Goal: Information Seeking & Learning: Learn about a topic

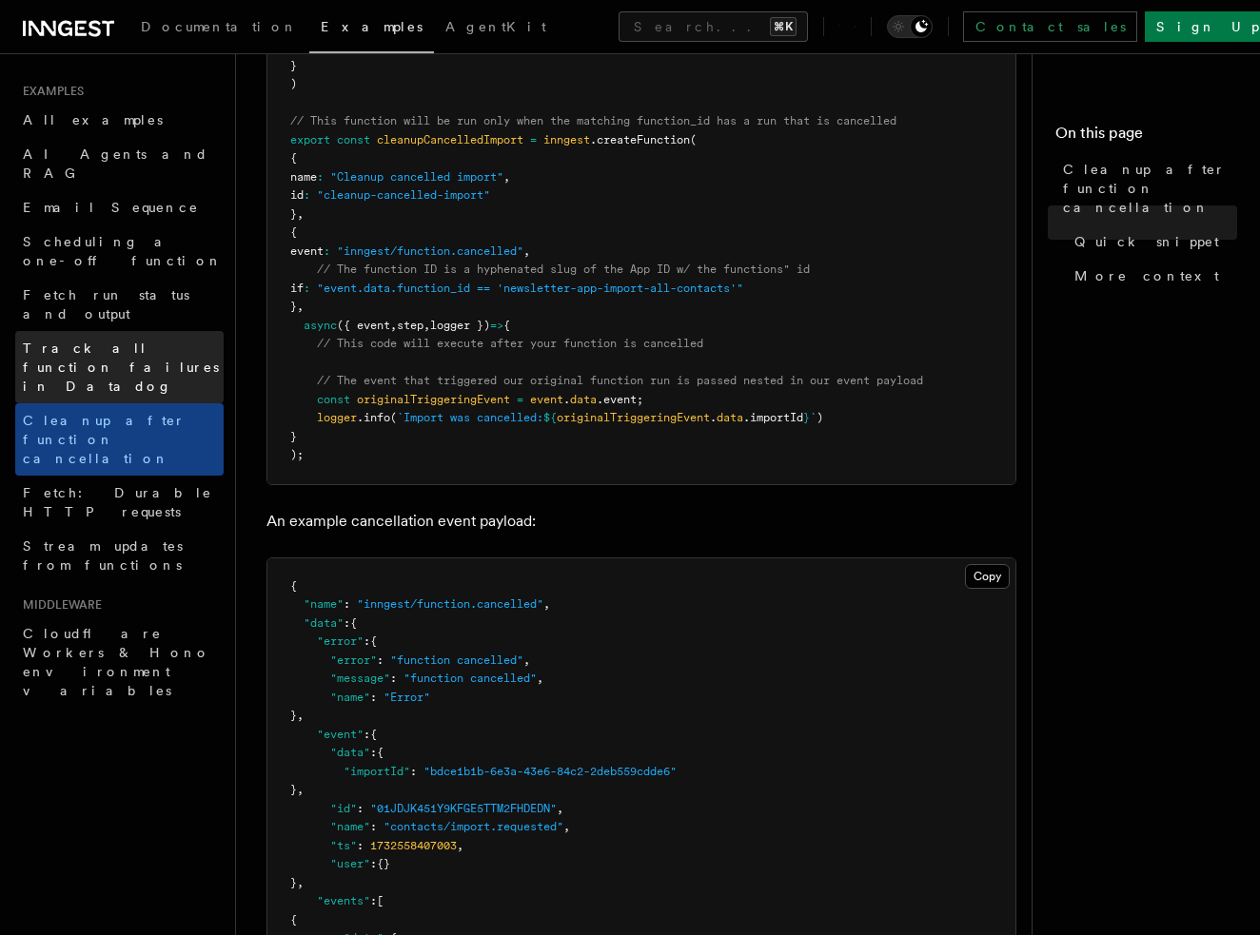
click at [136, 339] on span "Track all function failures in Datadog" at bounding box center [123, 367] width 201 height 57
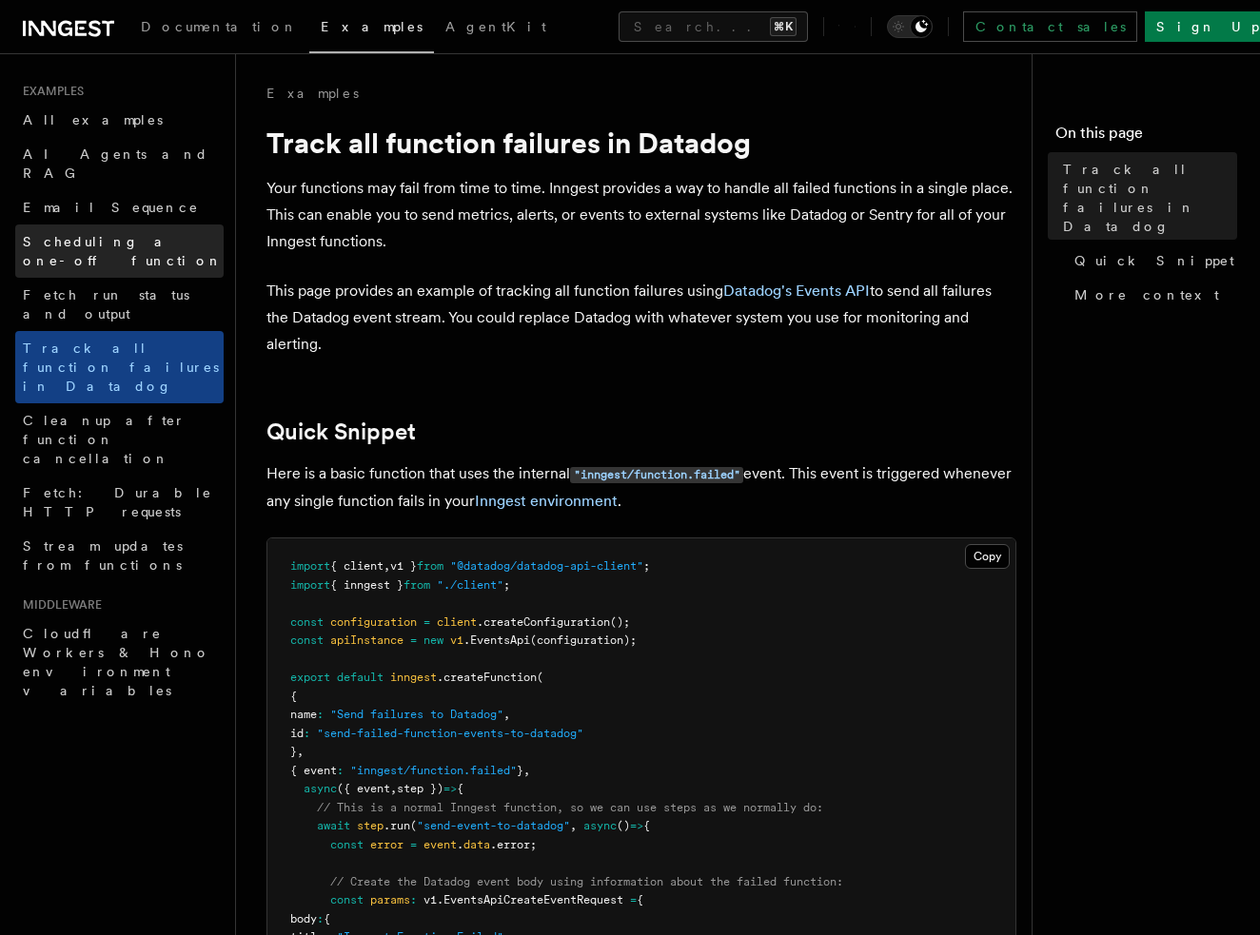
click at [160, 234] on span "Scheduling a one-off function" at bounding box center [123, 251] width 200 height 34
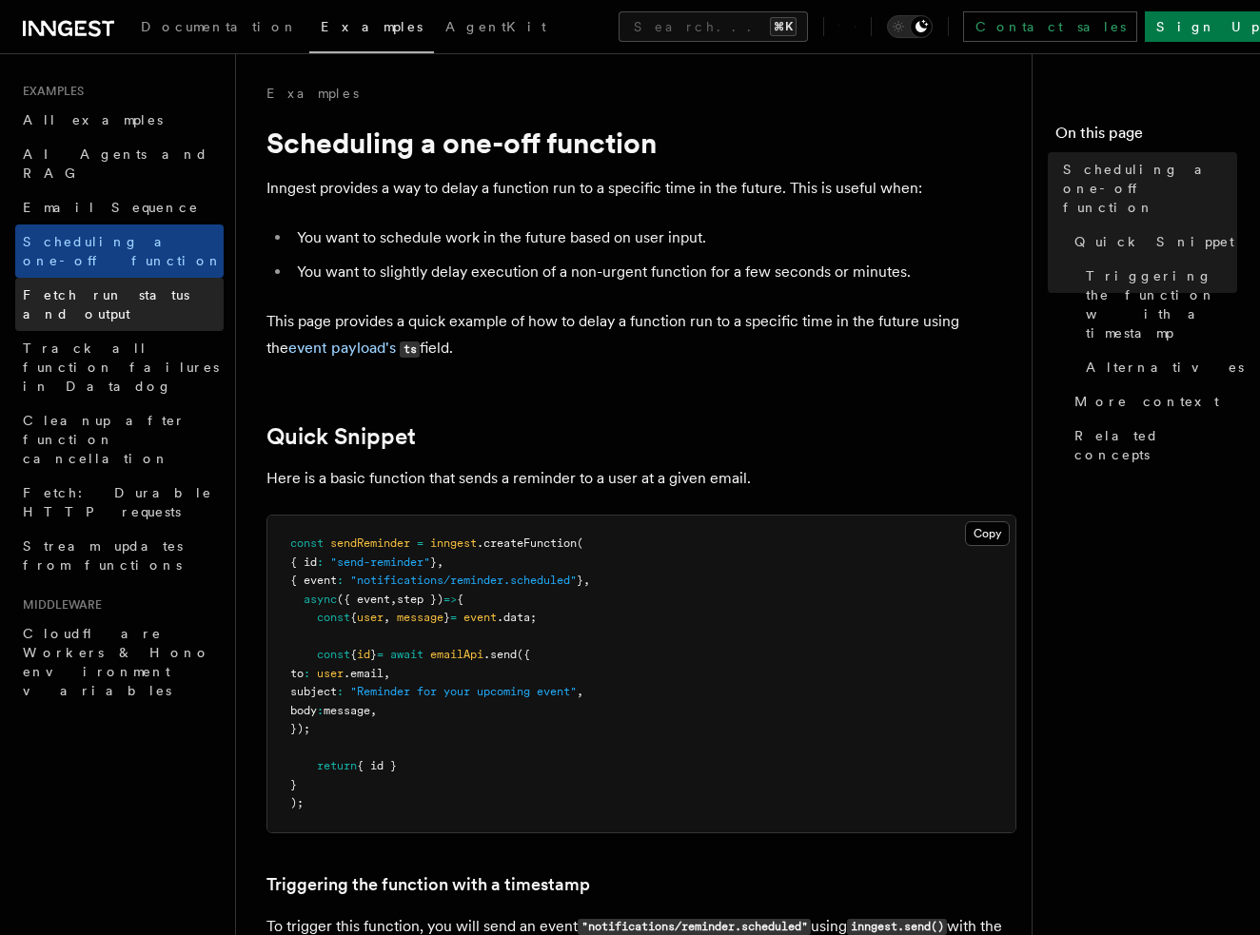
click at [151, 287] on span "Fetch run status and output" at bounding box center [106, 304] width 167 height 34
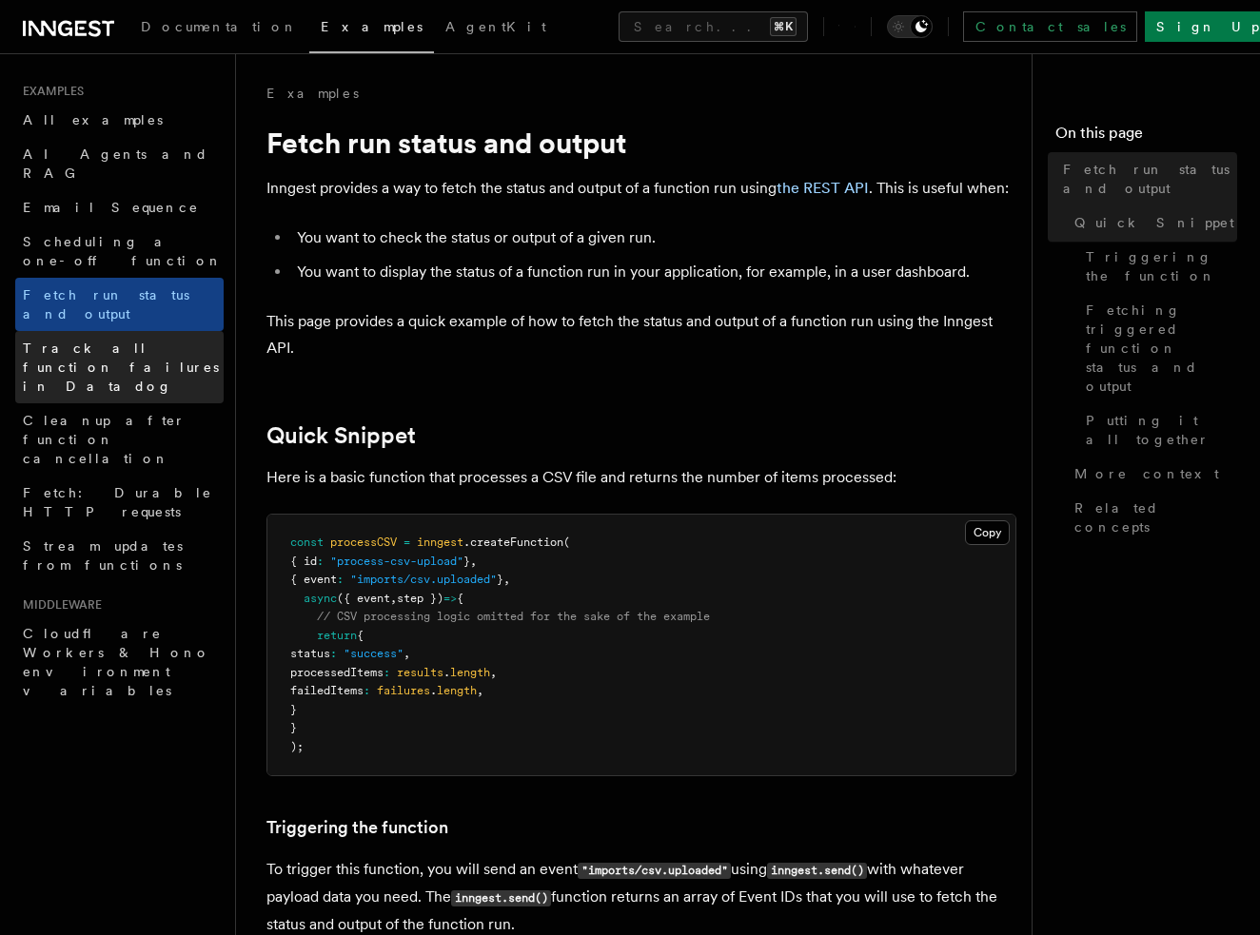
click at [145, 341] on span "Track all function failures in Datadog" at bounding box center [121, 367] width 196 height 53
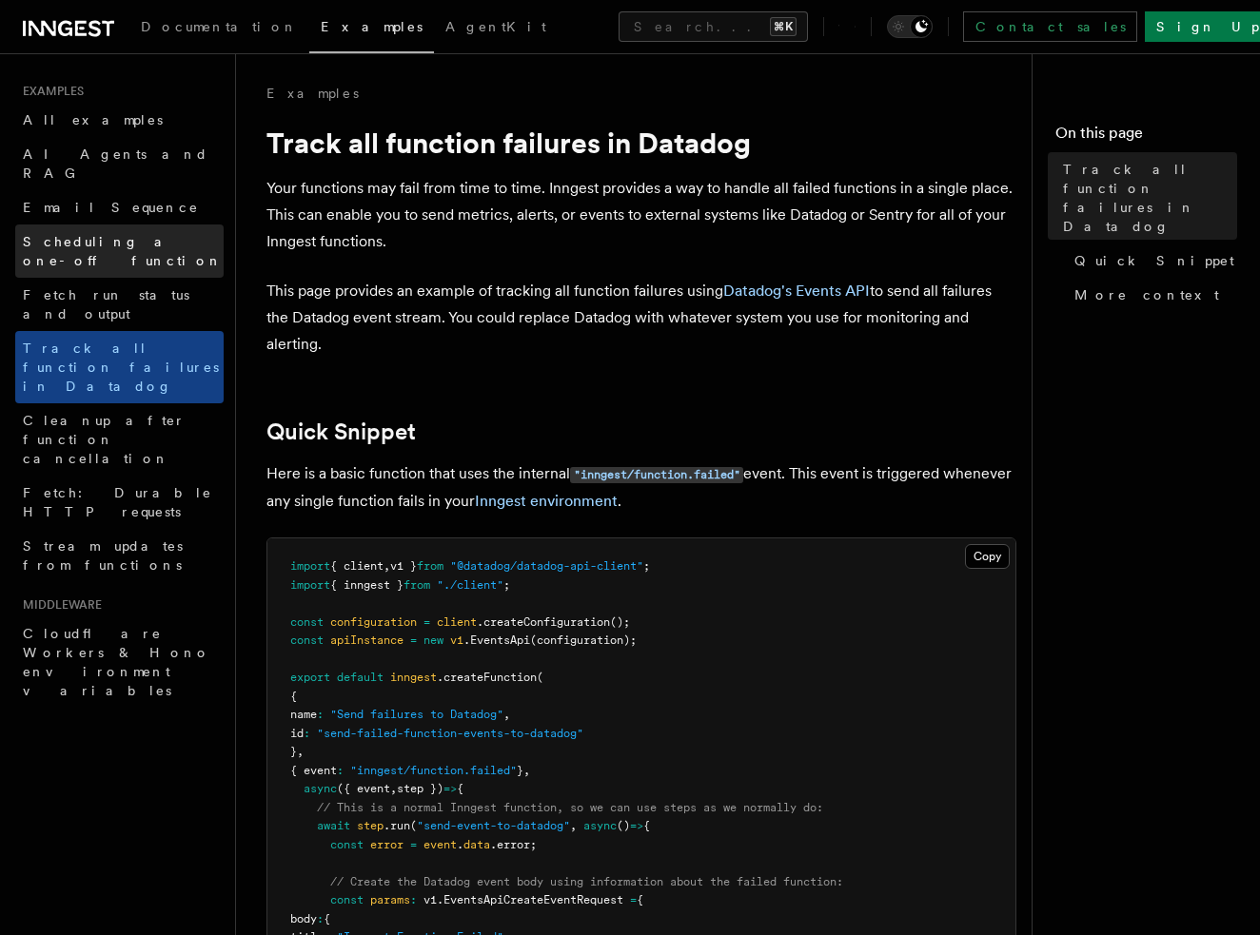
click at [124, 225] on link "Scheduling a one-off function" at bounding box center [119, 251] width 208 height 53
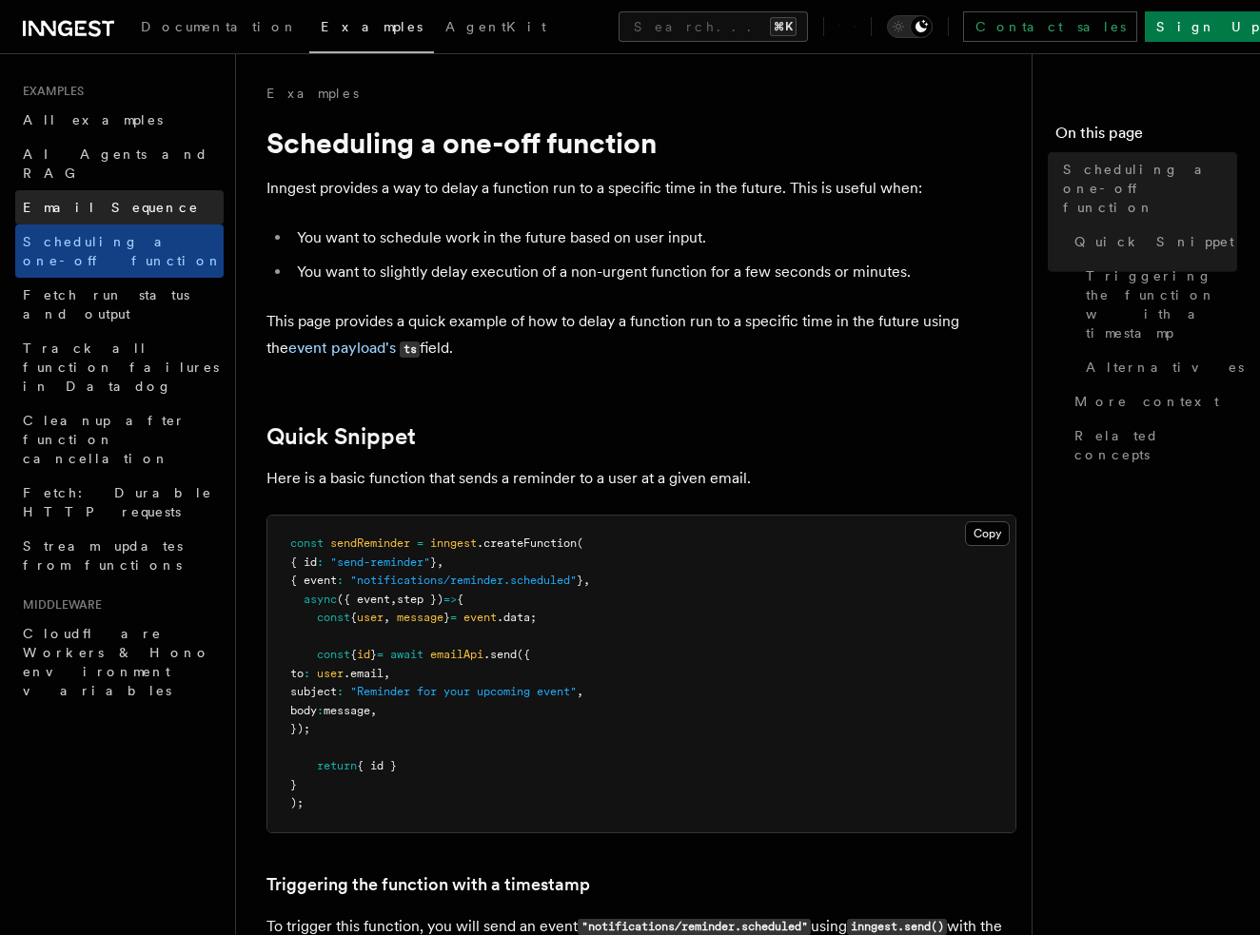
click at [109, 200] on span "Email Sequence" at bounding box center [111, 207] width 176 height 15
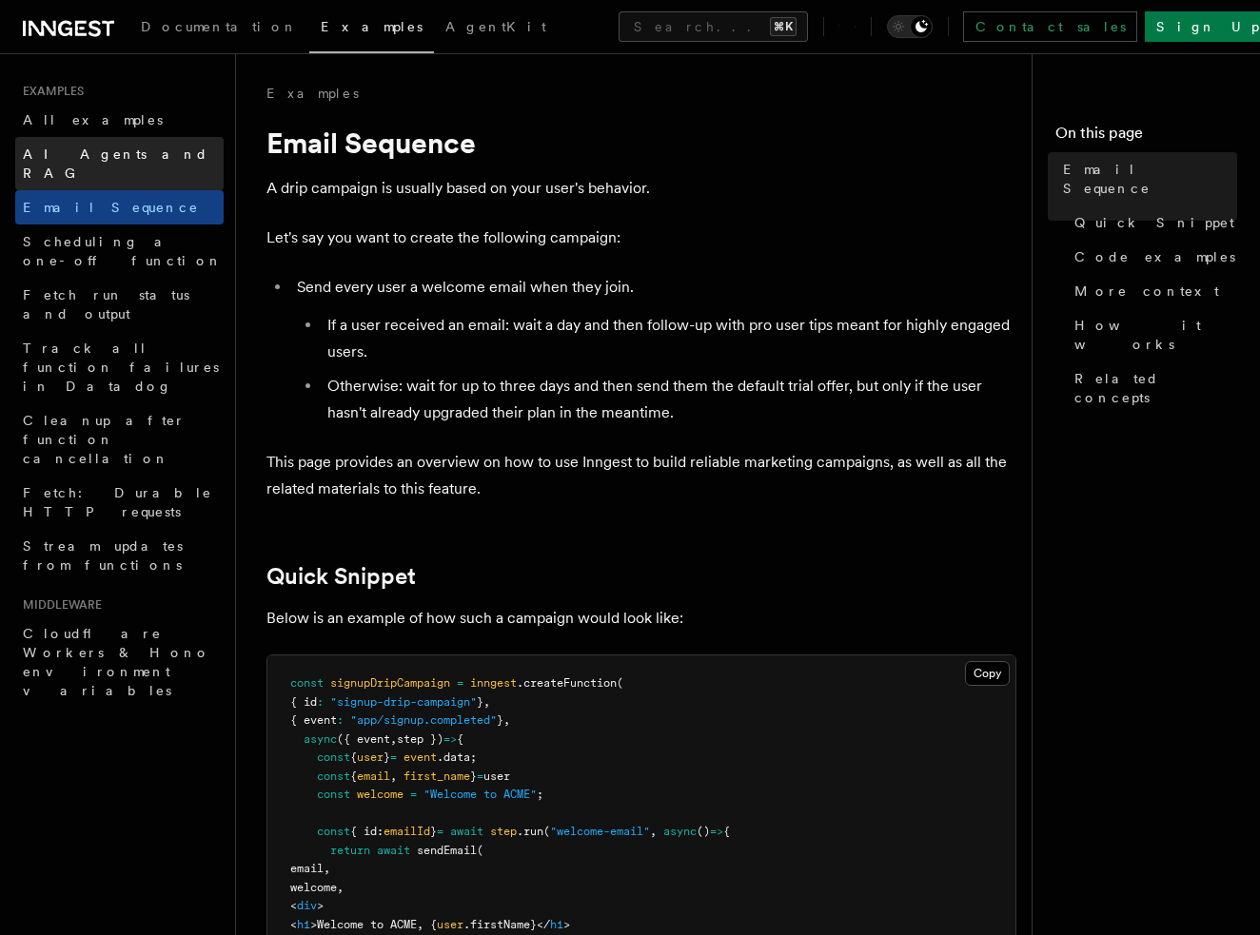
click at [107, 147] on span "AI Agents and RAG" at bounding box center [116, 164] width 186 height 34
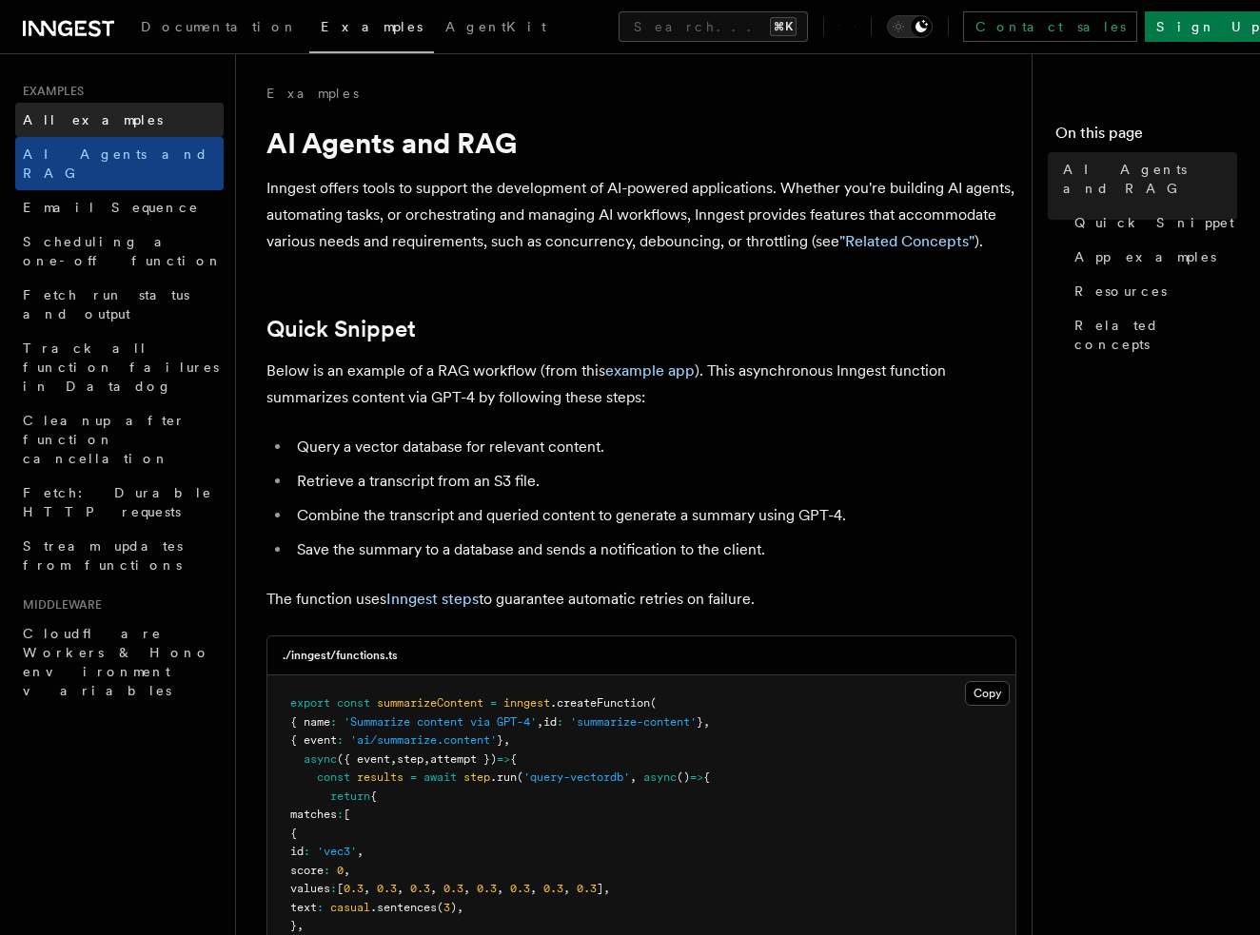
click at [106, 115] on link "All examples" at bounding box center [119, 120] width 208 height 34
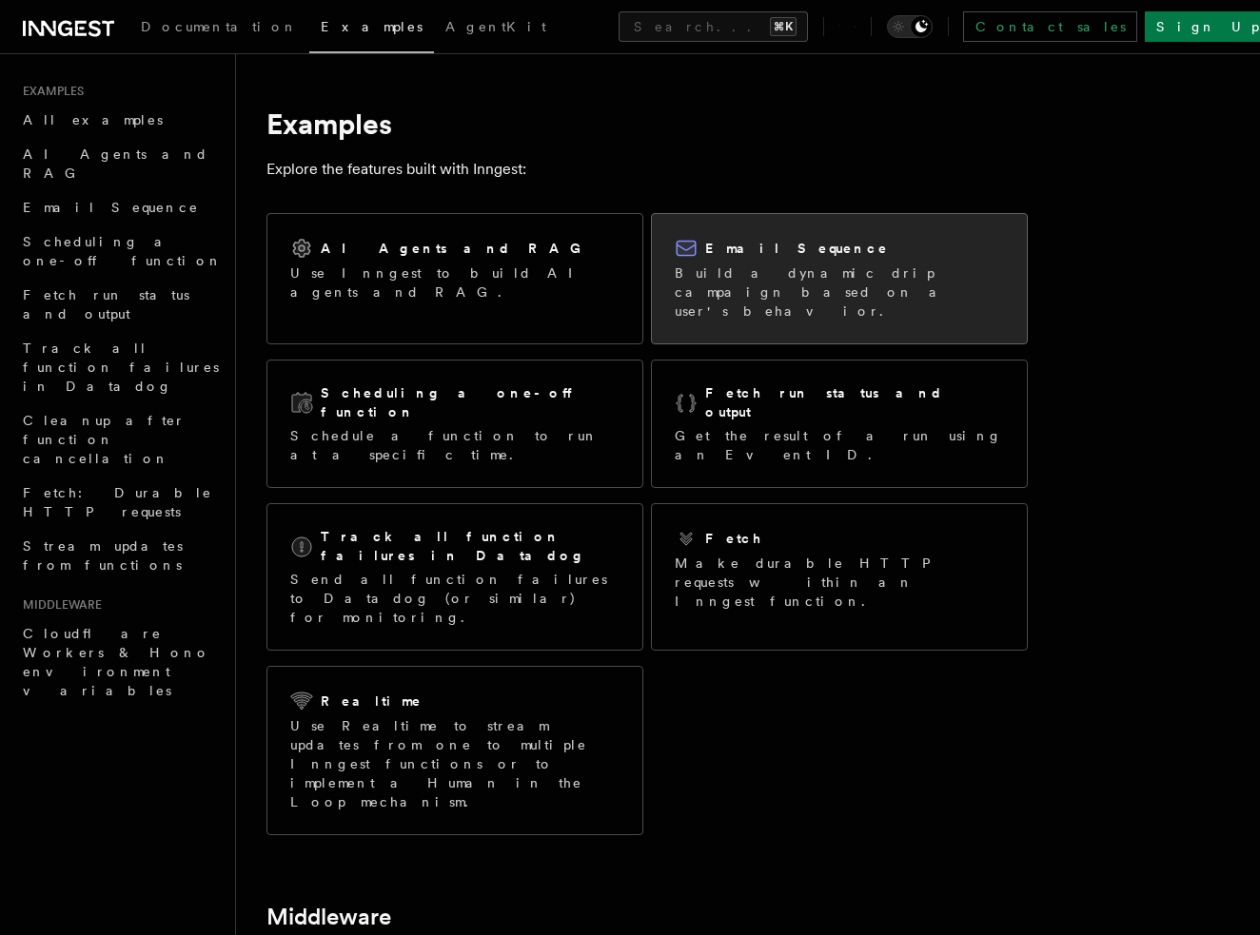
click at [738, 288] on p "Build a dynamic drip campaign based on a user's behavior." at bounding box center [839, 292] width 329 height 57
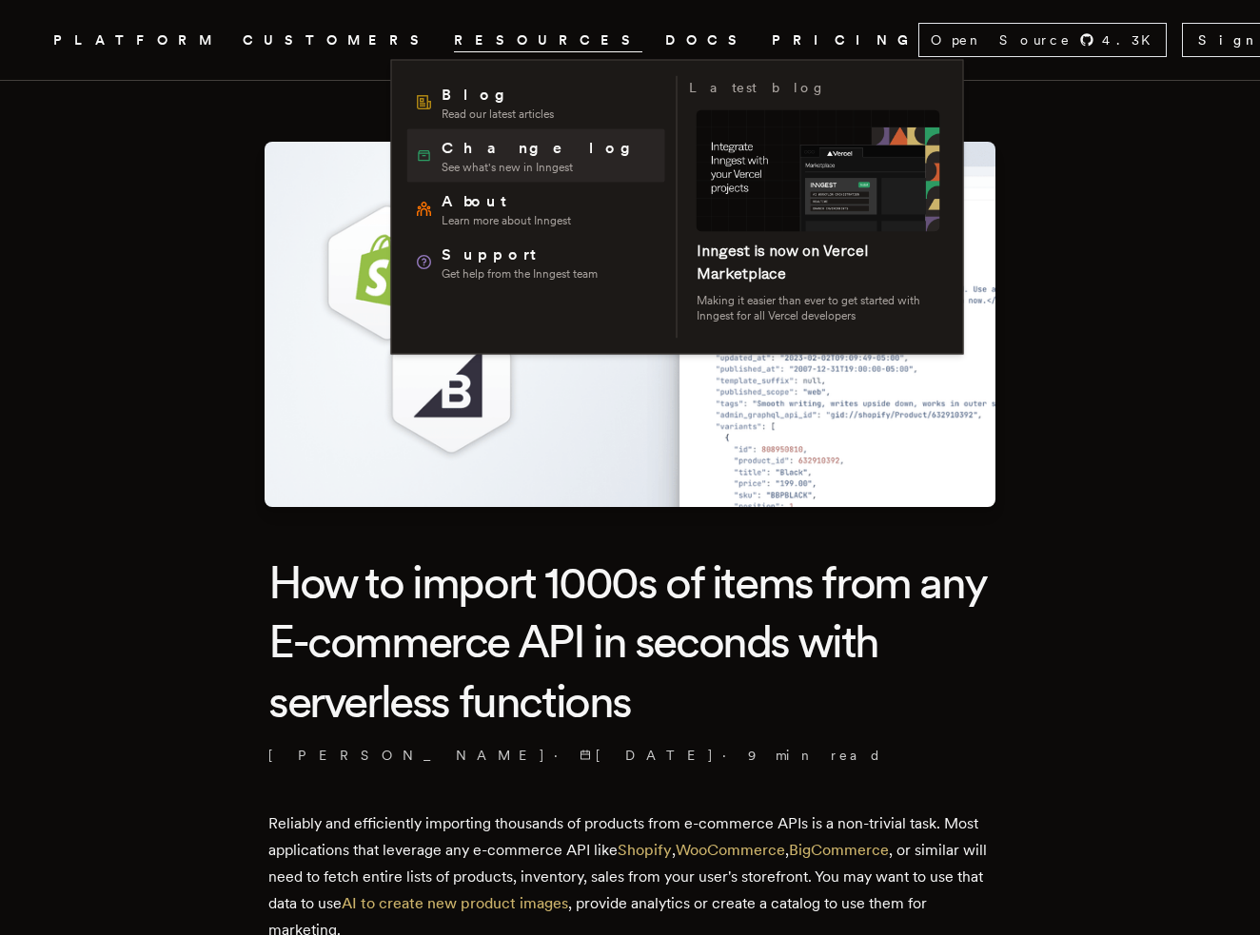
click at [473, 144] on span "Changelog" at bounding box center [542, 148] width 203 height 23
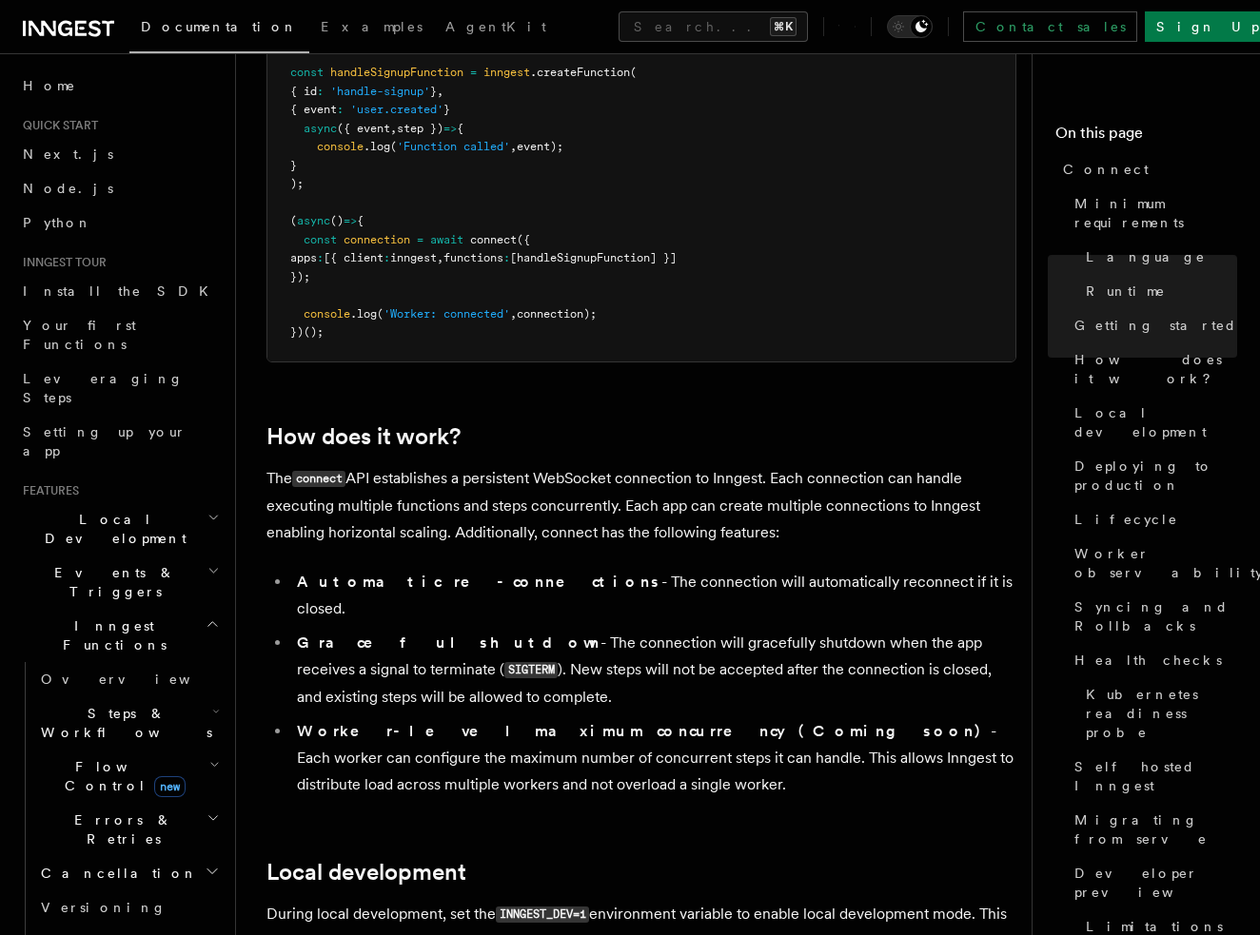
scroll to position [1669, 0]
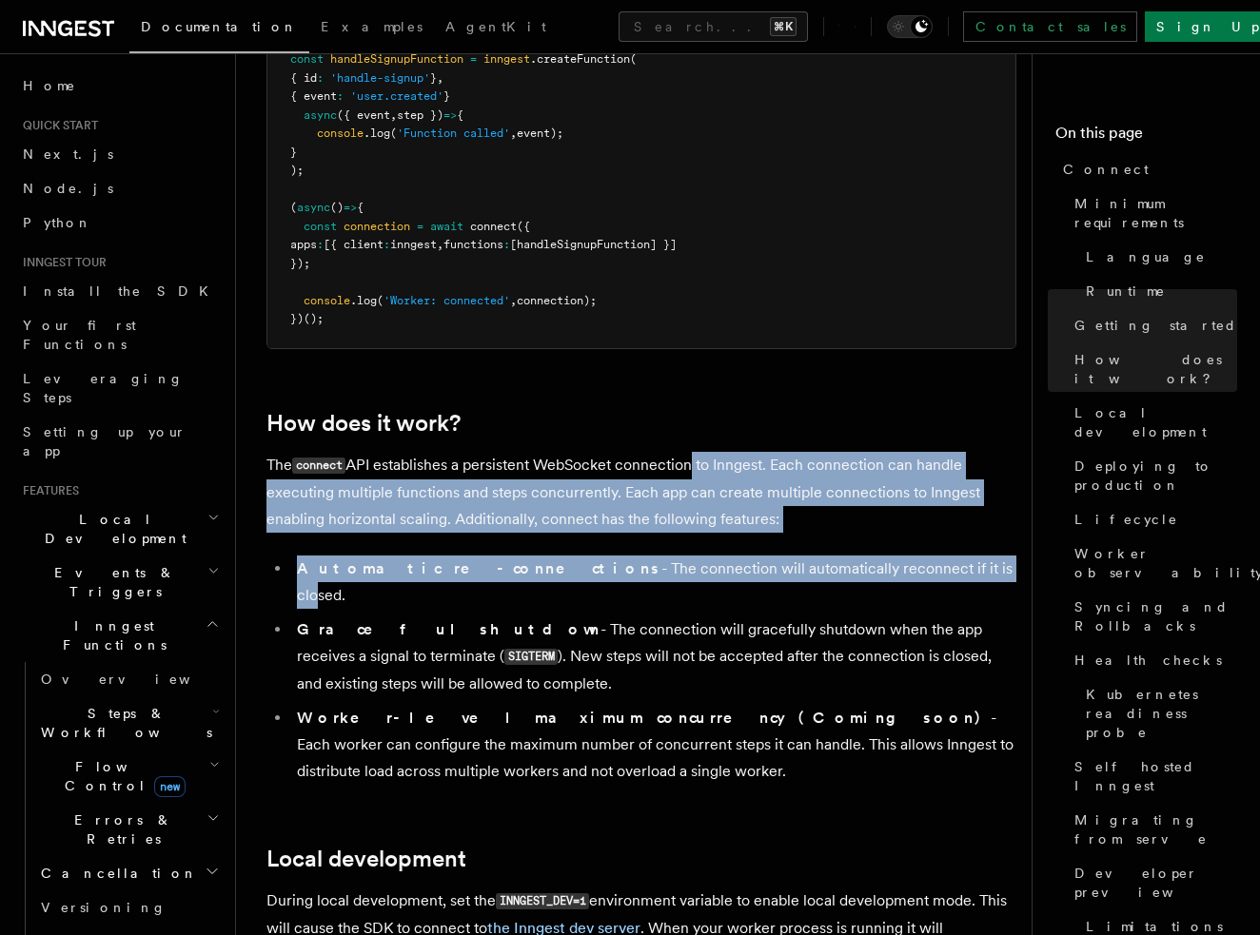
drag, startPoint x: 693, startPoint y: 387, endPoint x: 849, endPoint y: 481, distance: 182.3
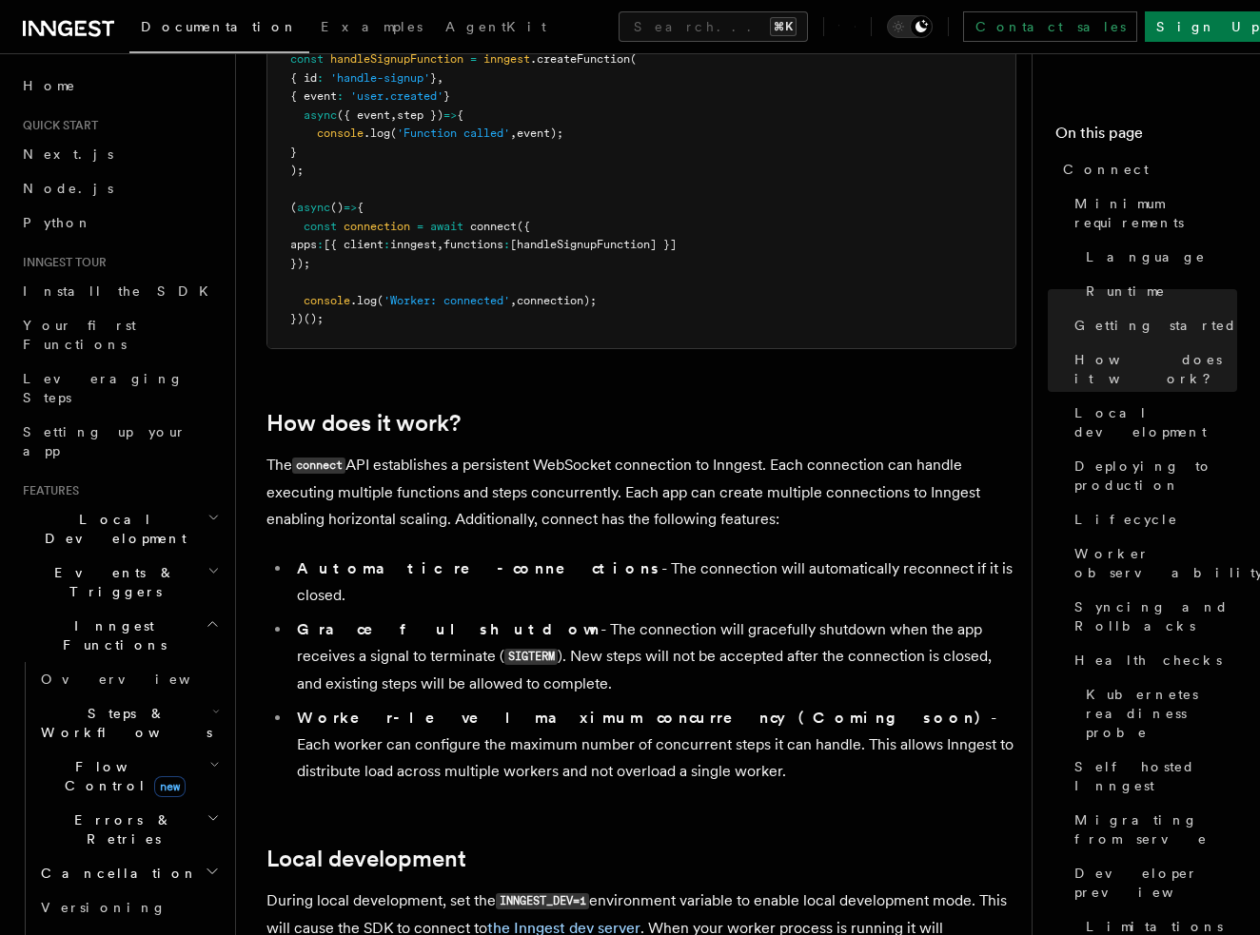
click at [741, 410] on h2 "How does it work?" at bounding box center [641, 423] width 750 height 27
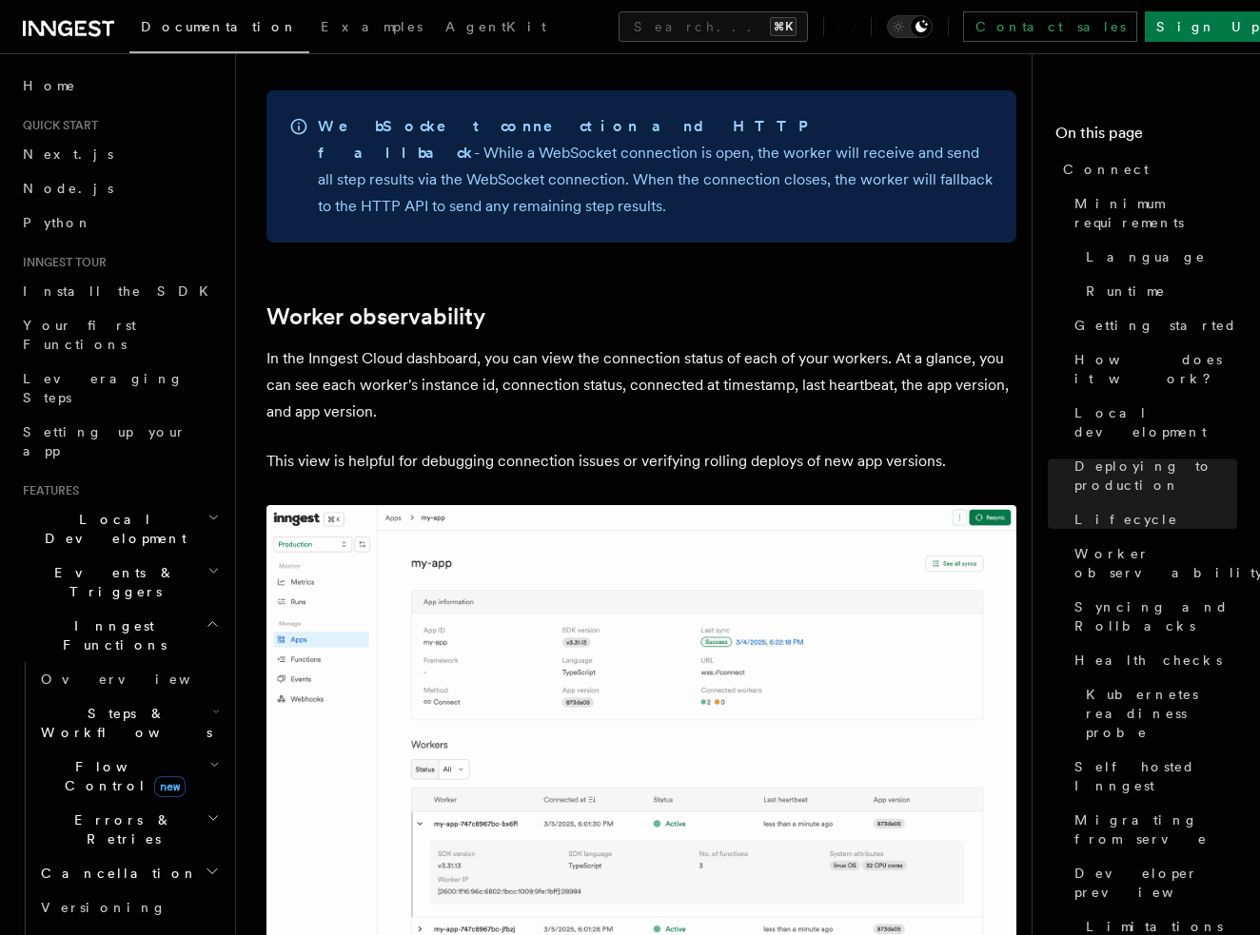
scroll to position [6435, 0]
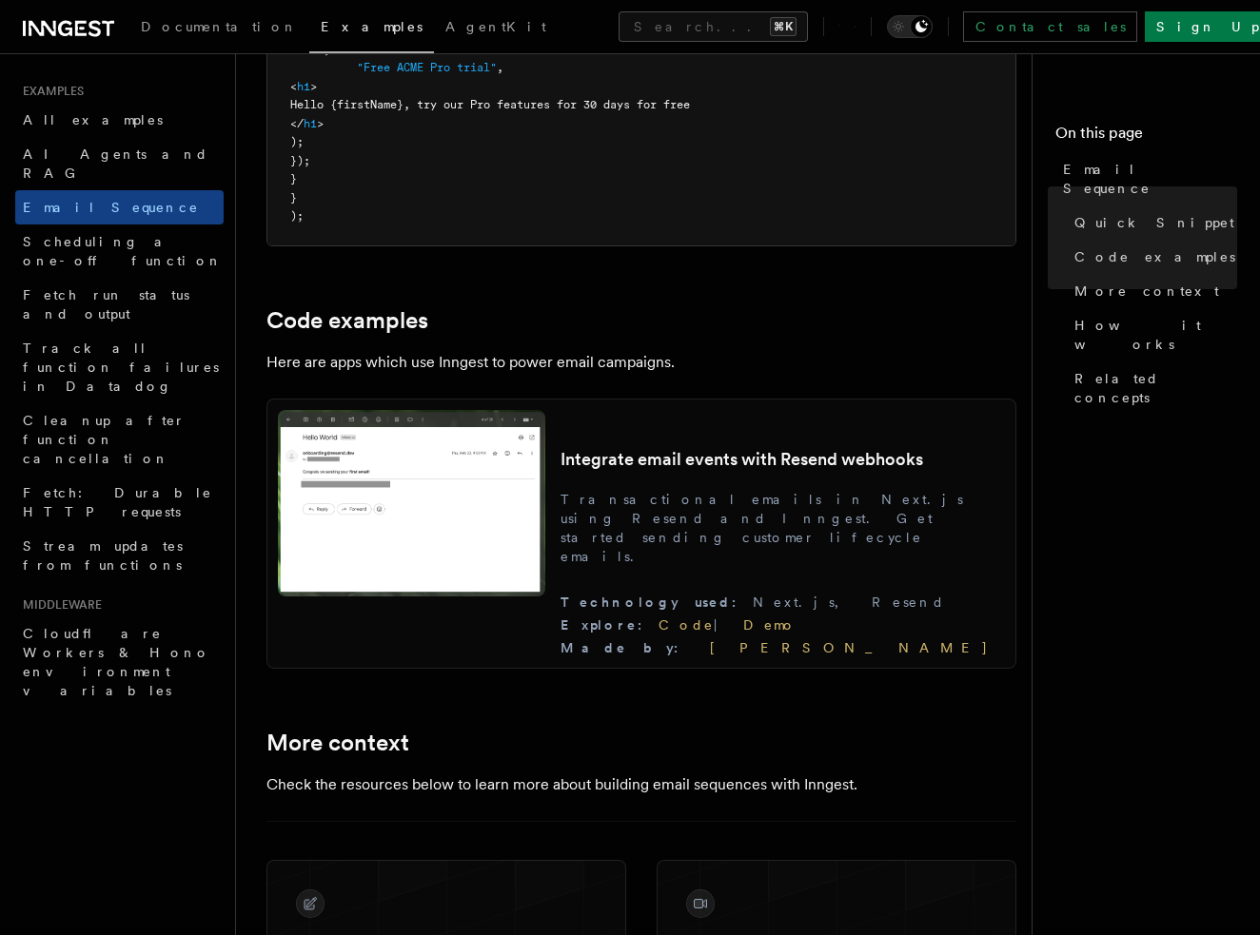
scroll to position [2339, 0]
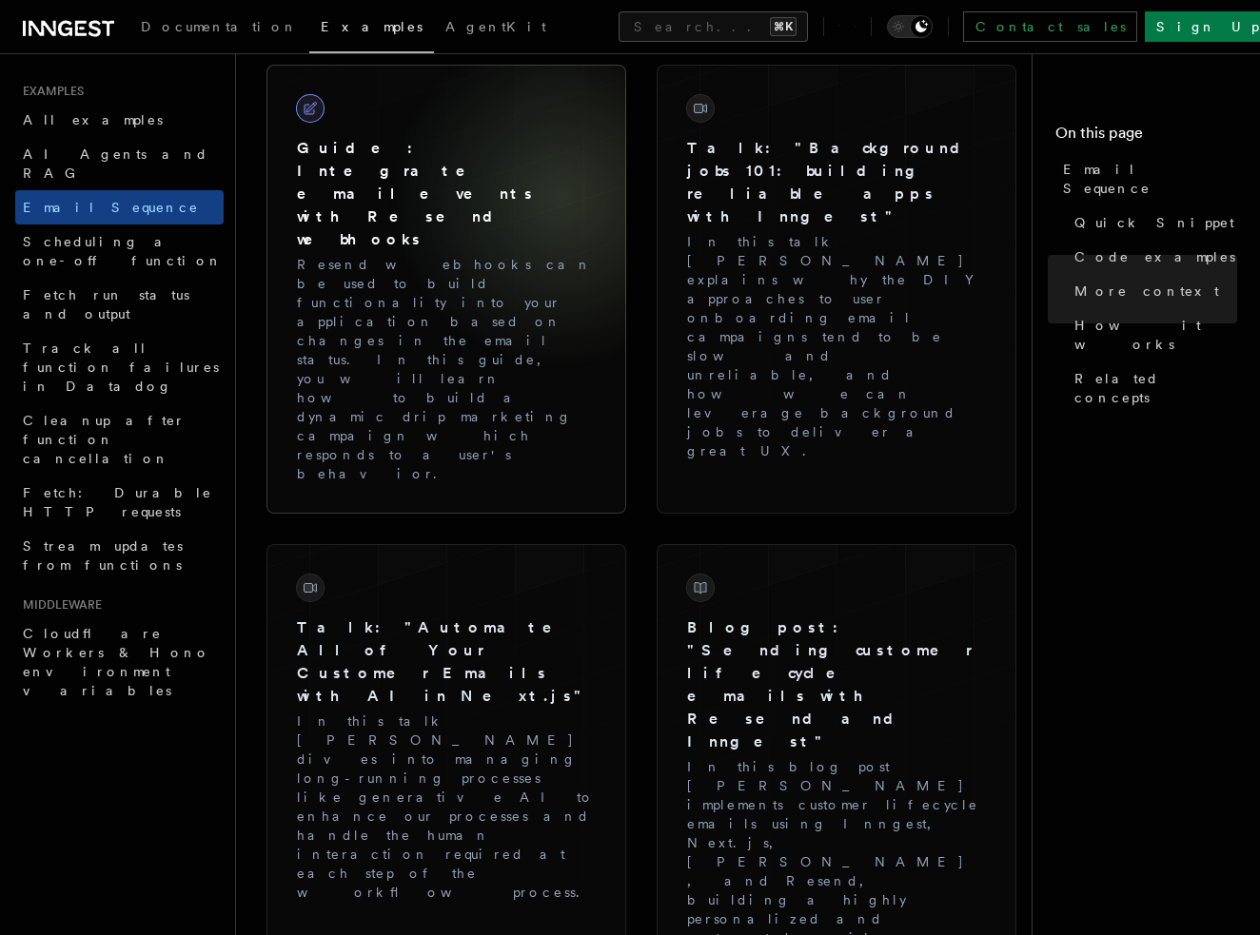
click at [560, 255] on p "Resend webhooks can be used to build functionality into your application based …" at bounding box center [446, 369] width 299 height 228
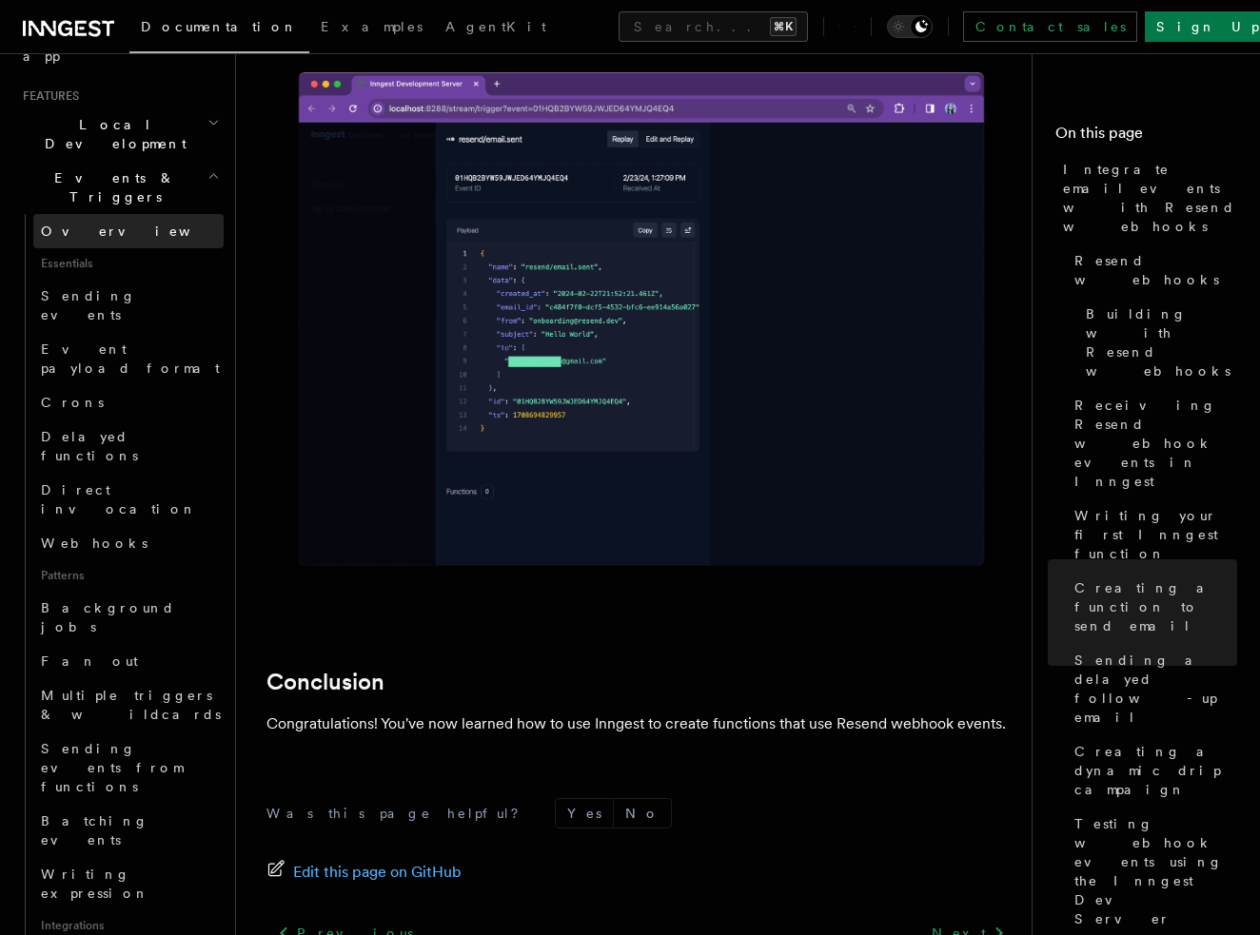
scroll to position [405, 0]
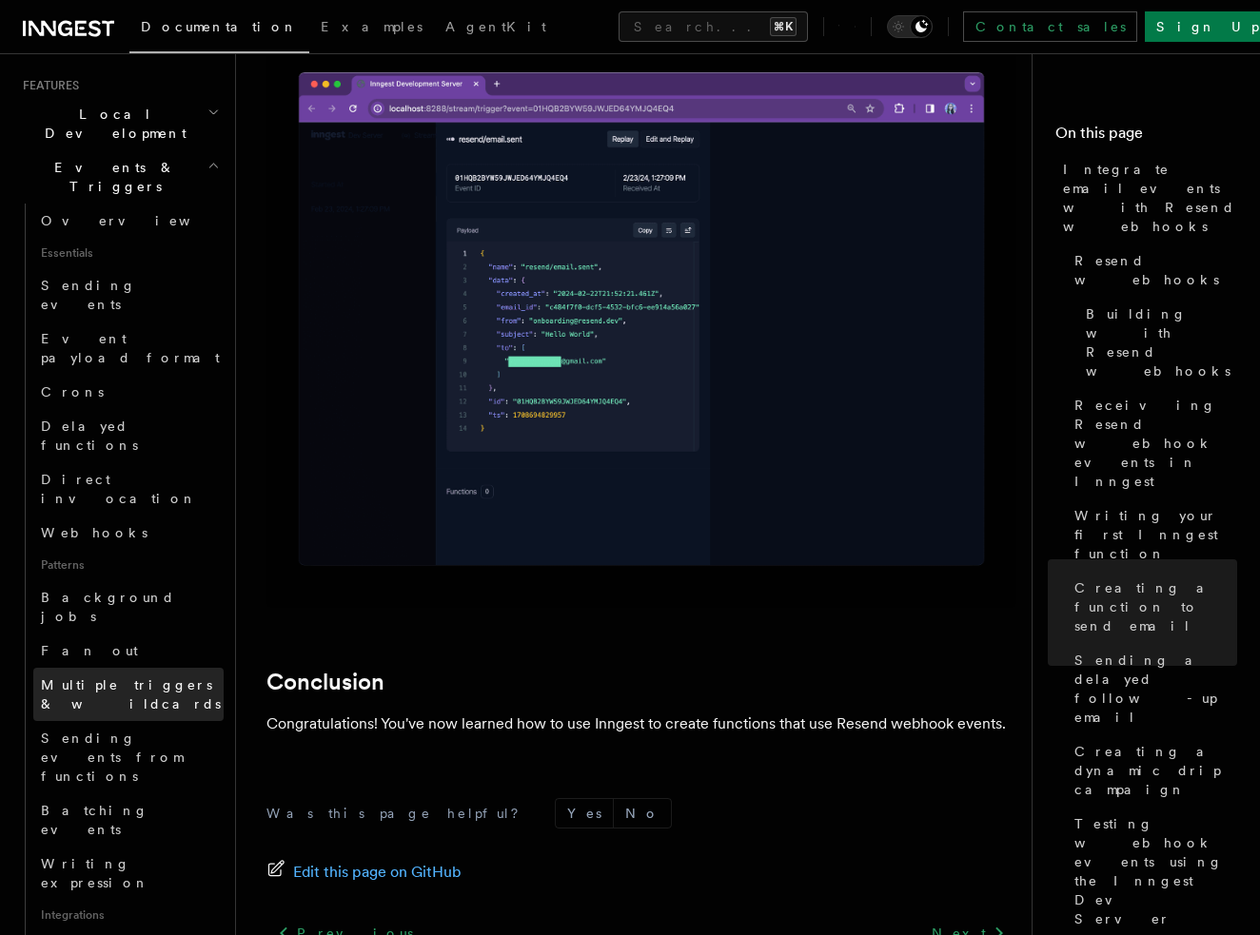
click at [130, 676] on span "Multiple triggers & wildcards" at bounding box center [132, 695] width 183 height 38
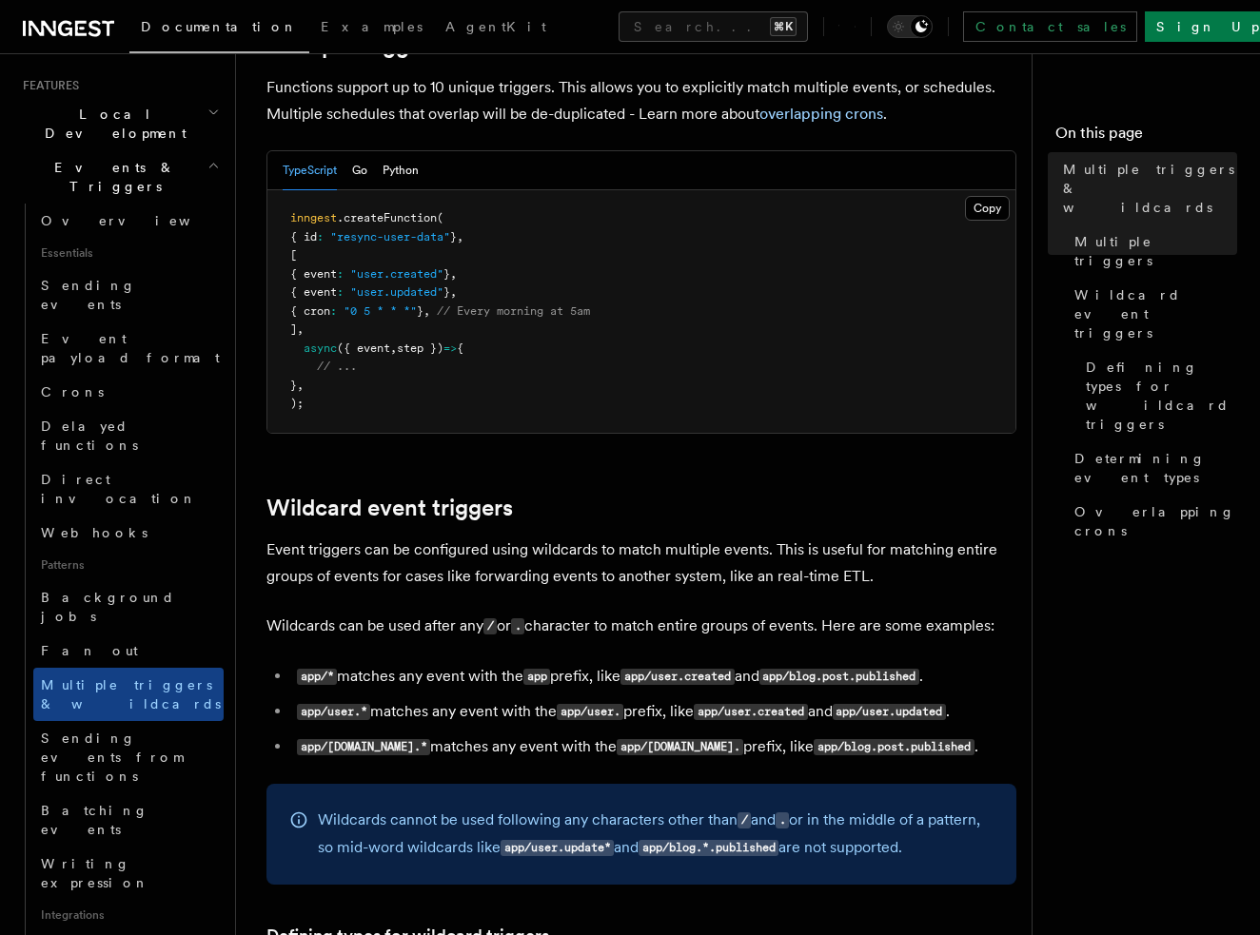
scroll to position [419, 0]
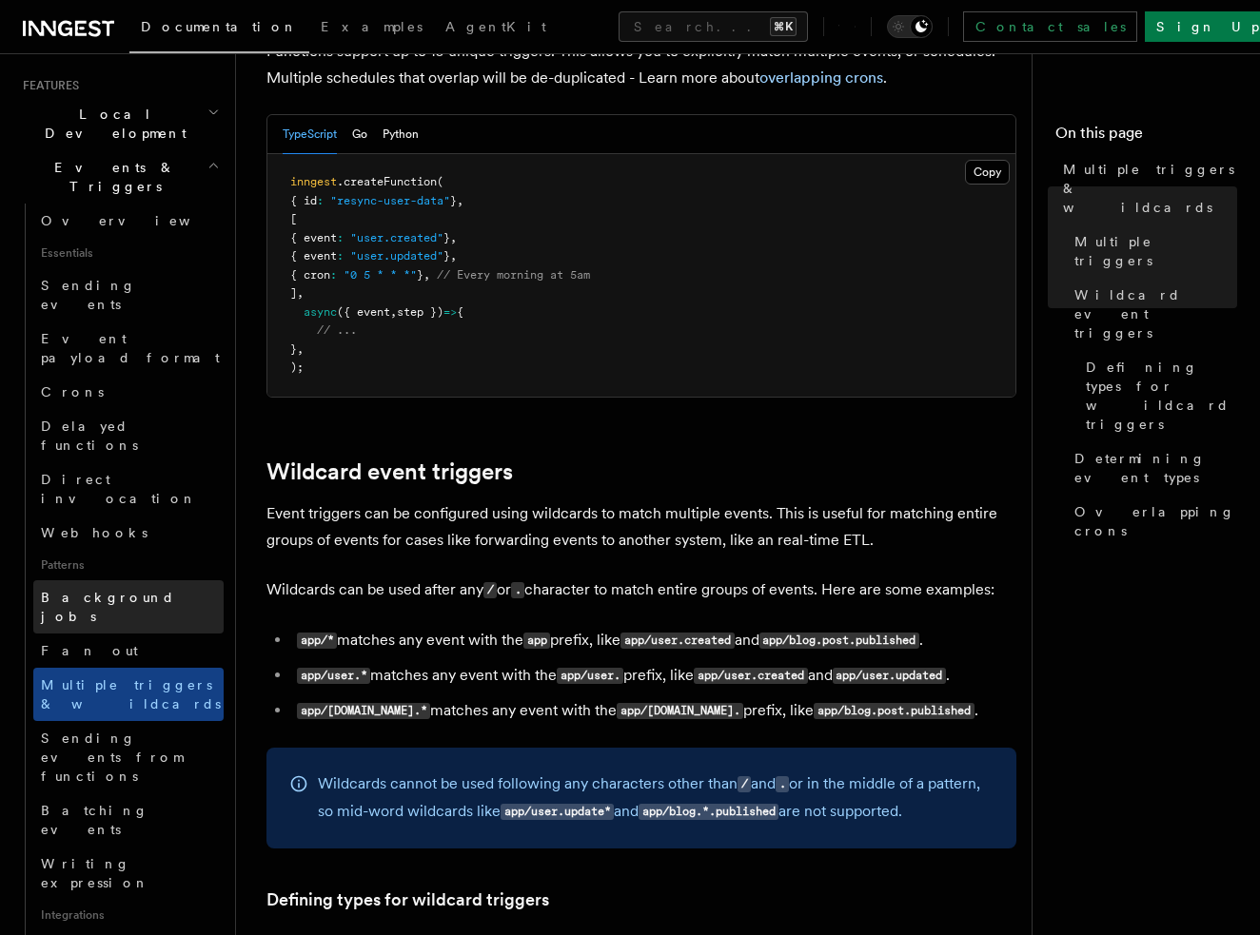
click at [113, 588] on span "Background jobs" at bounding box center [132, 607] width 183 height 38
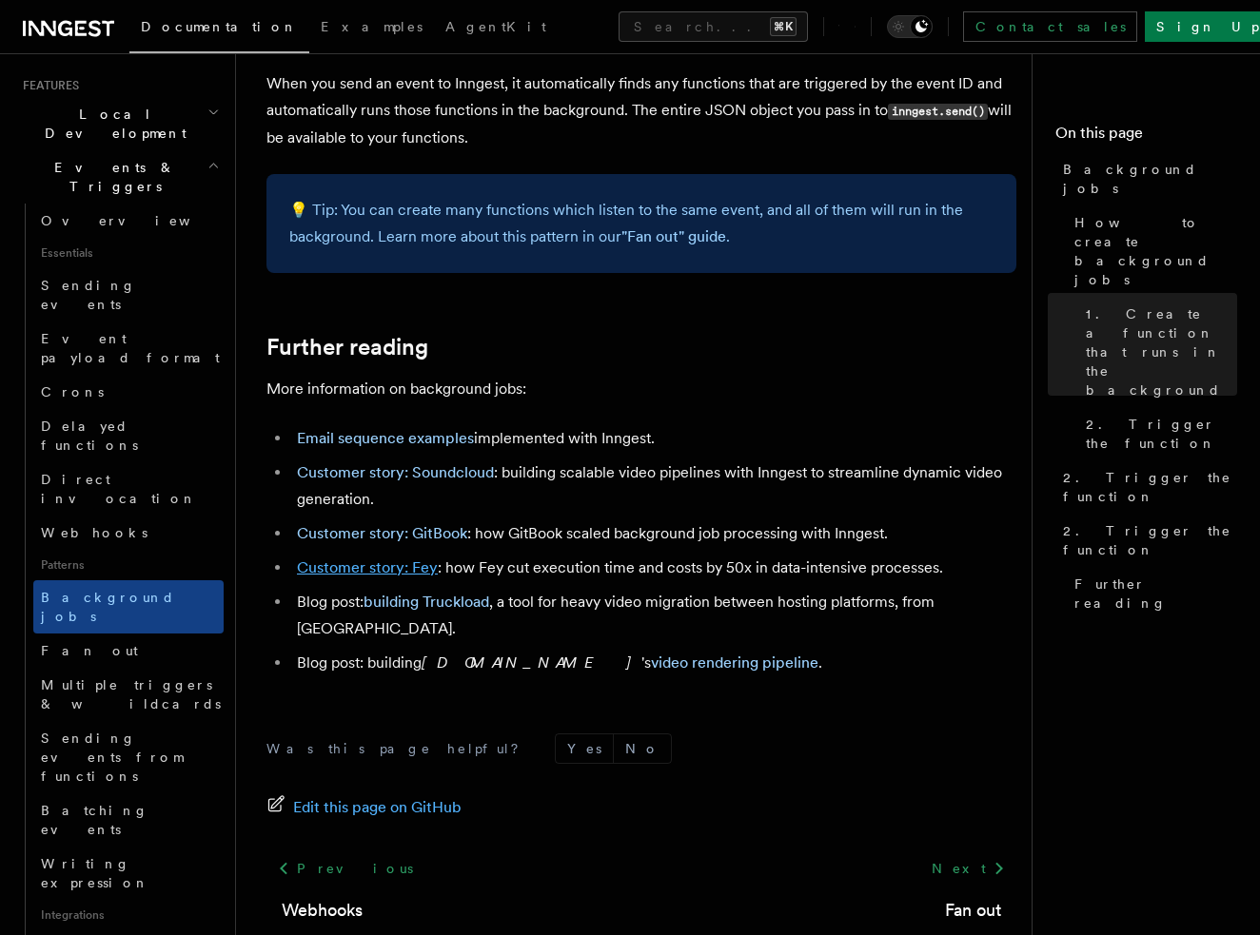
scroll to position [1643, 0]
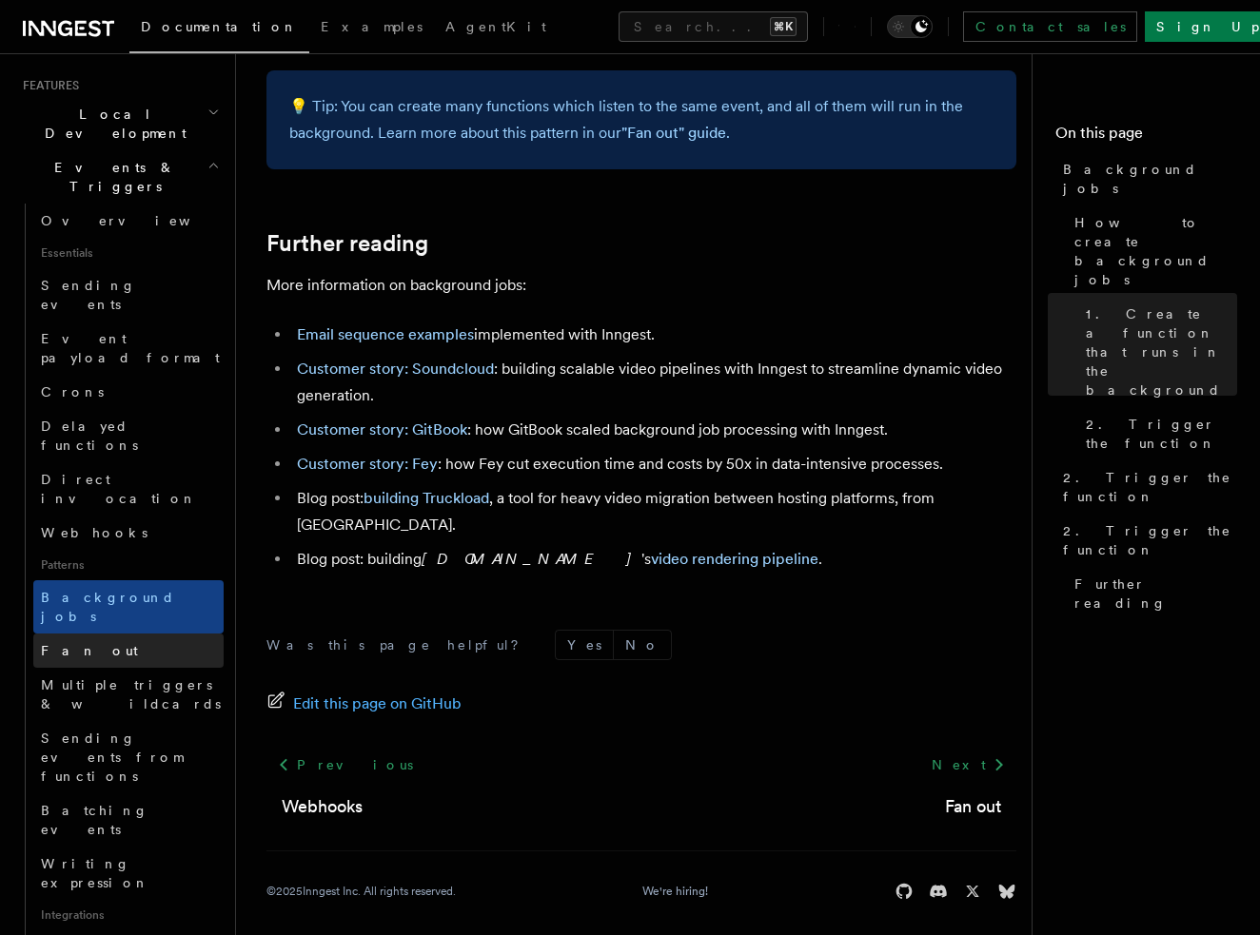
click at [134, 634] on link "Fan out" at bounding box center [128, 651] width 190 height 34
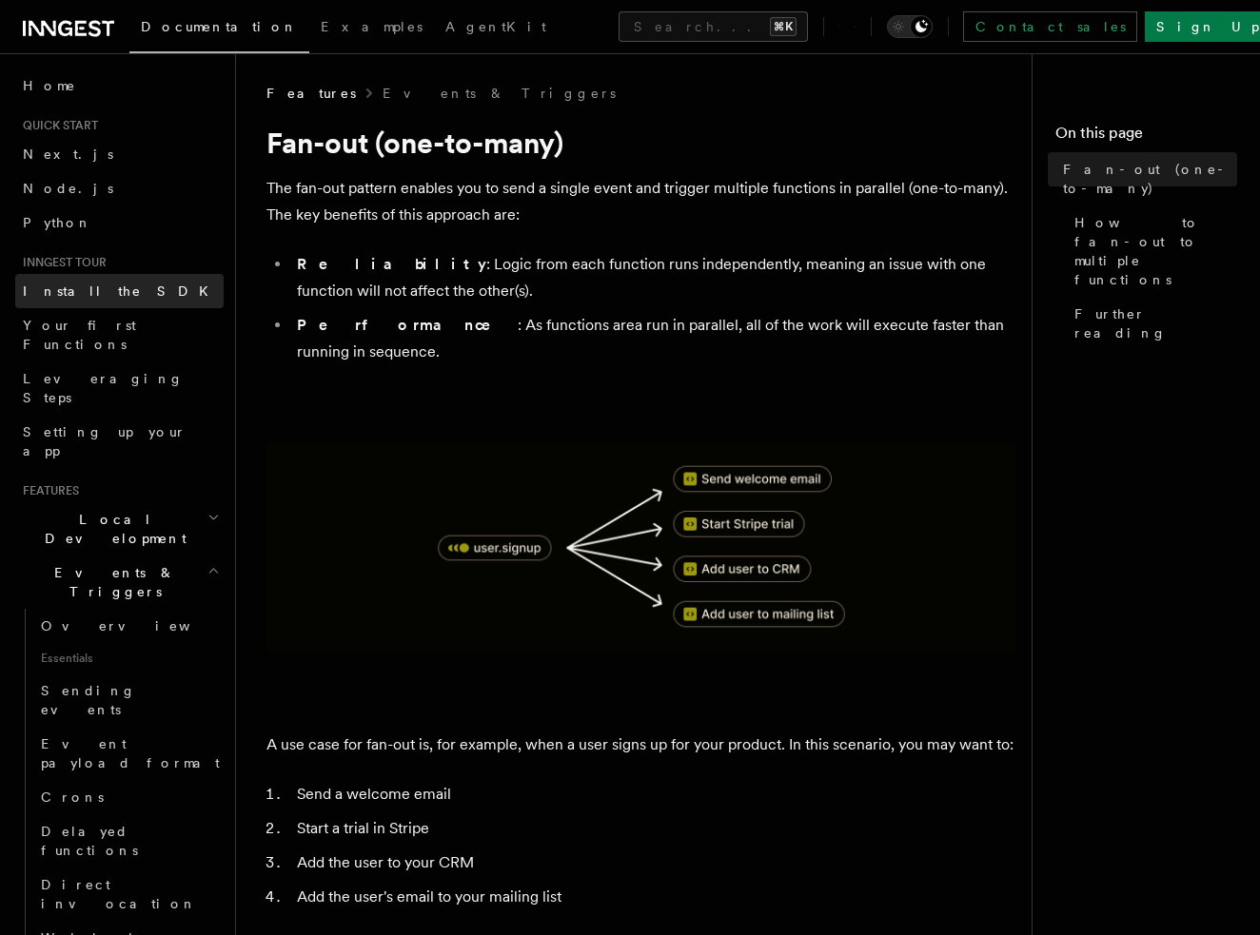
click at [118, 291] on link "Install the SDK" at bounding box center [119, 291] width 208 height 34
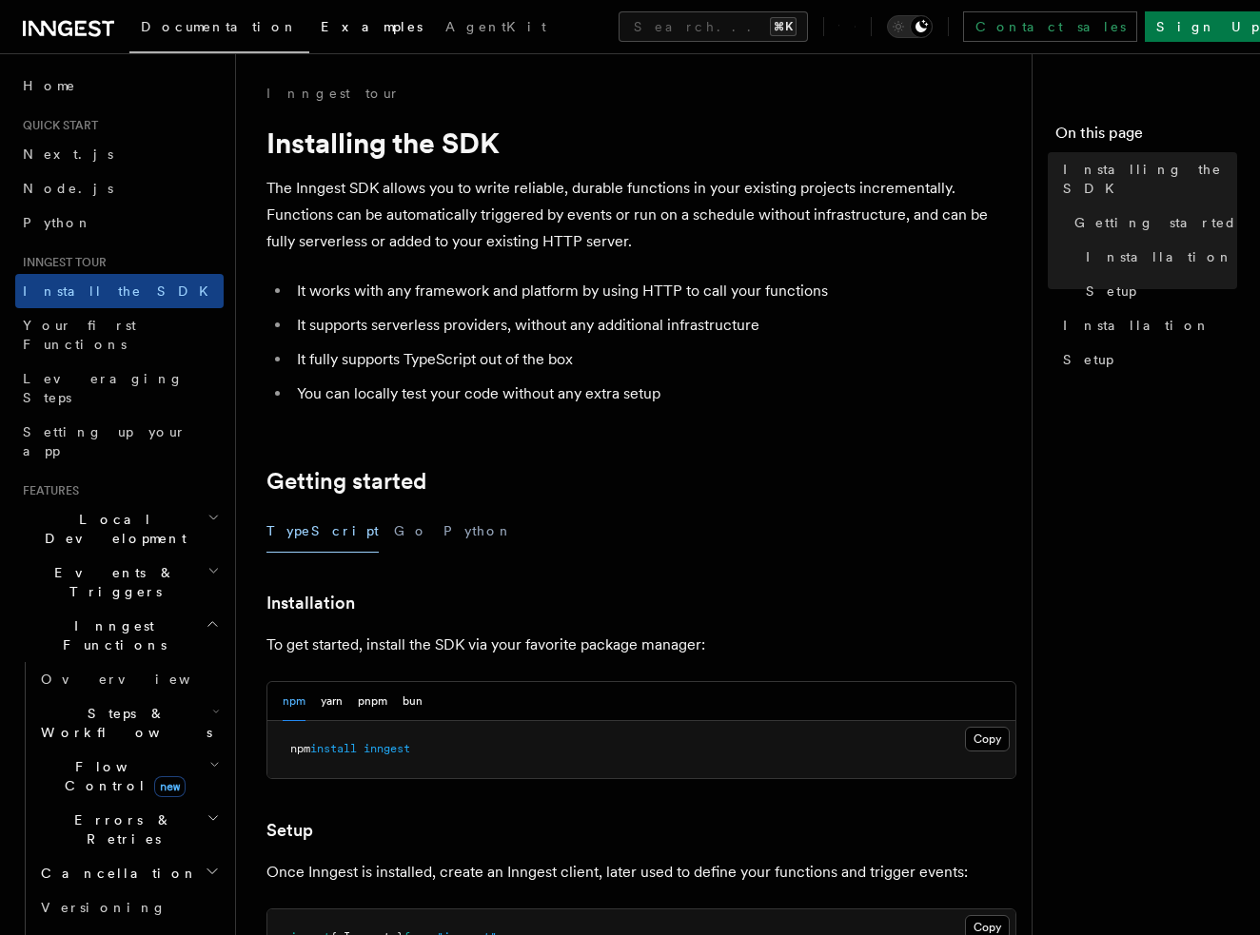
click at [321, 30] on link "Examples" at bounding box center [371, 29] width 125 height 46
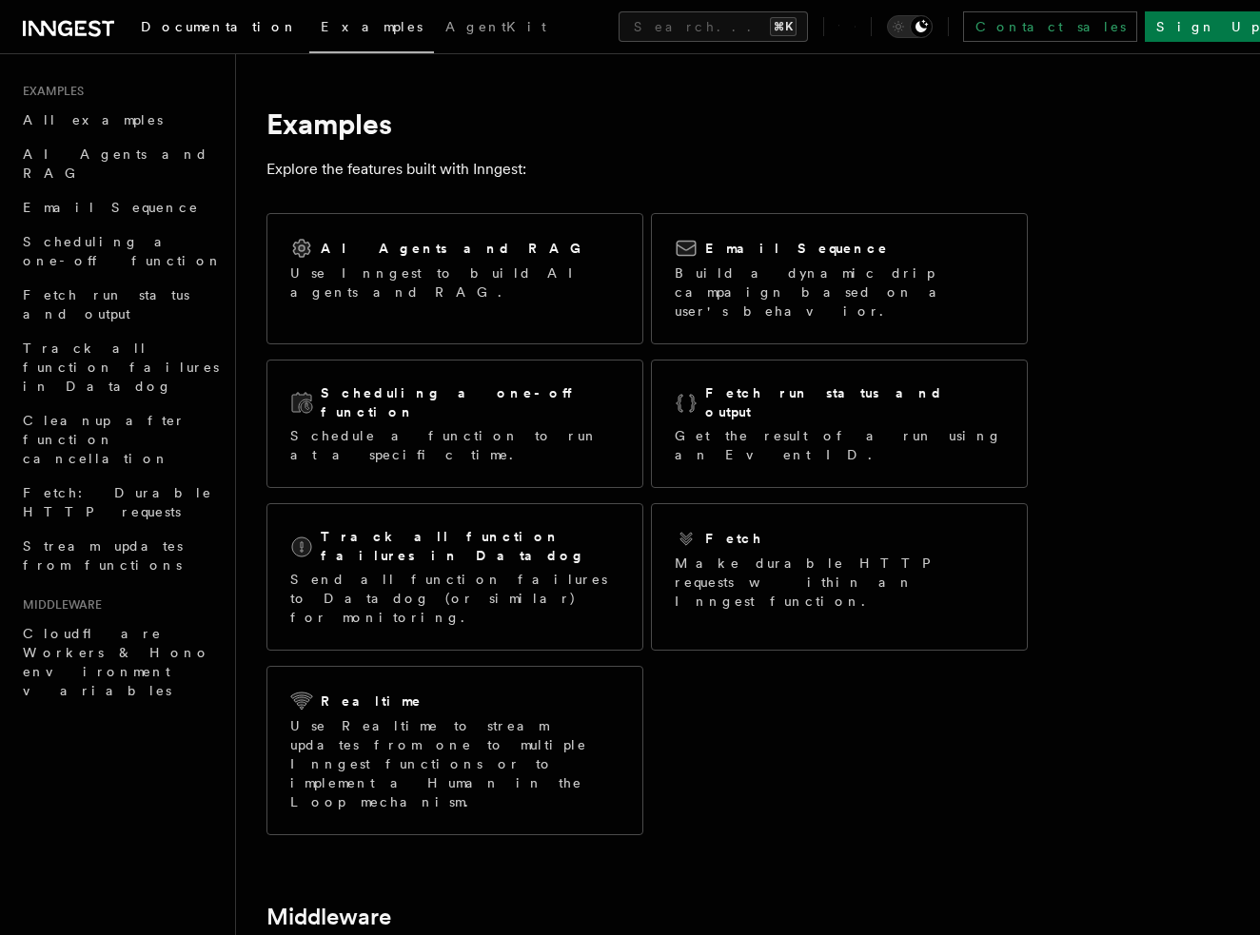
click at [185, 27] on span "Documentation" at bounding box center [219, 26] width 157 height 15
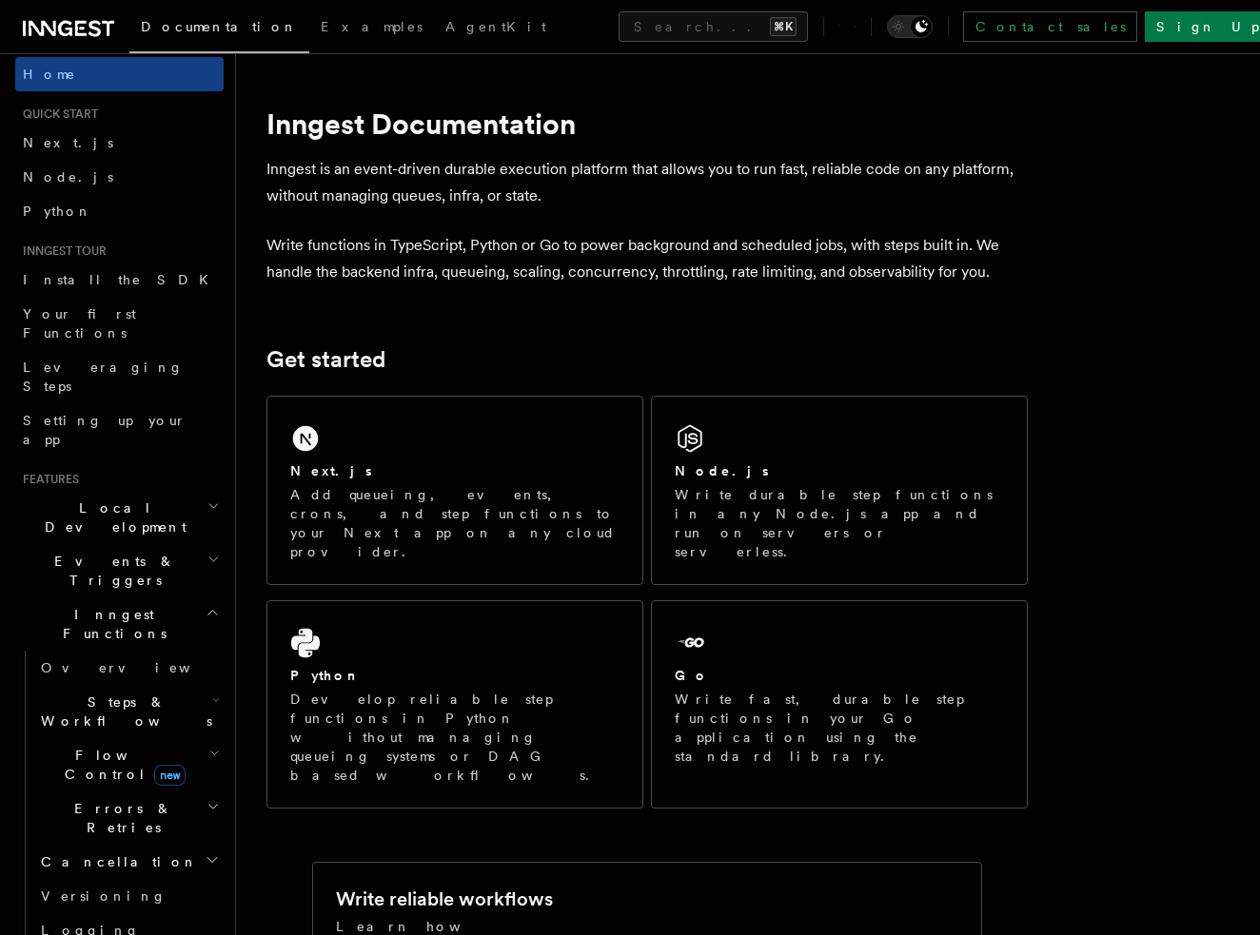
scroll to position [16, 0]
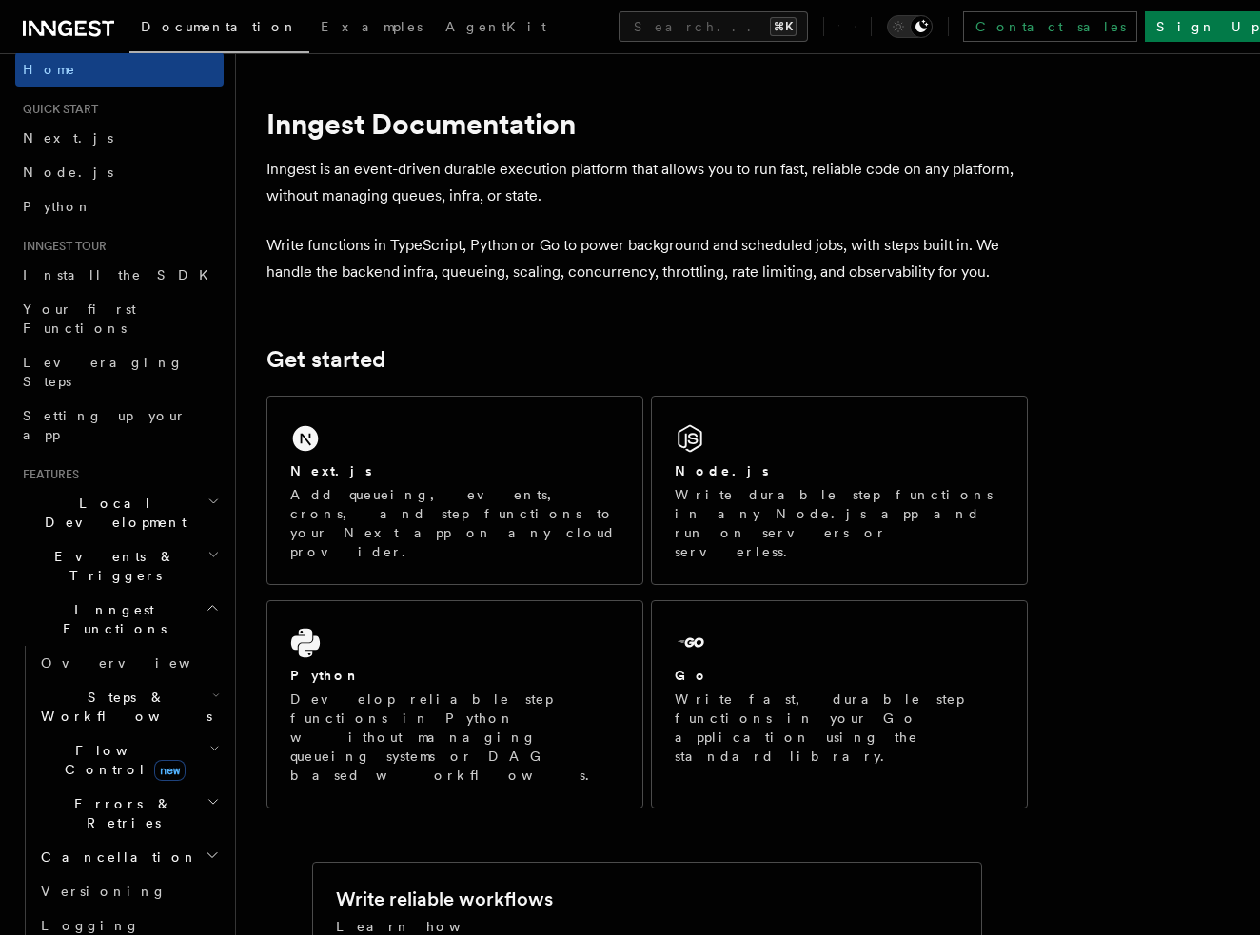
click at [206, 600] on icon "button" at bounding box center [213, 607] width 14 height 15
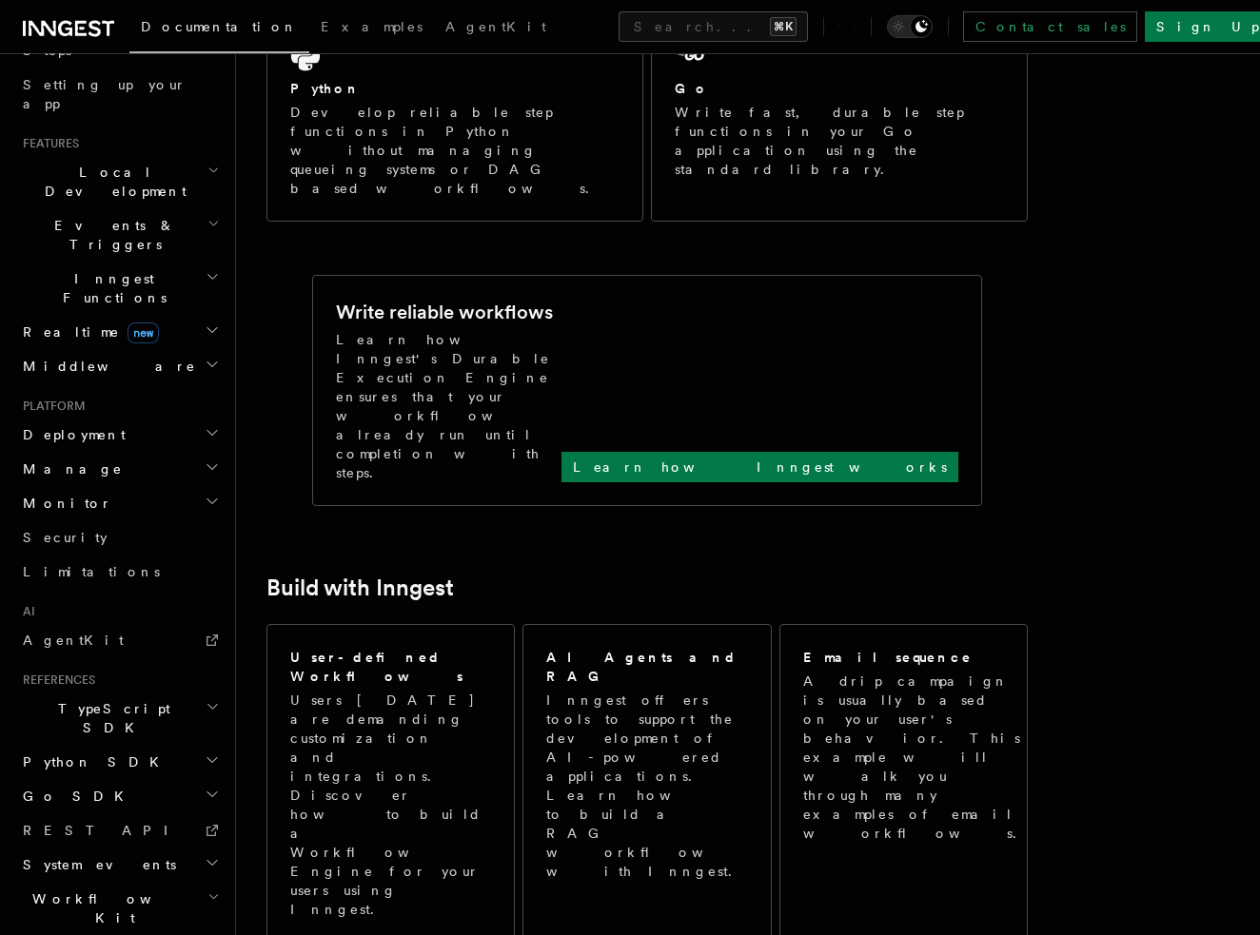
scroll to position [570, 0]
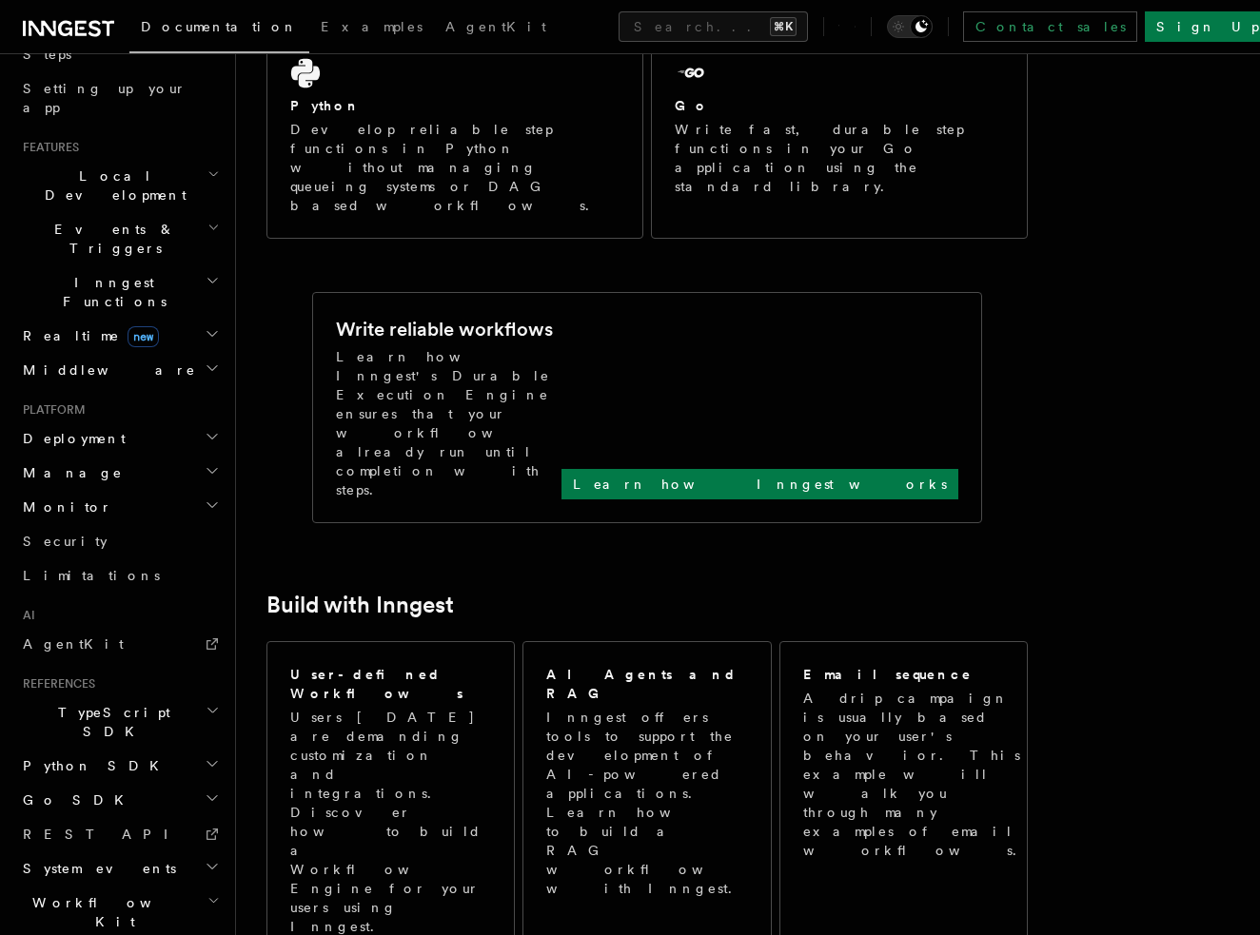
click at [128, 852] on h2 "System events" at bounding box center [119, 869] width 208 height 34
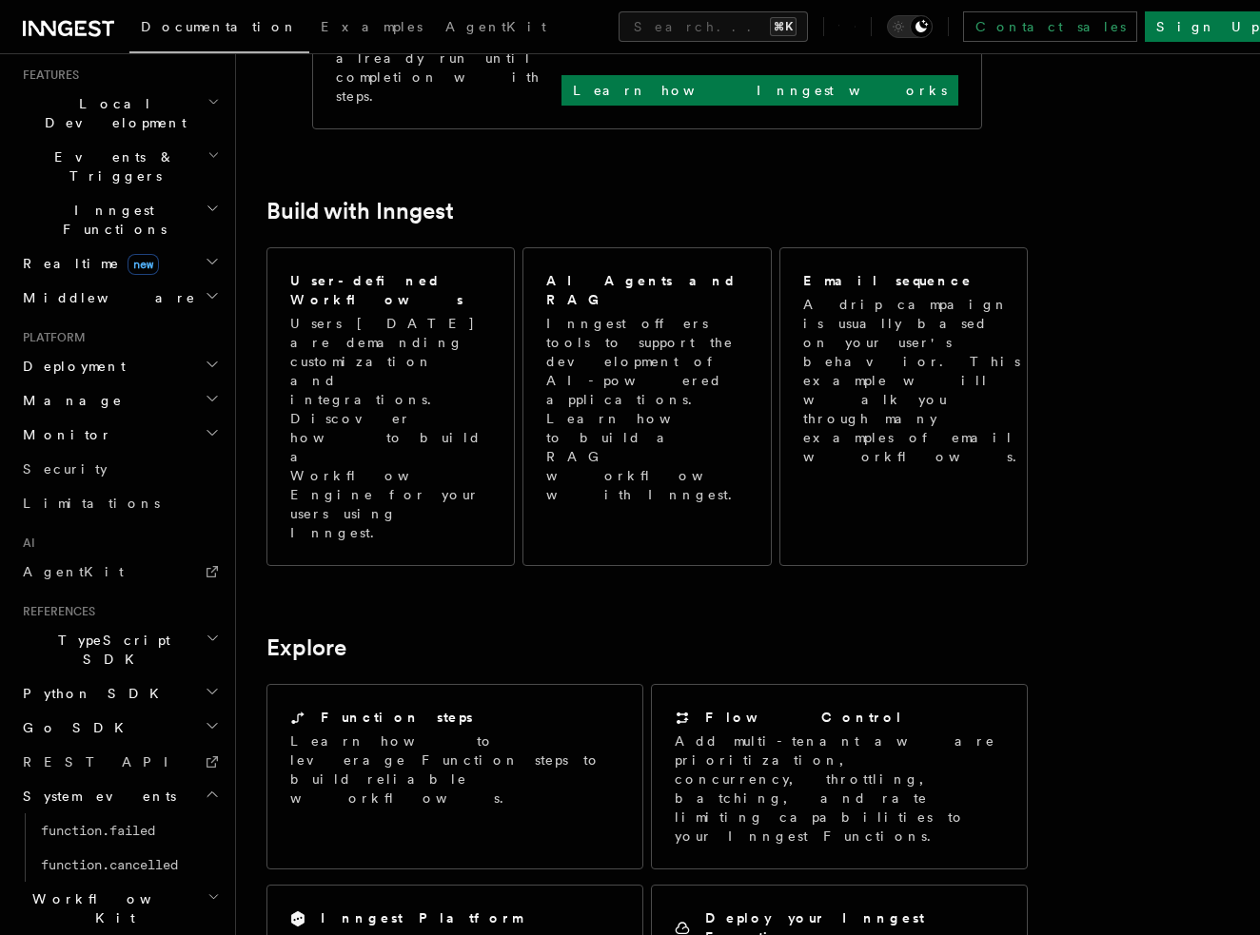
scroll to position [966, 0]
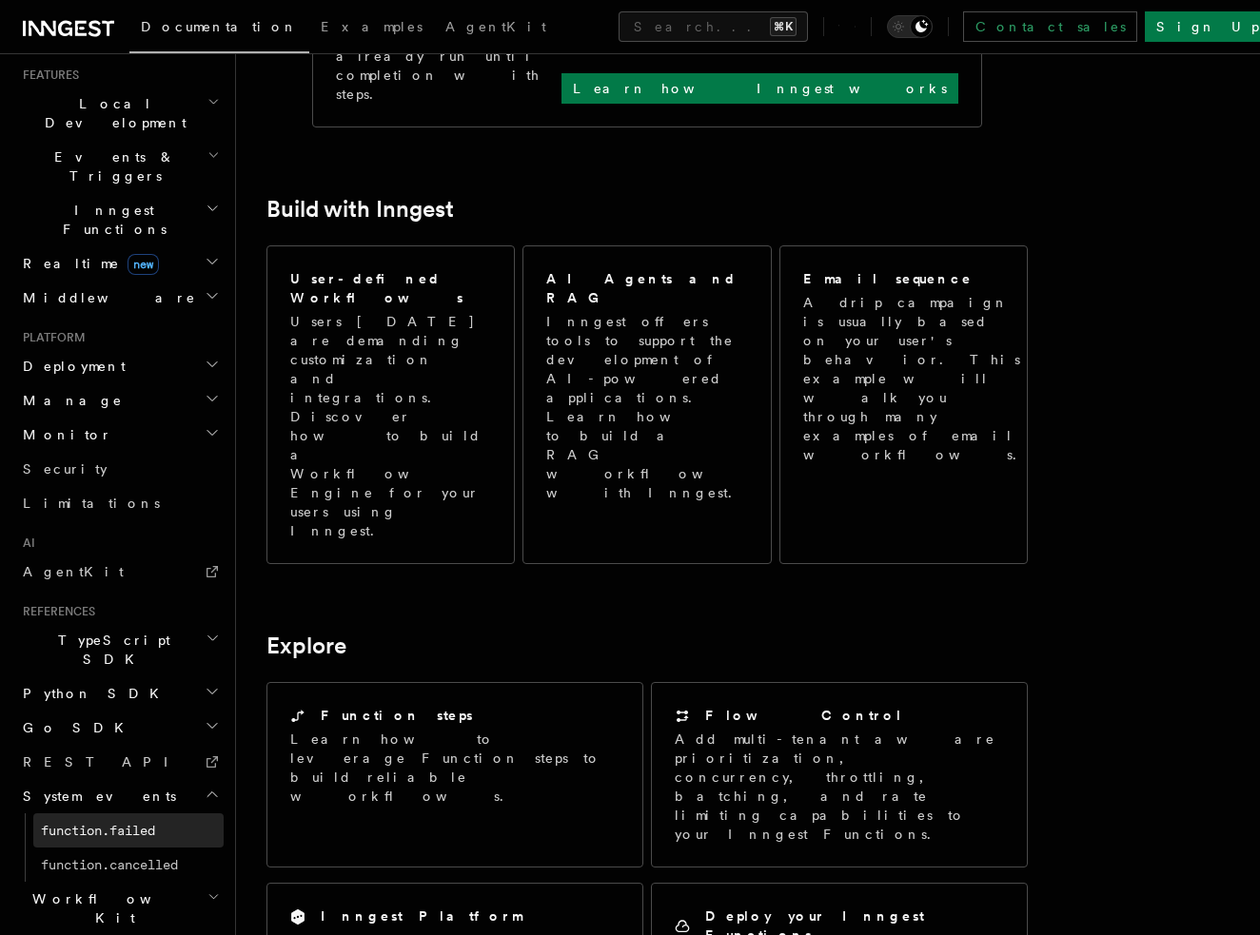
click at [137, 813] on link "function.failed" at bounding box center [128, 830] width 190 height 34
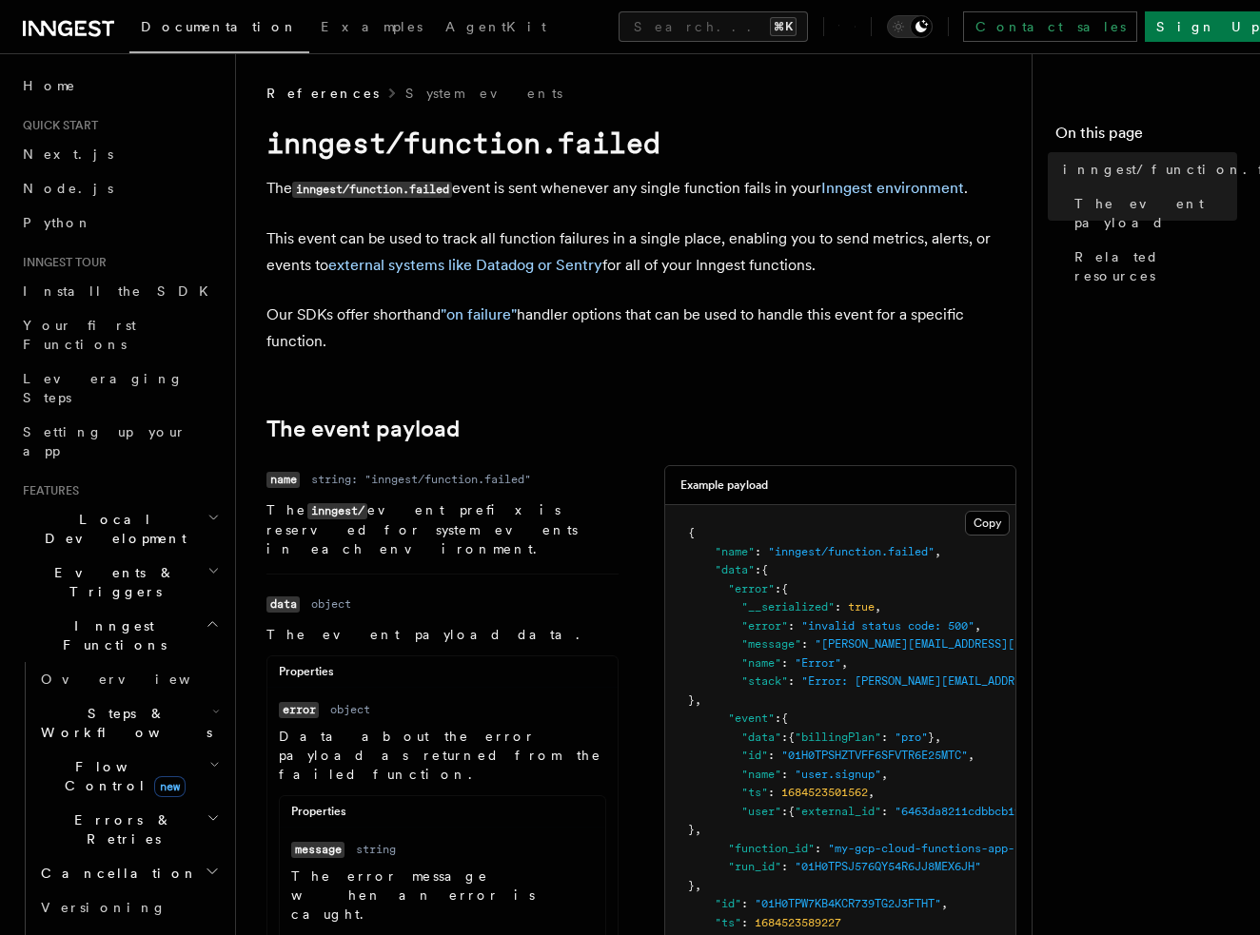
click at [181, 609] on h2 "Inngest Functions" at bounding box center [119, 635] width 208 height 53
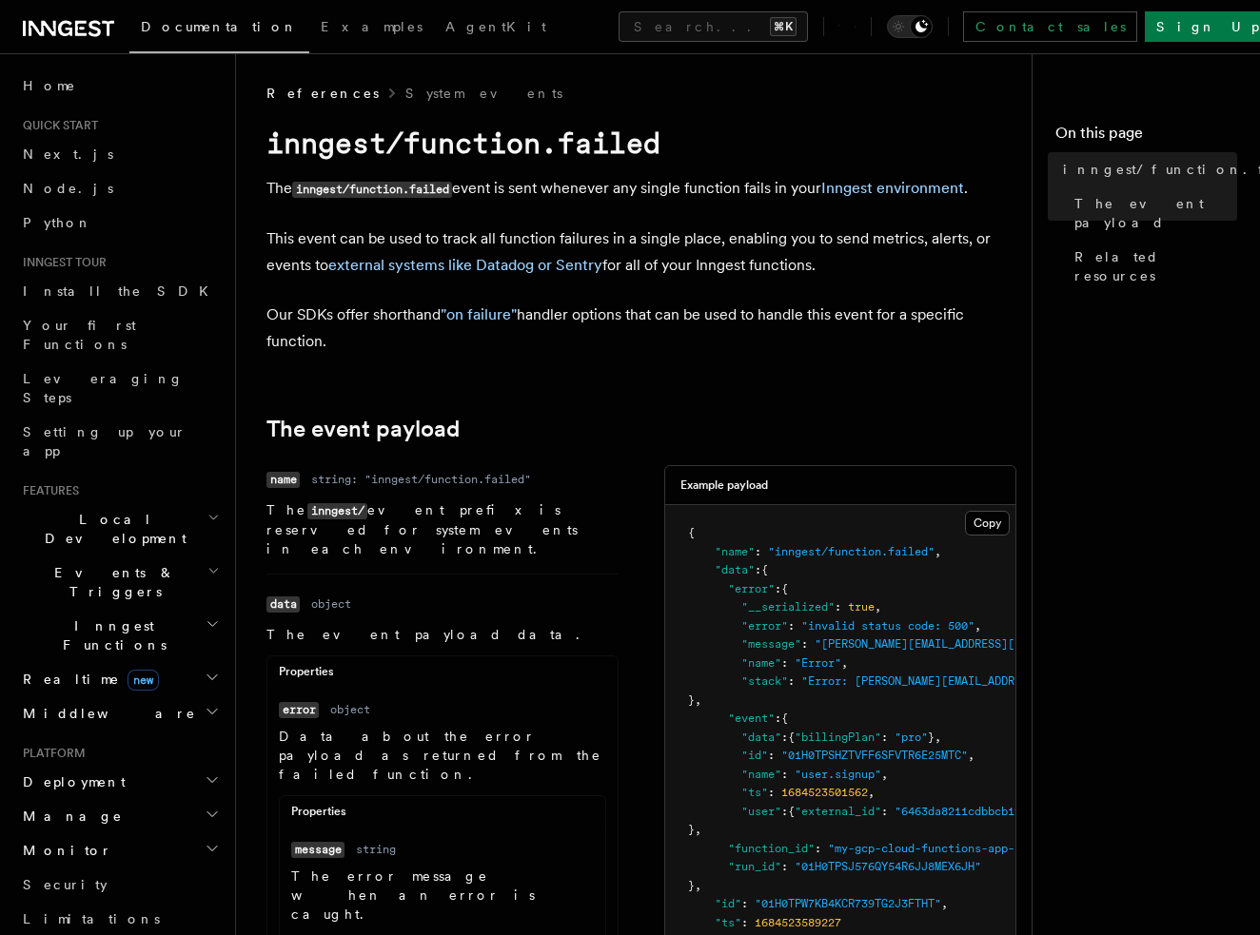
click at [141, 502] on h2 "Local Development" at bounding box center [119, 528] width 208 height 53
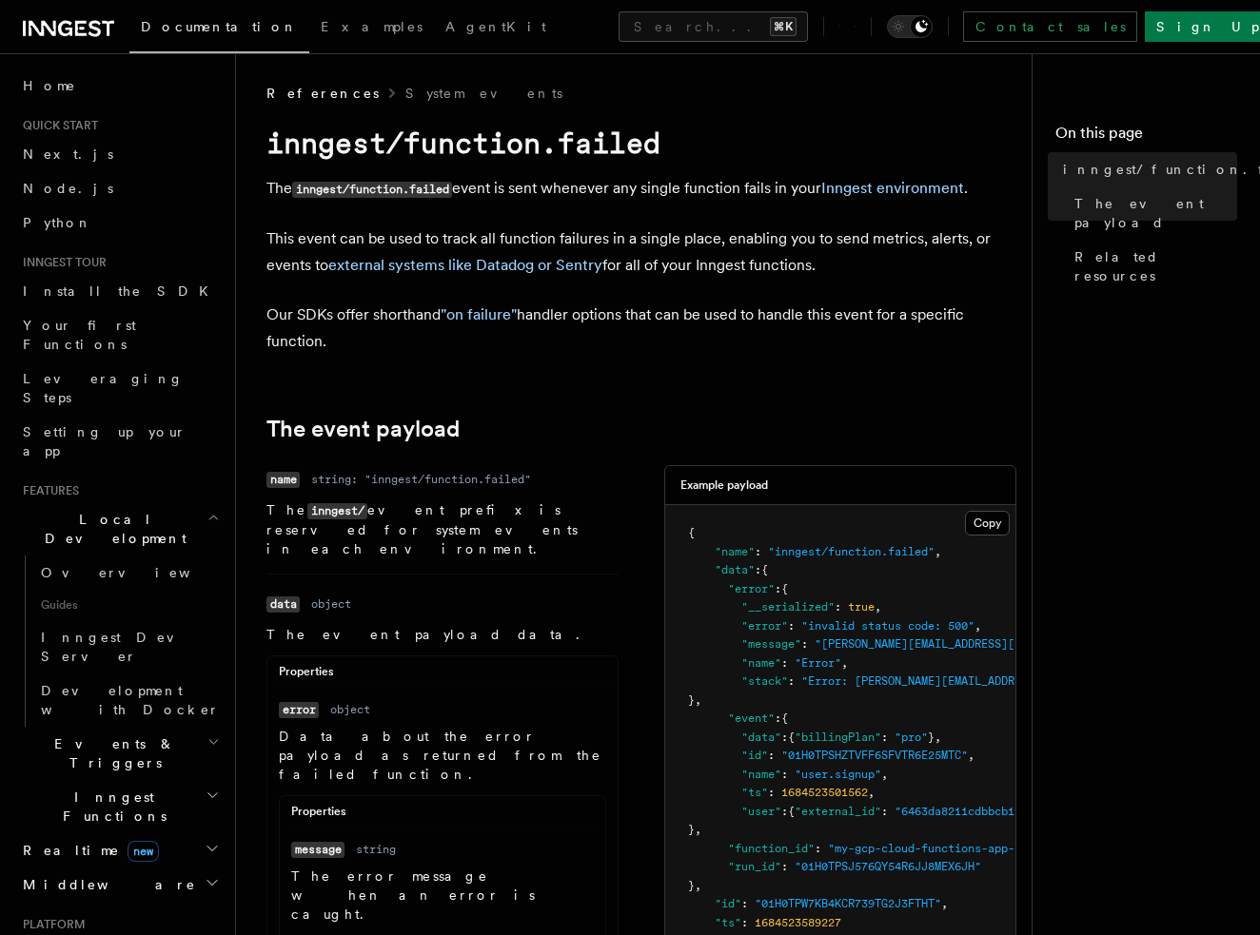
click at [141, 502] on h2 "Local Development" at bounding box center [119, 528] width 208 height 53
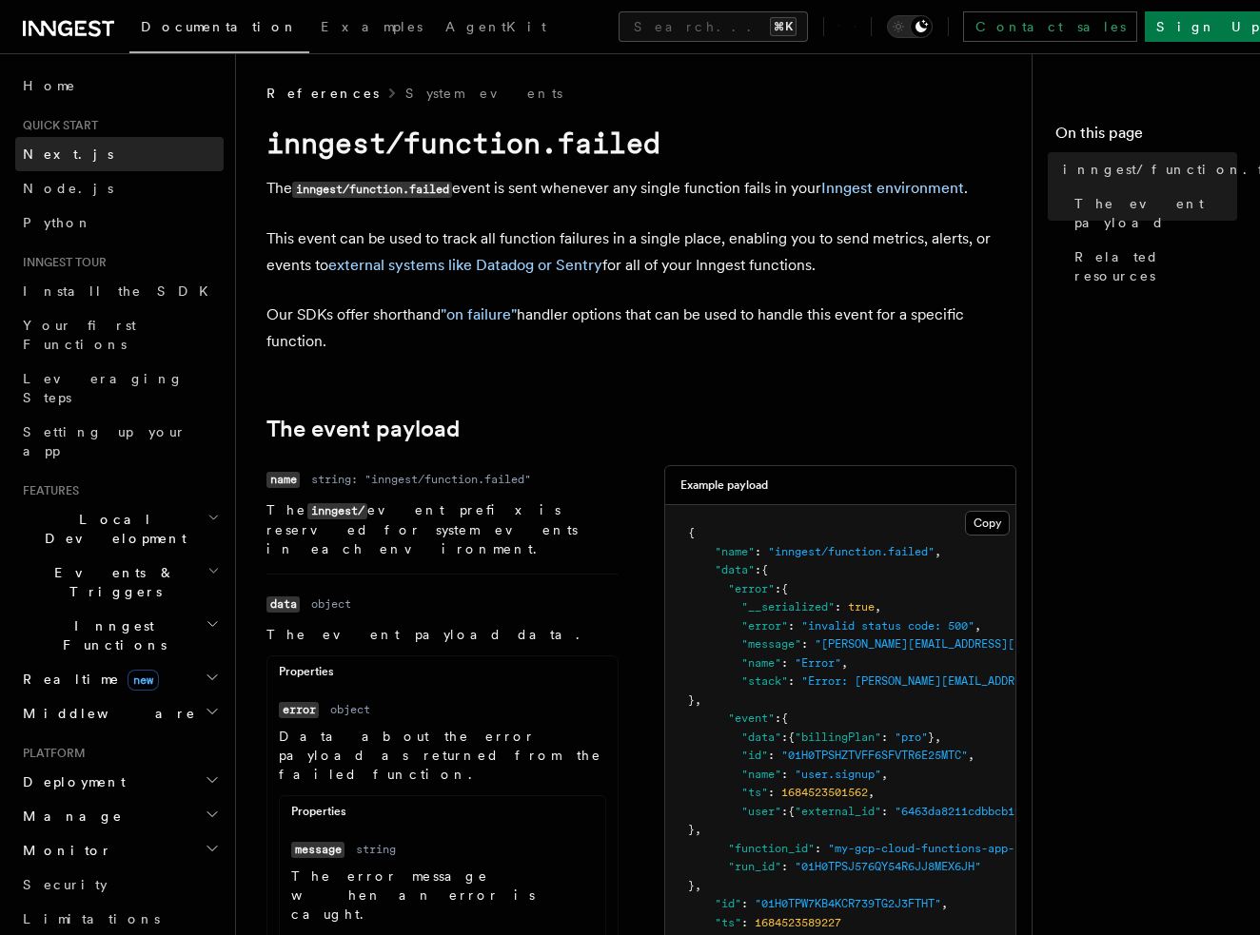
click at [81, 152] on link "Next.js" at bounding box center [119, 154] width 208 height 34
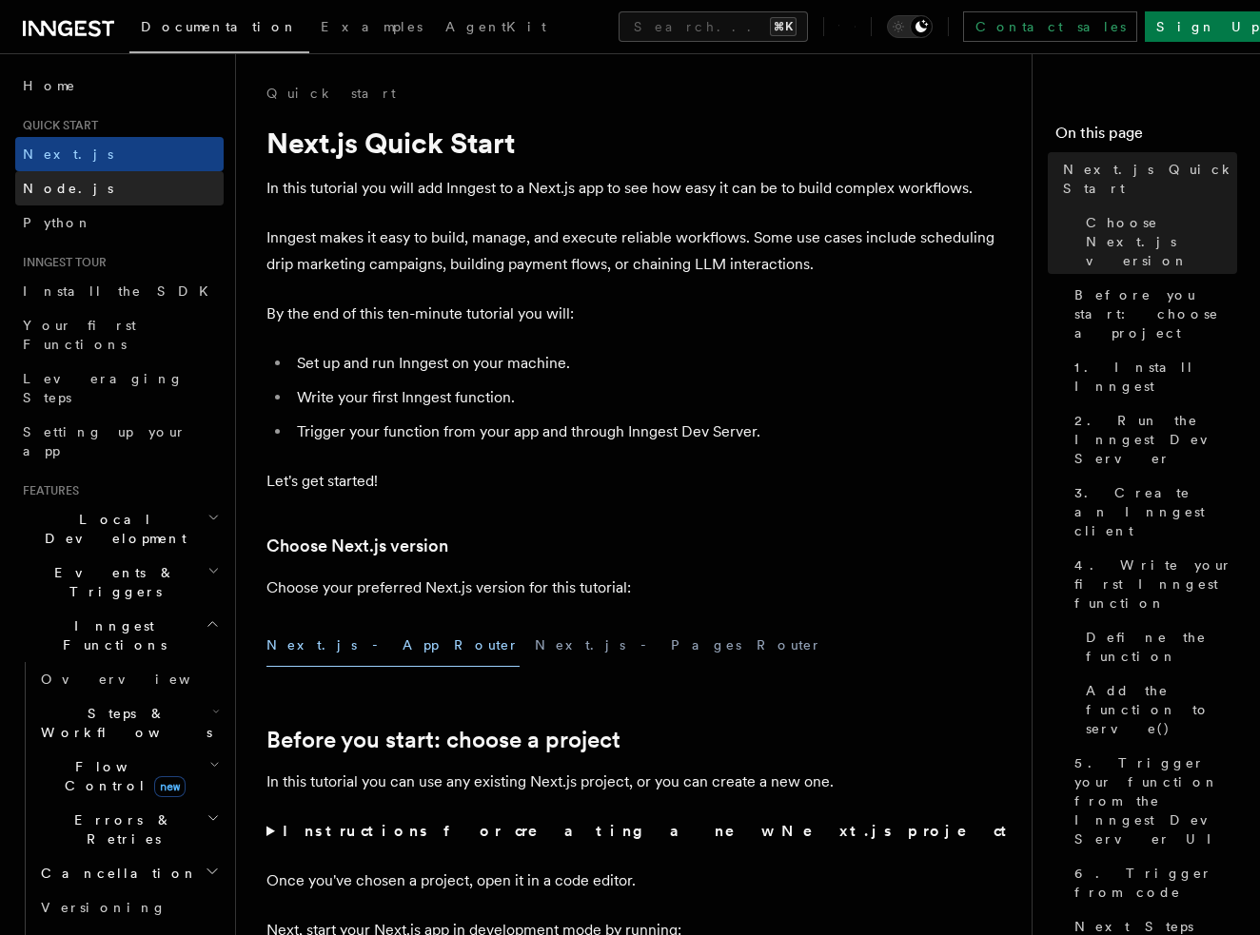
click at [80, 182] on link "Node.js" at bounding box center [119, 188] width 208 height 34
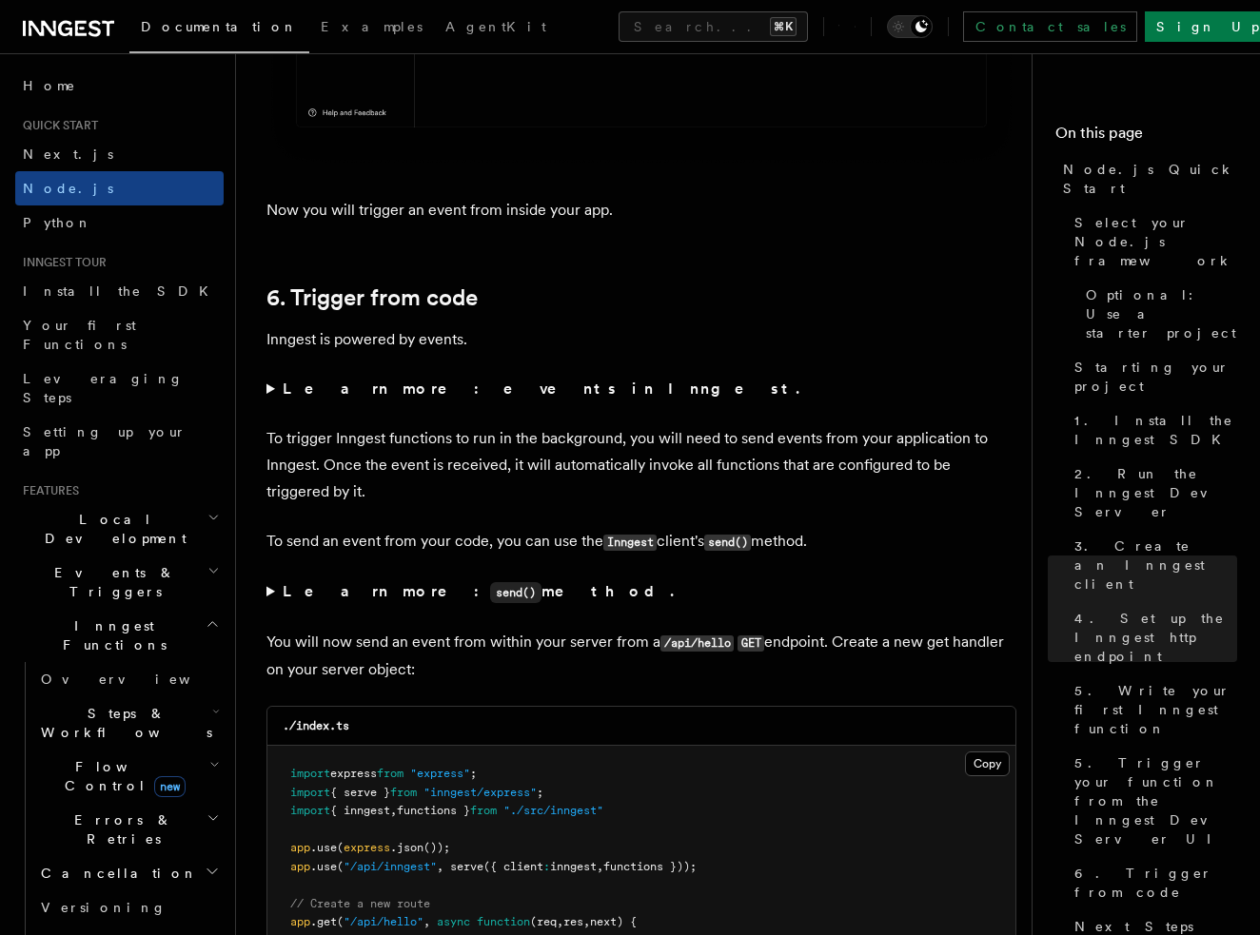
scroll to position [9479, 0]
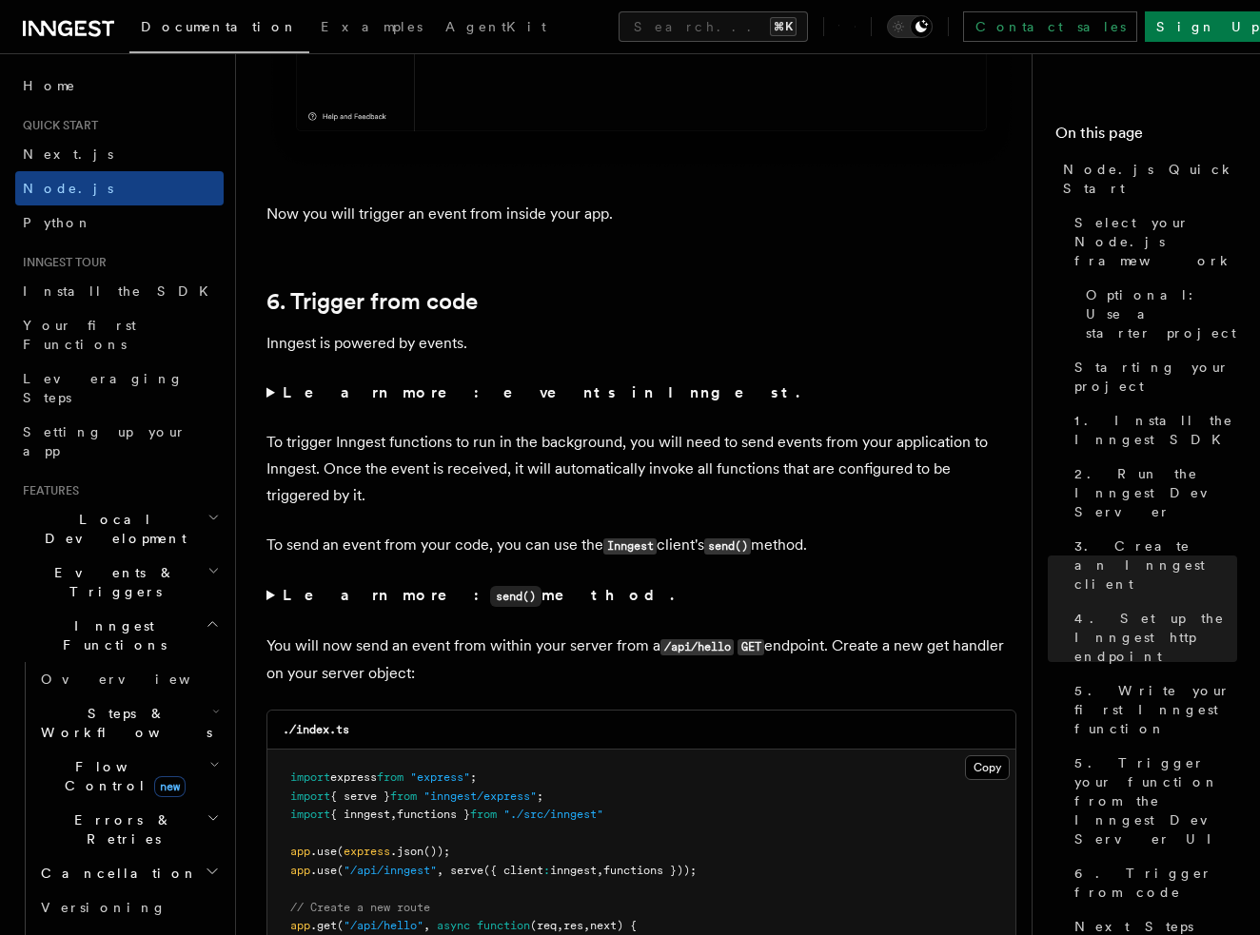
click at [428, 394] on strong "Learn more: events in Inngest." at bounding box center [543, 392] width 520 height 18
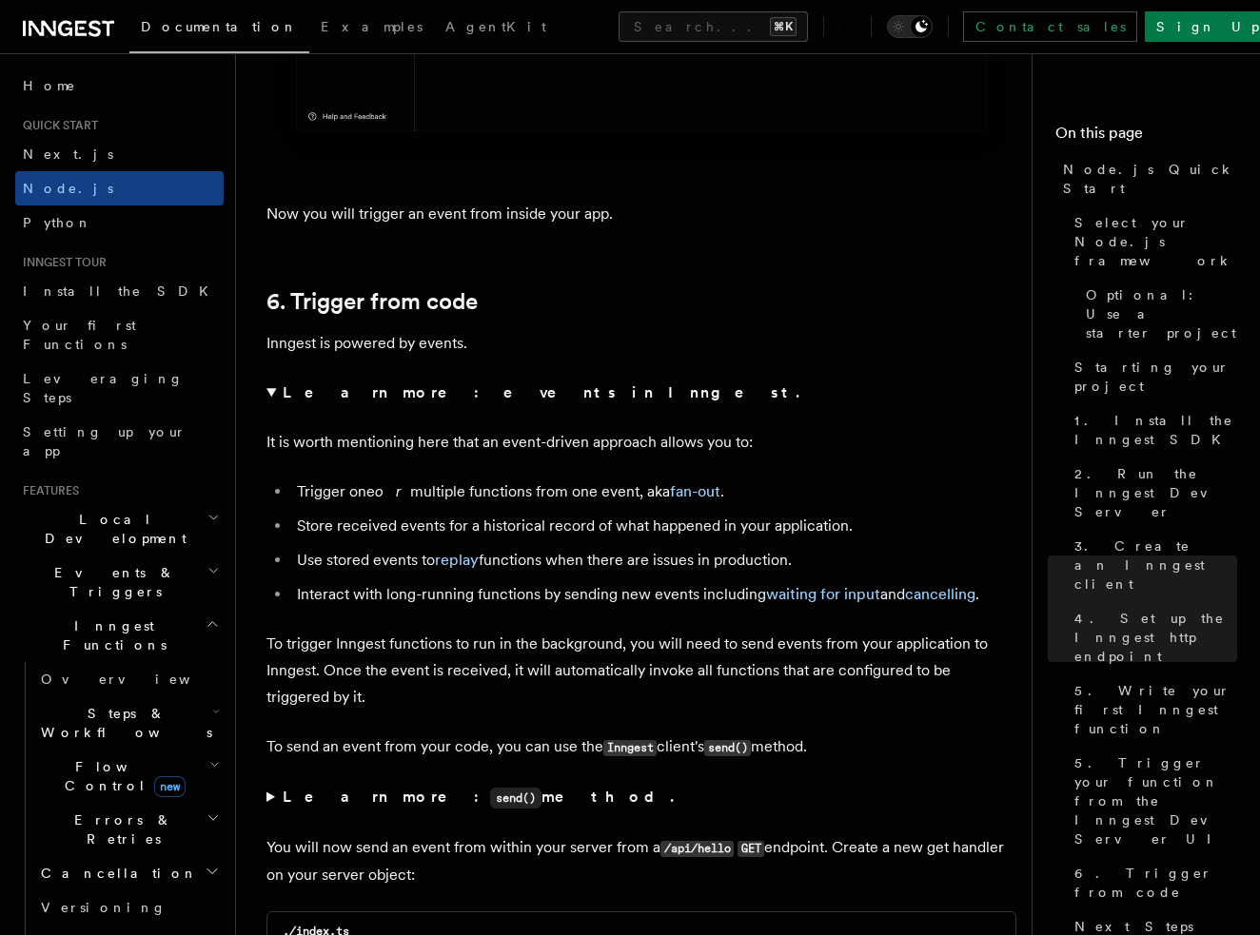
click at [418, 401] on strong "Learn more: events in Inngest." at bounding box center [543, 392] width 520 height 18
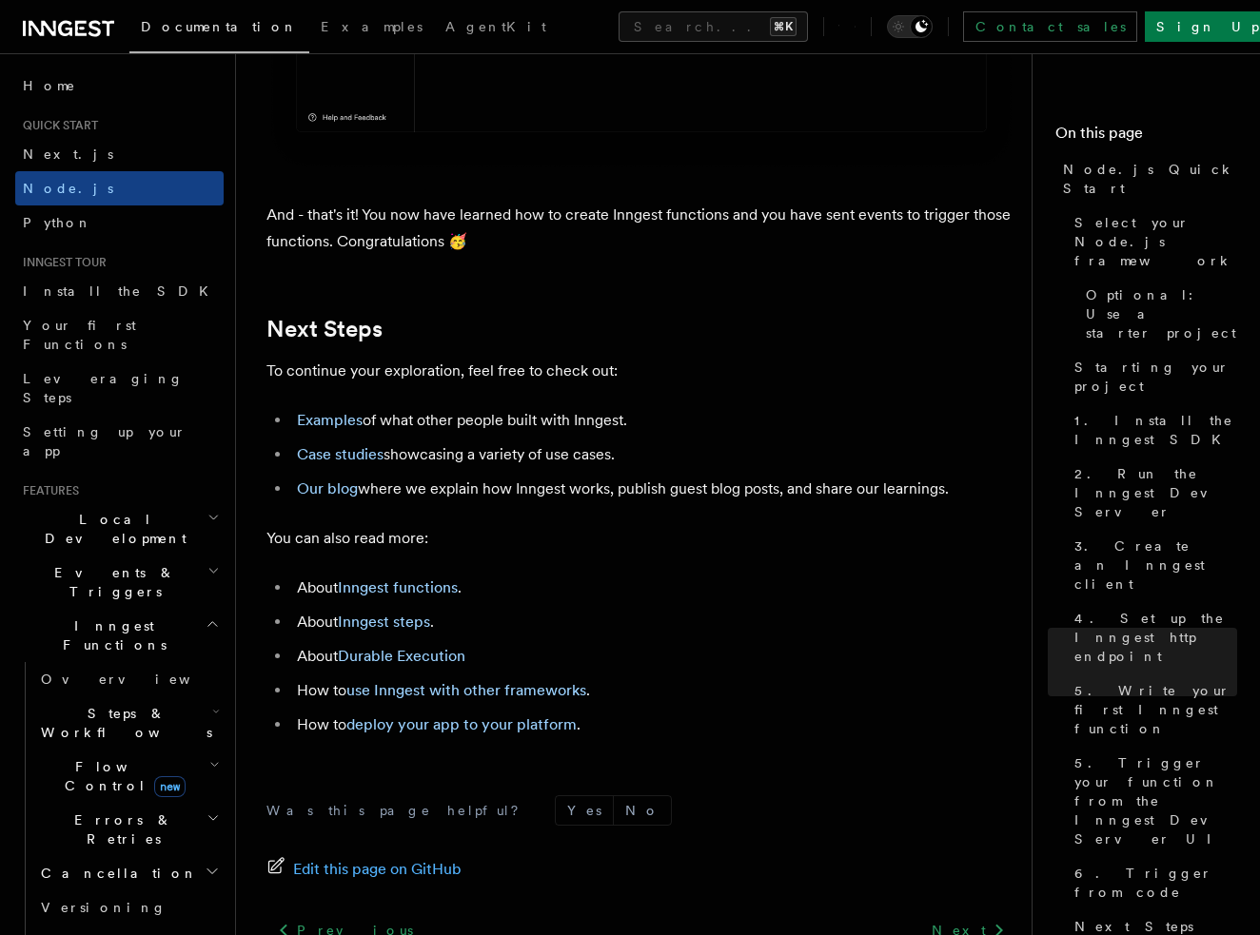
scroll to position [11633, 0]
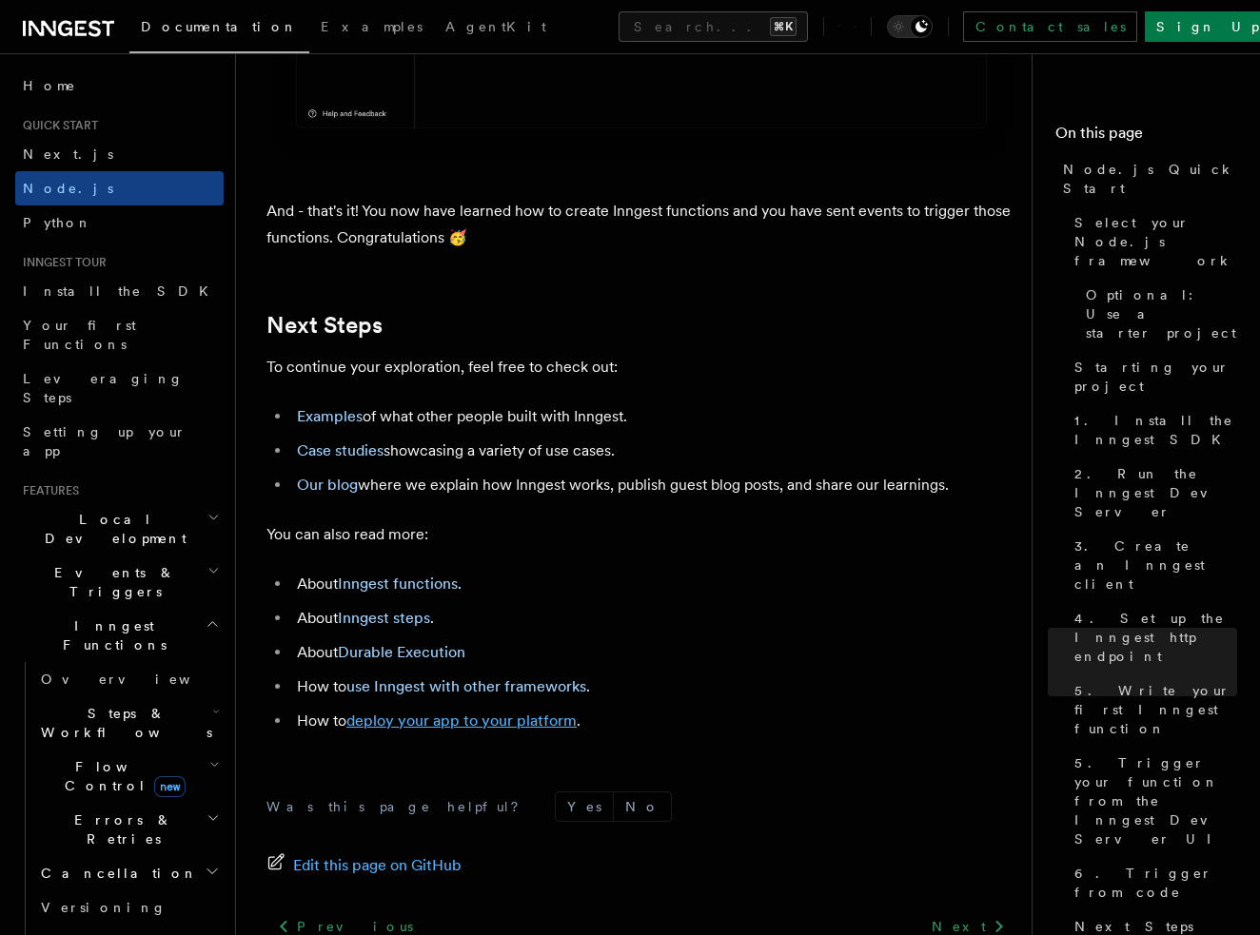
click at [547, 730] on link "deploy your app to your platform" at bounding box center [461, 721] width 230 height 18
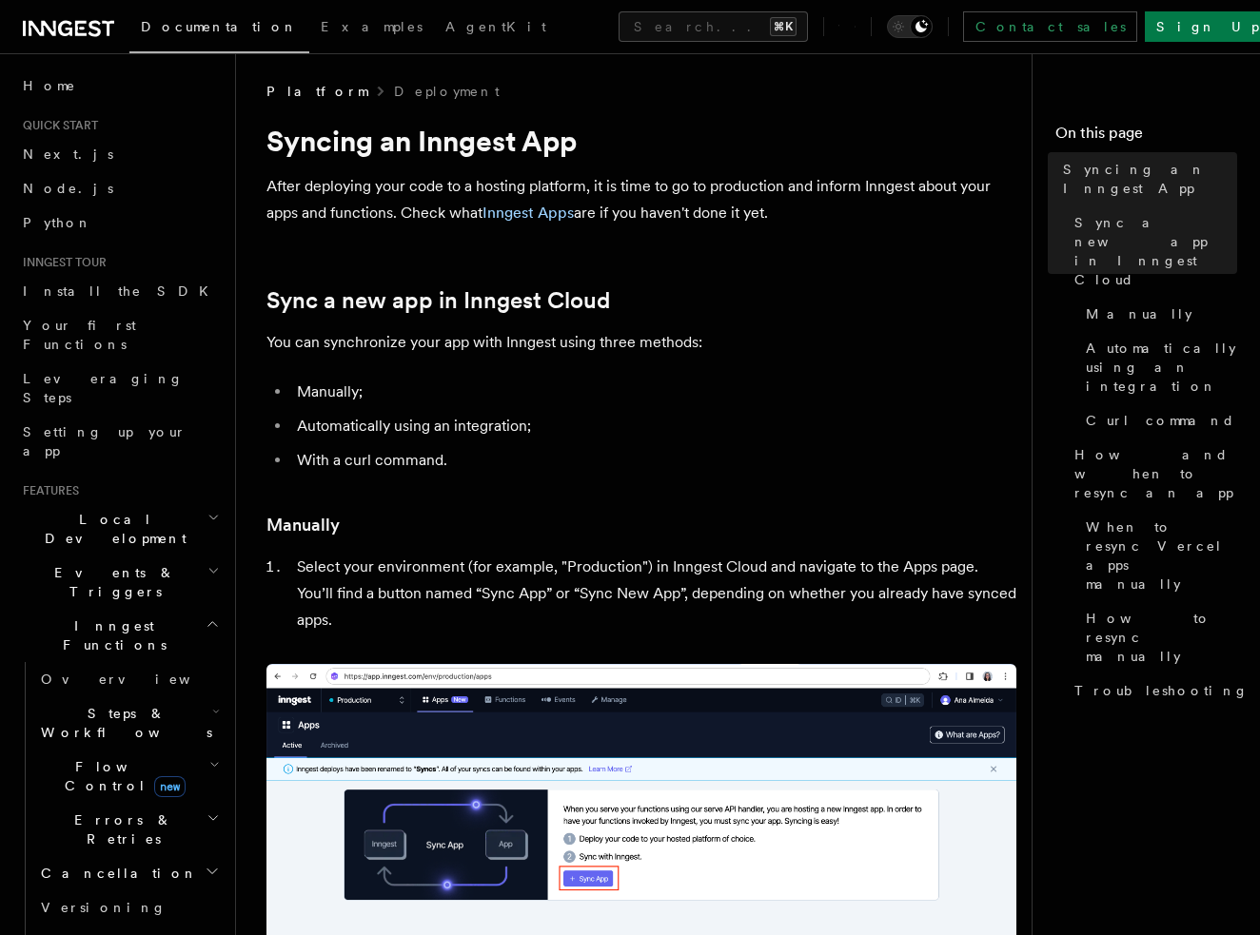
scroll to position [4, 0]
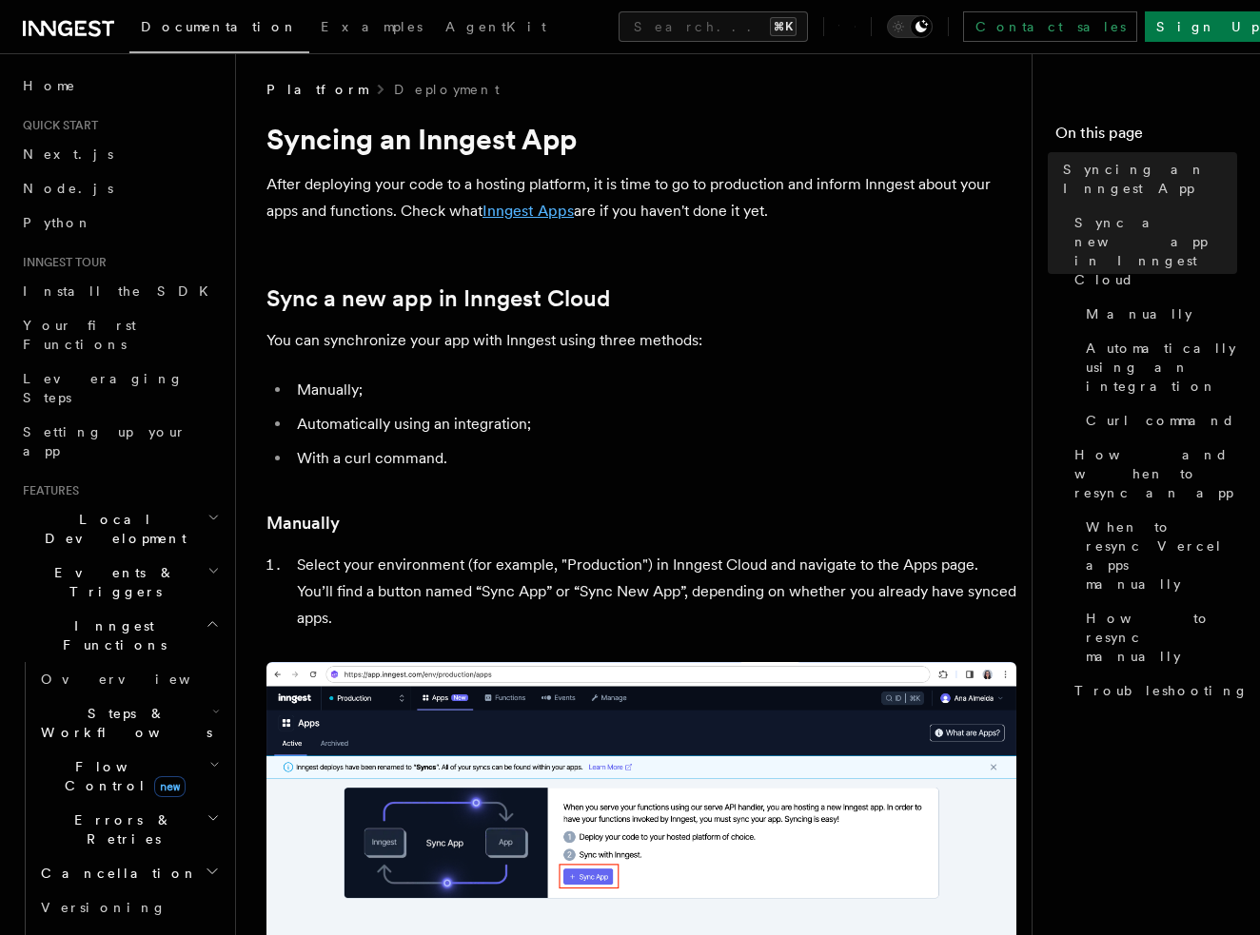
click at [506, 213] on link "Inngest Apps" at bounding box center [527, 211] width 91 height 18
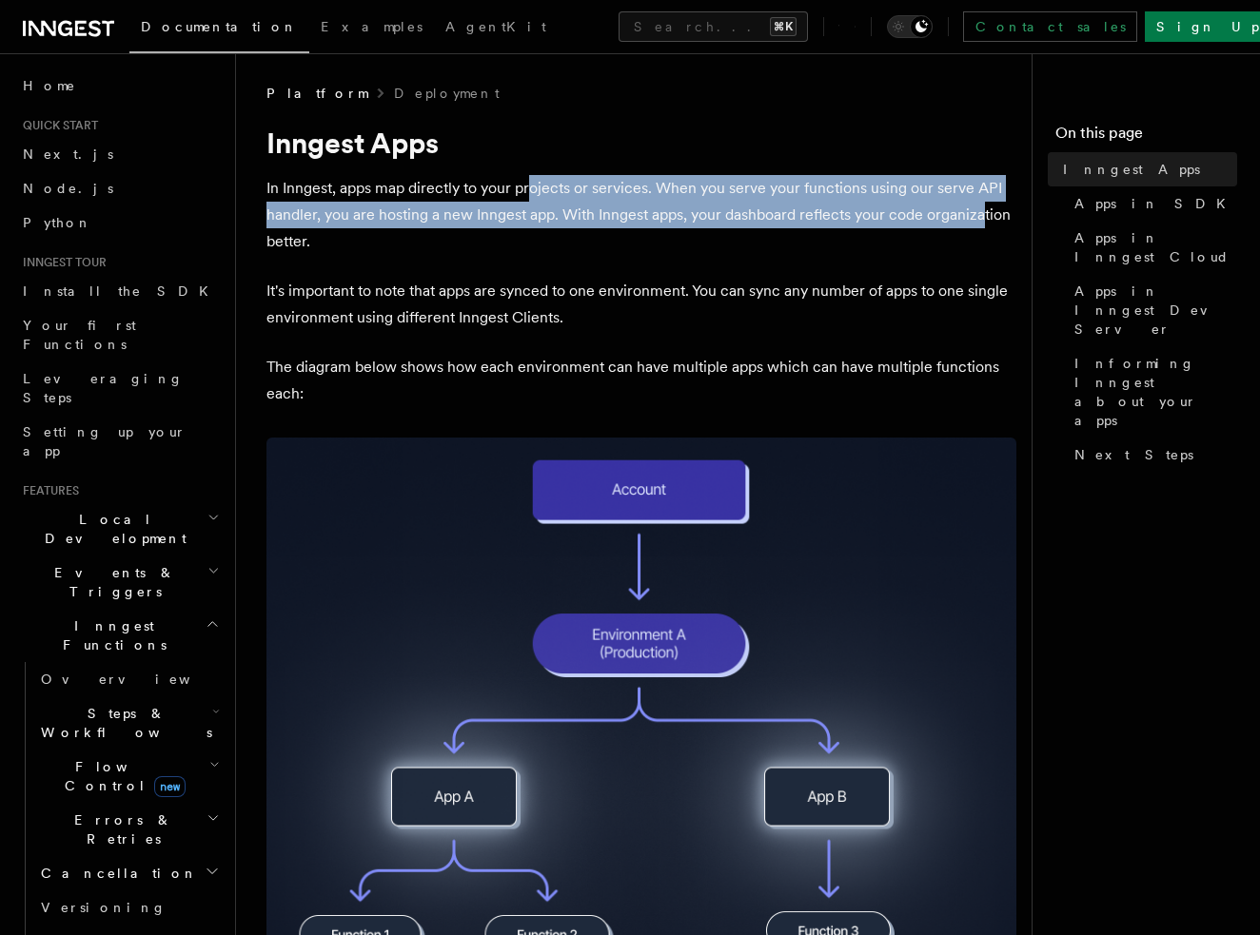
drag, startPoint x: 527, startPoint y: 186, endPoint x: 982, endPoint y: 224, distance: 456.4
click at [982, 224] on p "In Inngest, apps map directly to your projects or services. When you serve your…" at bounding box center [641, 215] width 750 height 80
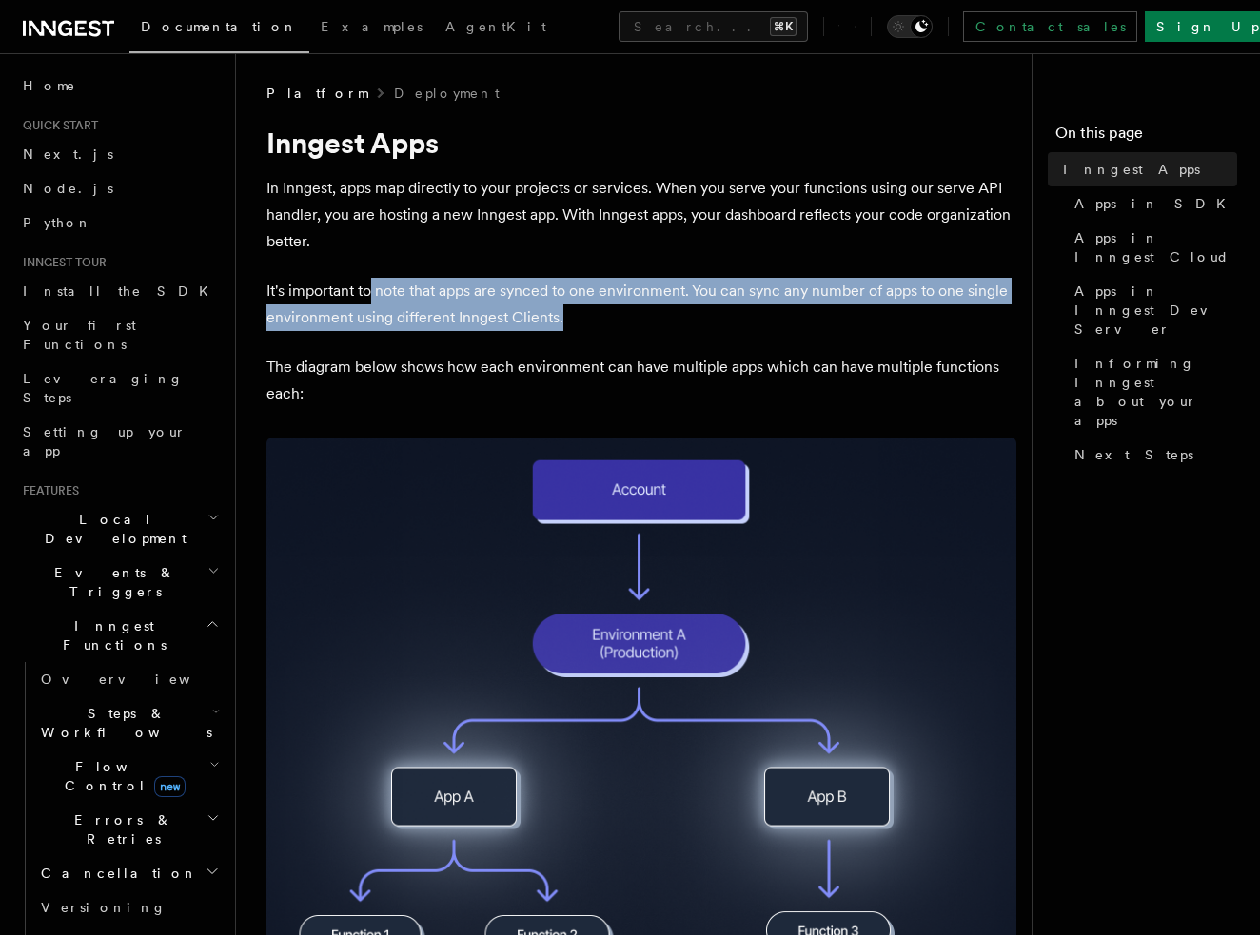
drag, startPoint x: 377, startPoint y: 294, endPoint x: 722, endPoint y: 330, distance: 347.3
click at [722, 330] on p "It's important to note that apps are synced to one environment. You can sync an…" at bounding box center [641, 304] width 750 height 53
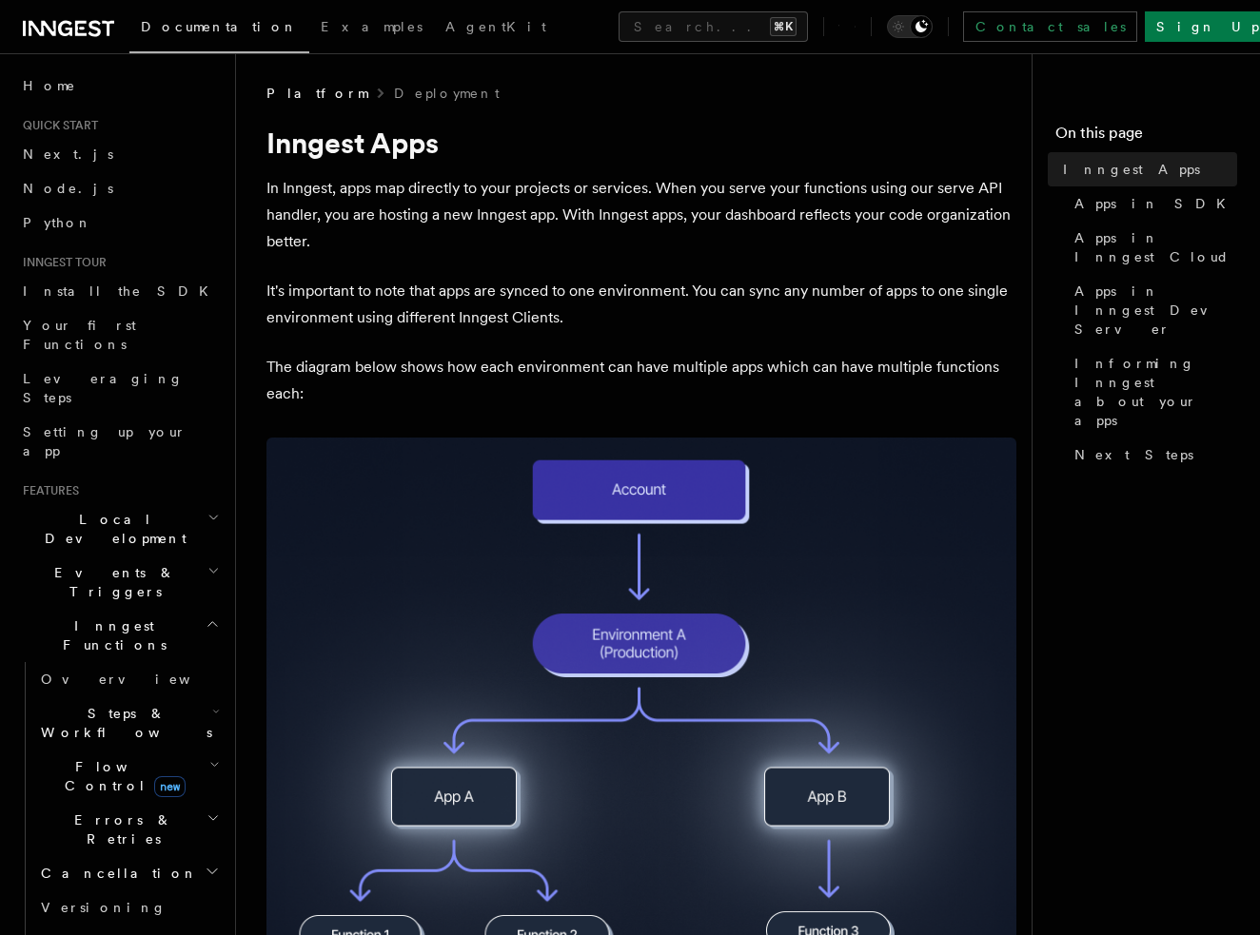
click at [722, 245] on p "In Inngest, apps map directly to your projects or services. When you serve your…" at bounding box center [641, 215] width 750 height 80
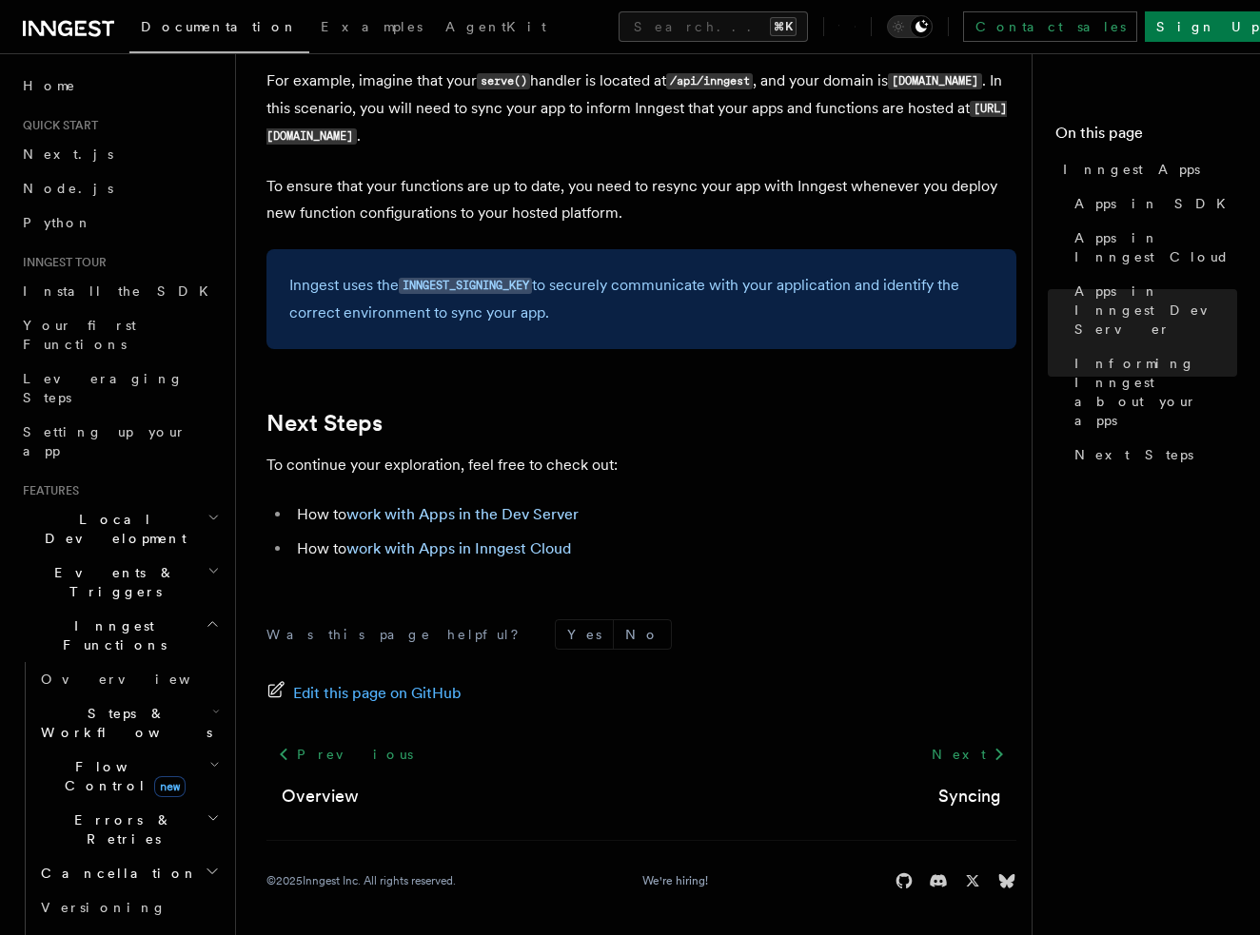
scroll to position [2975, 0]
click at [461, 539] on link "work with Apps in Inngest Cloud" at bounding box center [458, 548] width 225 height 18
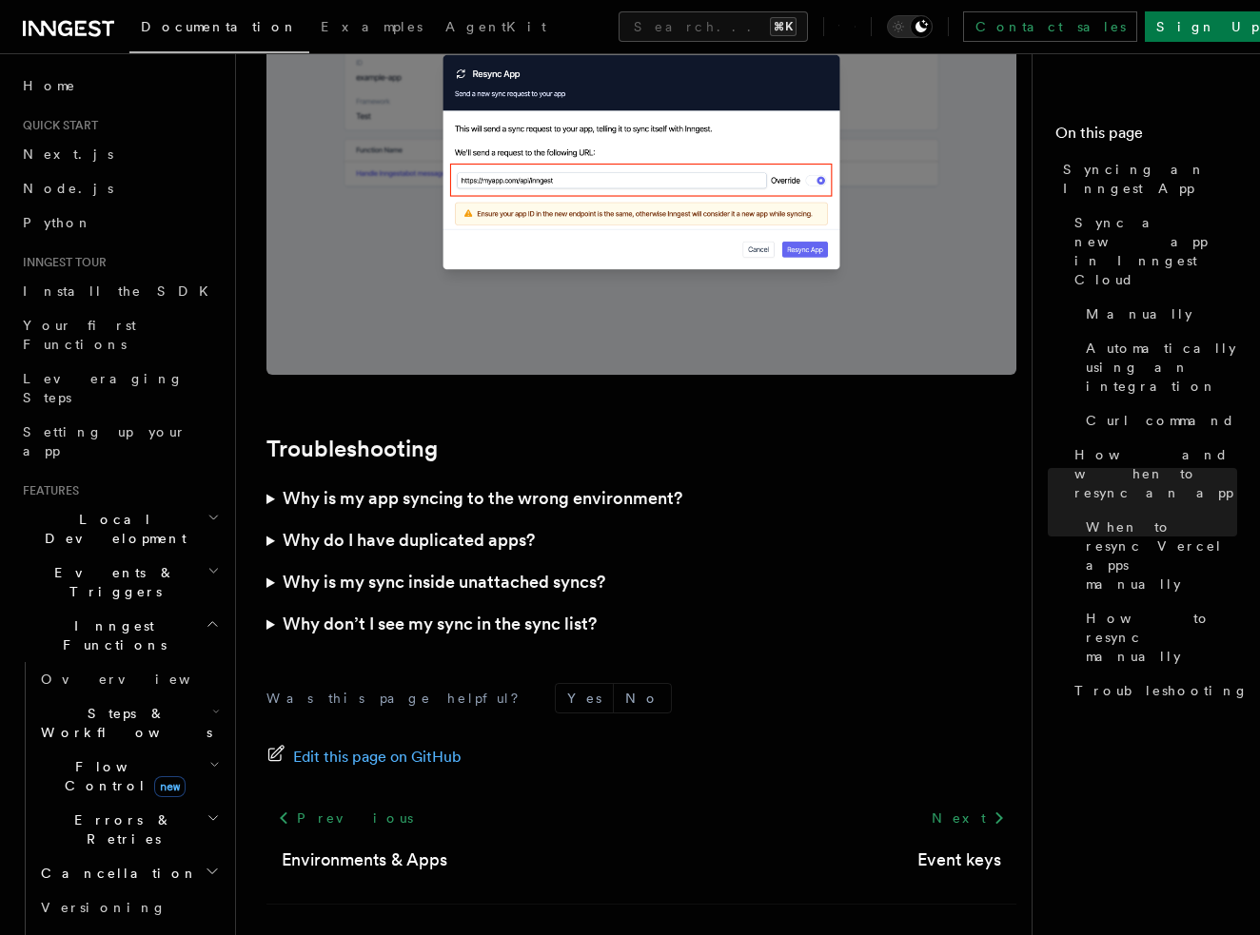
scroll to position [5332, 0]
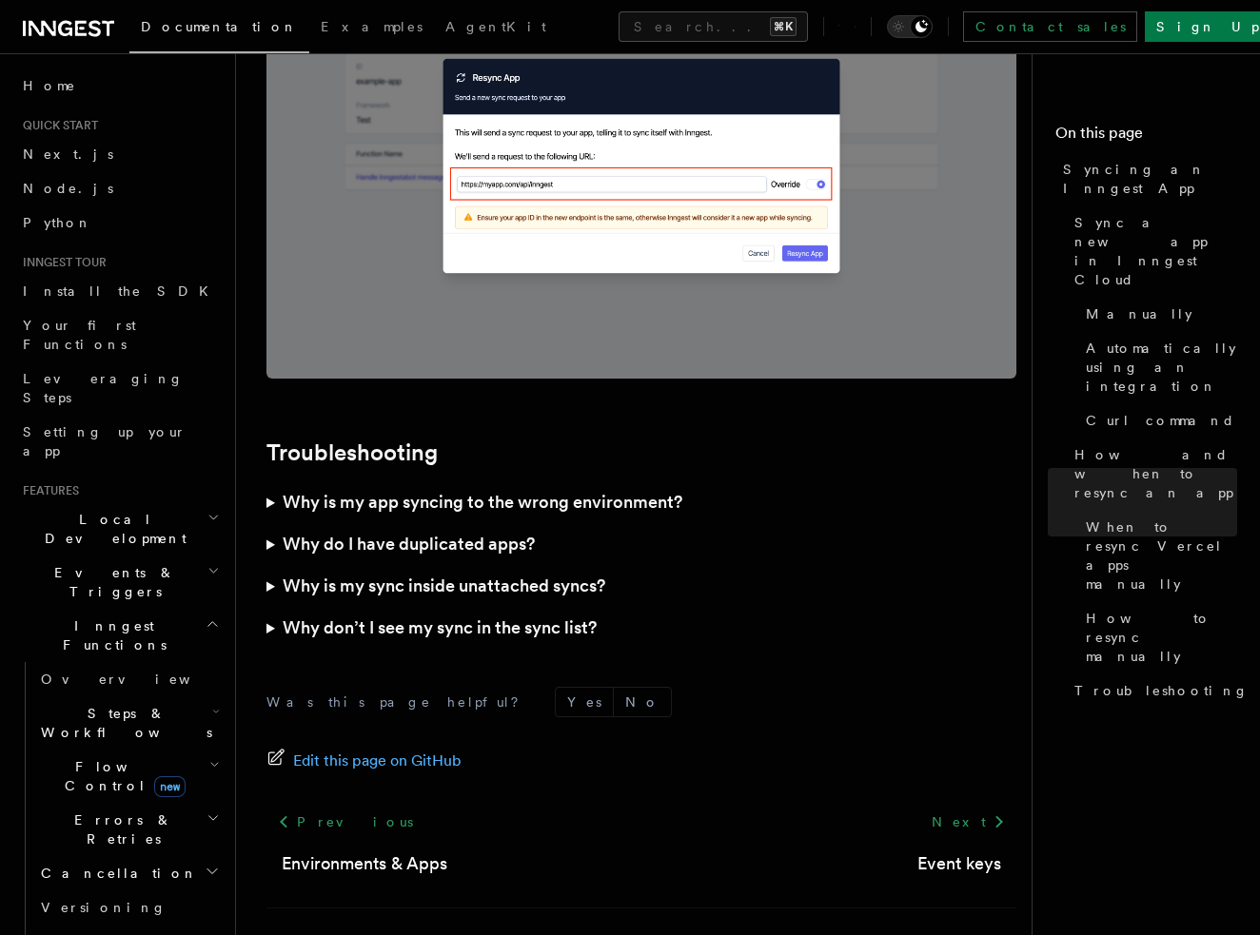
click at [271, 523] on summary "Why do I have duplicated apps?" at bounding box center [641, 544] width 750 height 42
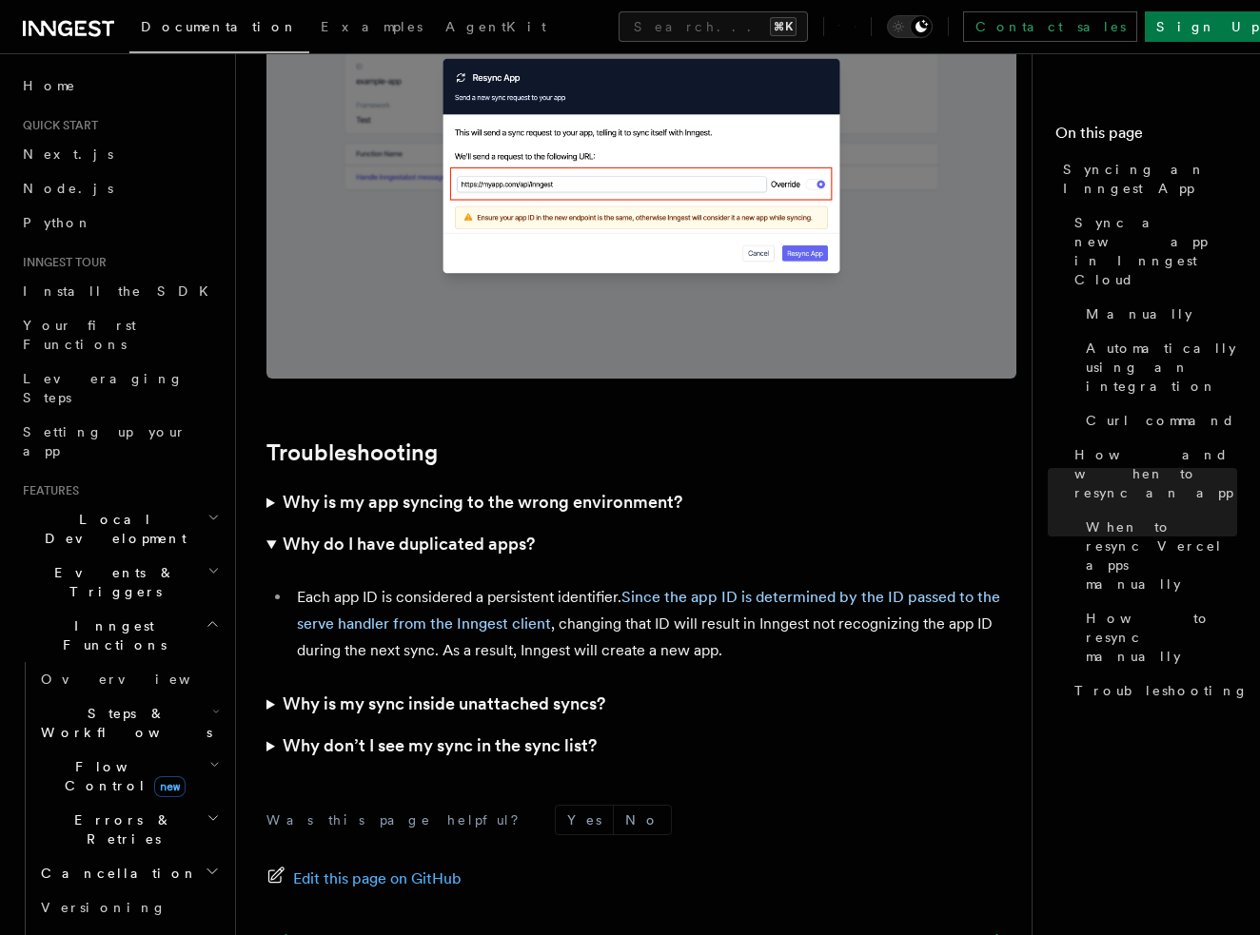
click at [272, 523] on summary "Why do I have duplicated apps?" at bounding box center [641, 544] width 750 height 42
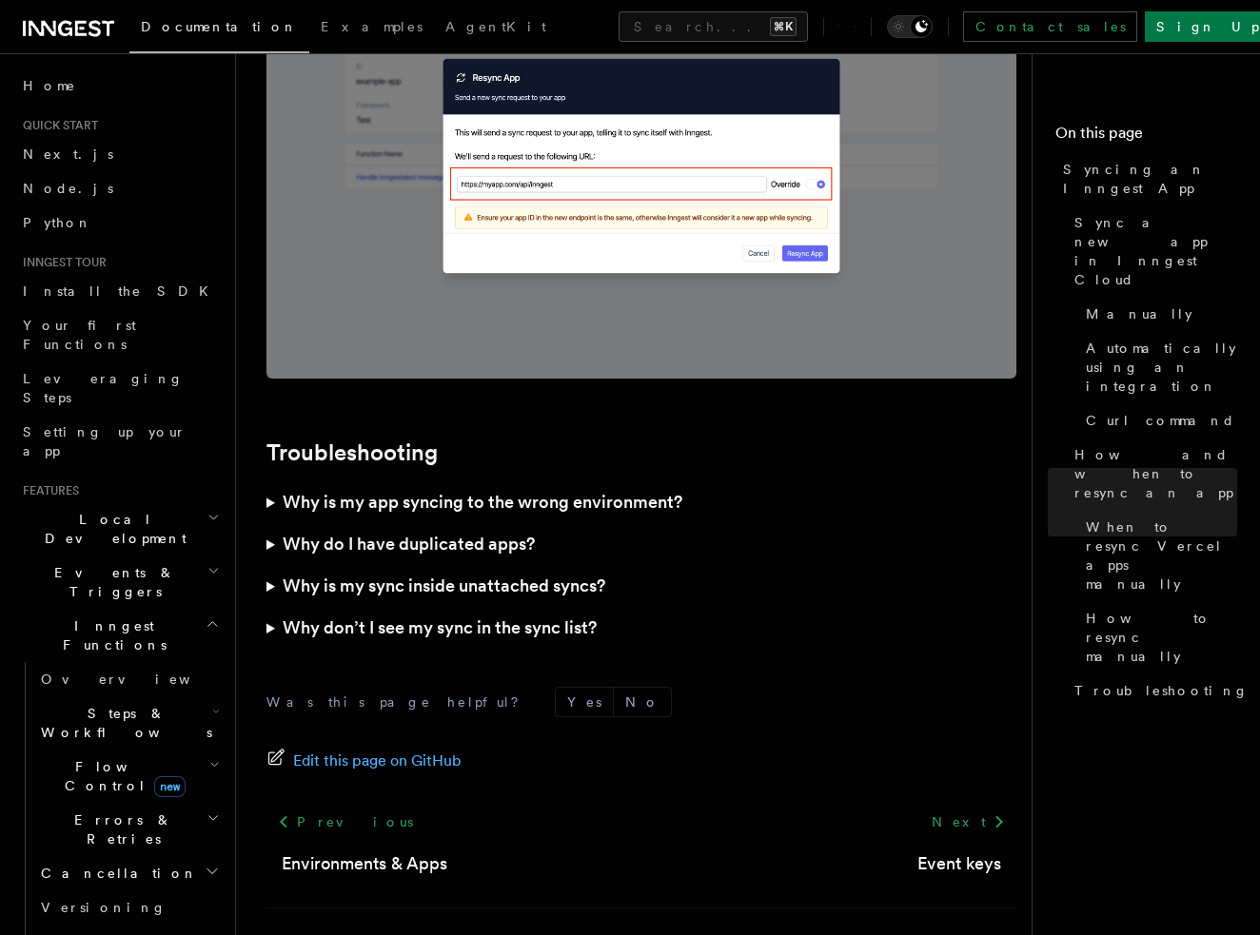
click at [374, 573] on h3 "Why is my sync inside unattached syncs?" at bounding box center [444, 586] width 323 height 27
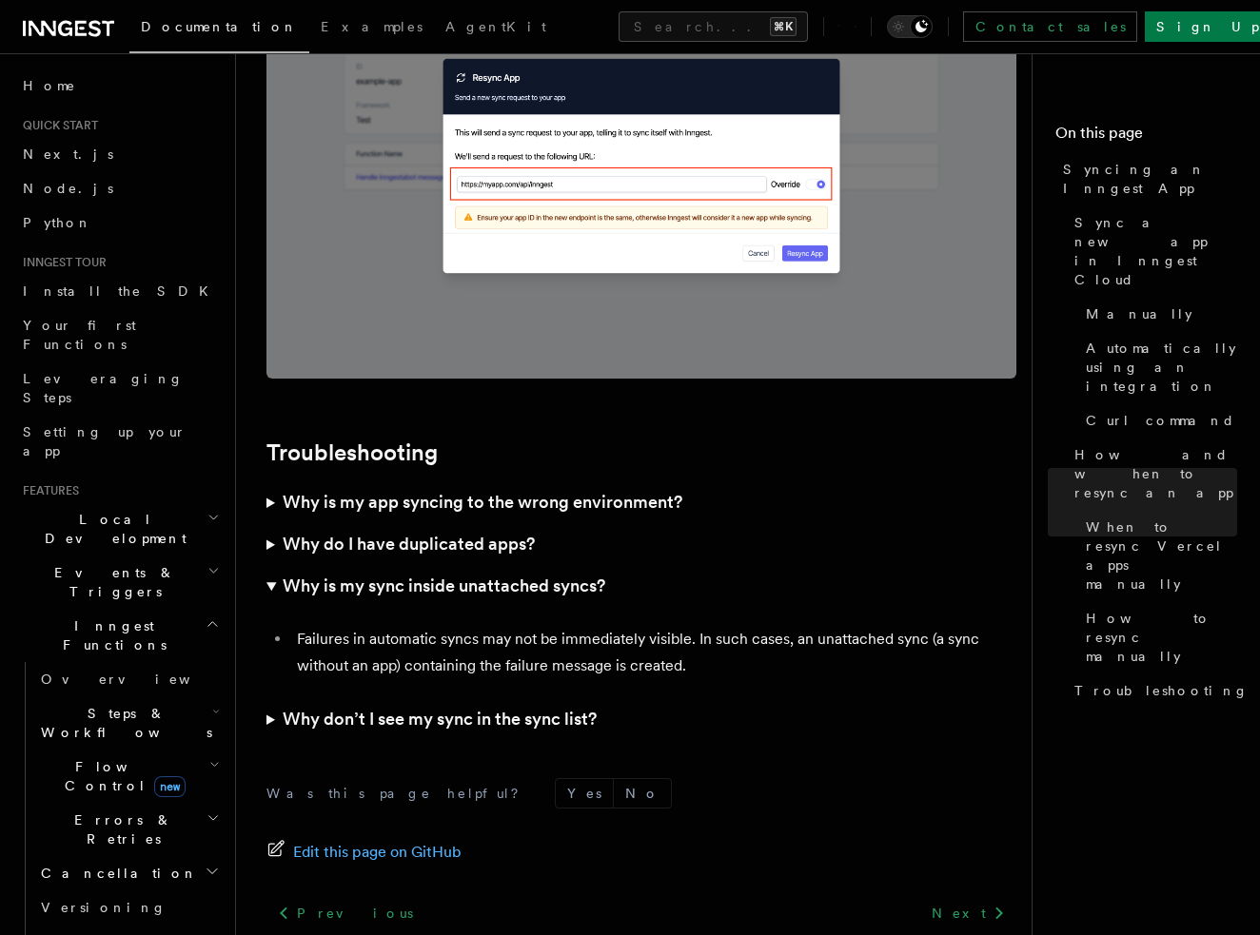
click at [368, 573] on h3 "Why is my sync inside unattached syncs?" at bounding box center [444, 586] width 323 height 27
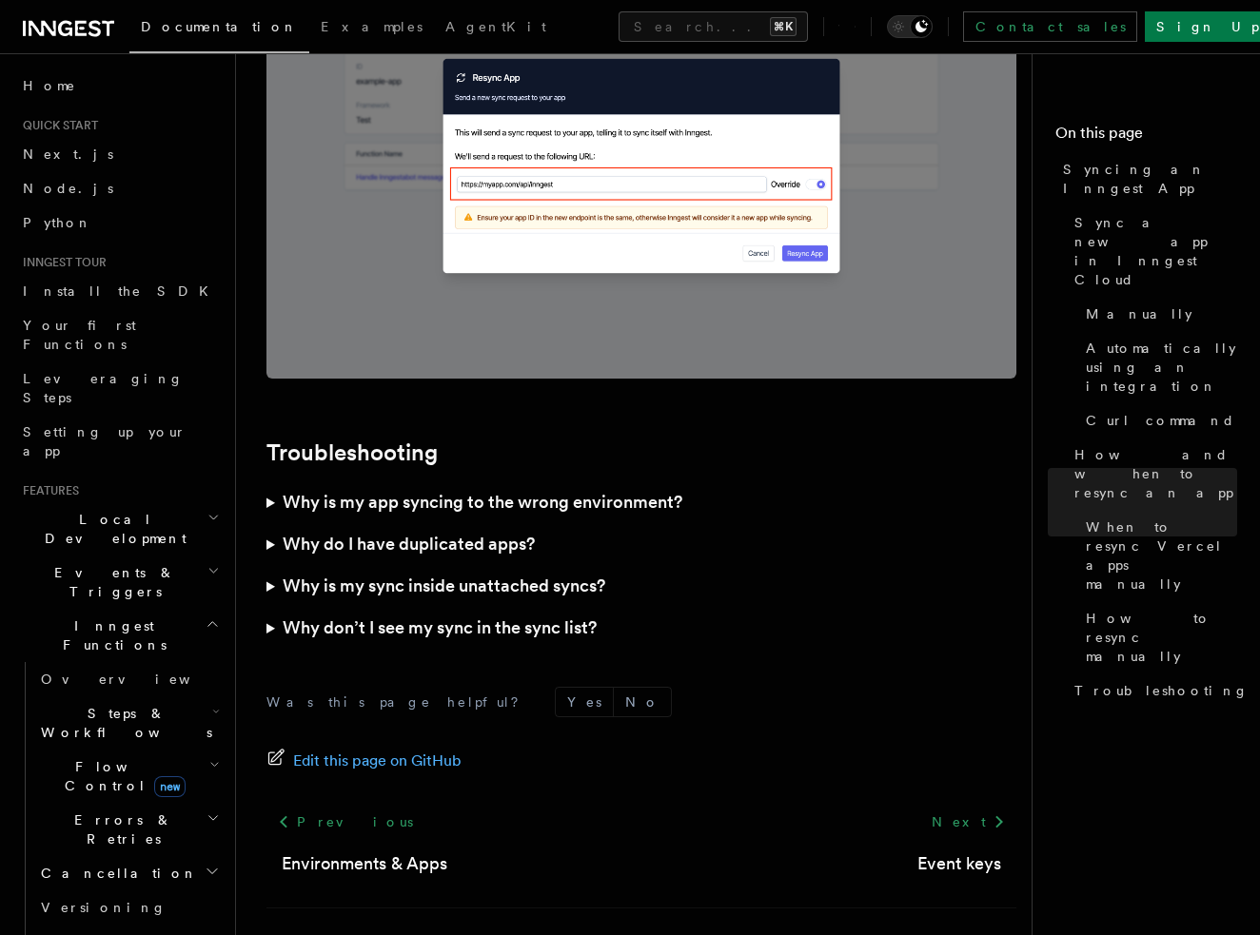
click at [297, 615] on h3 "Why don’t I see my sync in the sync list?" at bounding box center [440, 628] width 314 height 27
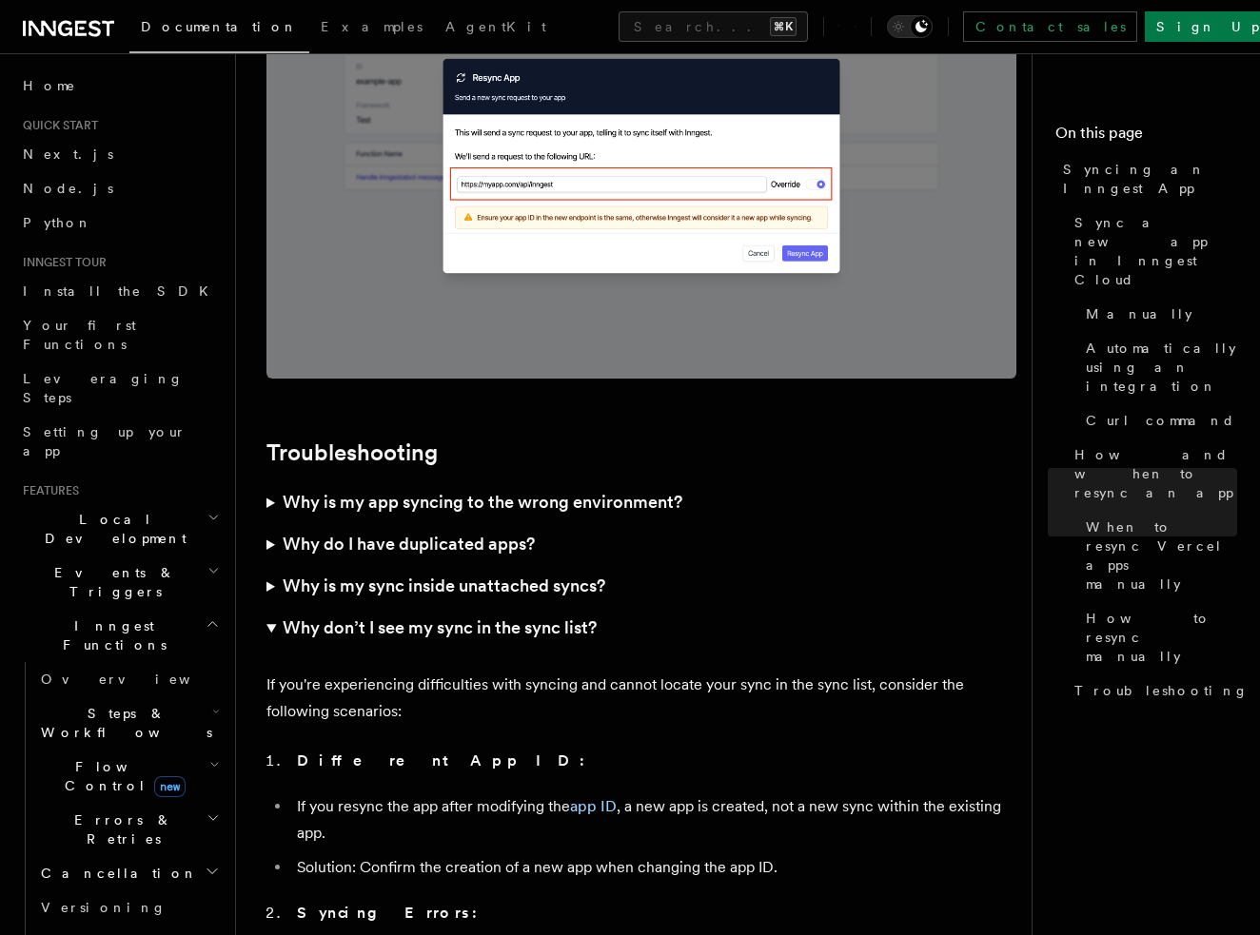
click at [298, 615] on h3 "Why don’t I see my sync in the sync list?" at bounding box center [440, 628] width 314 height 27
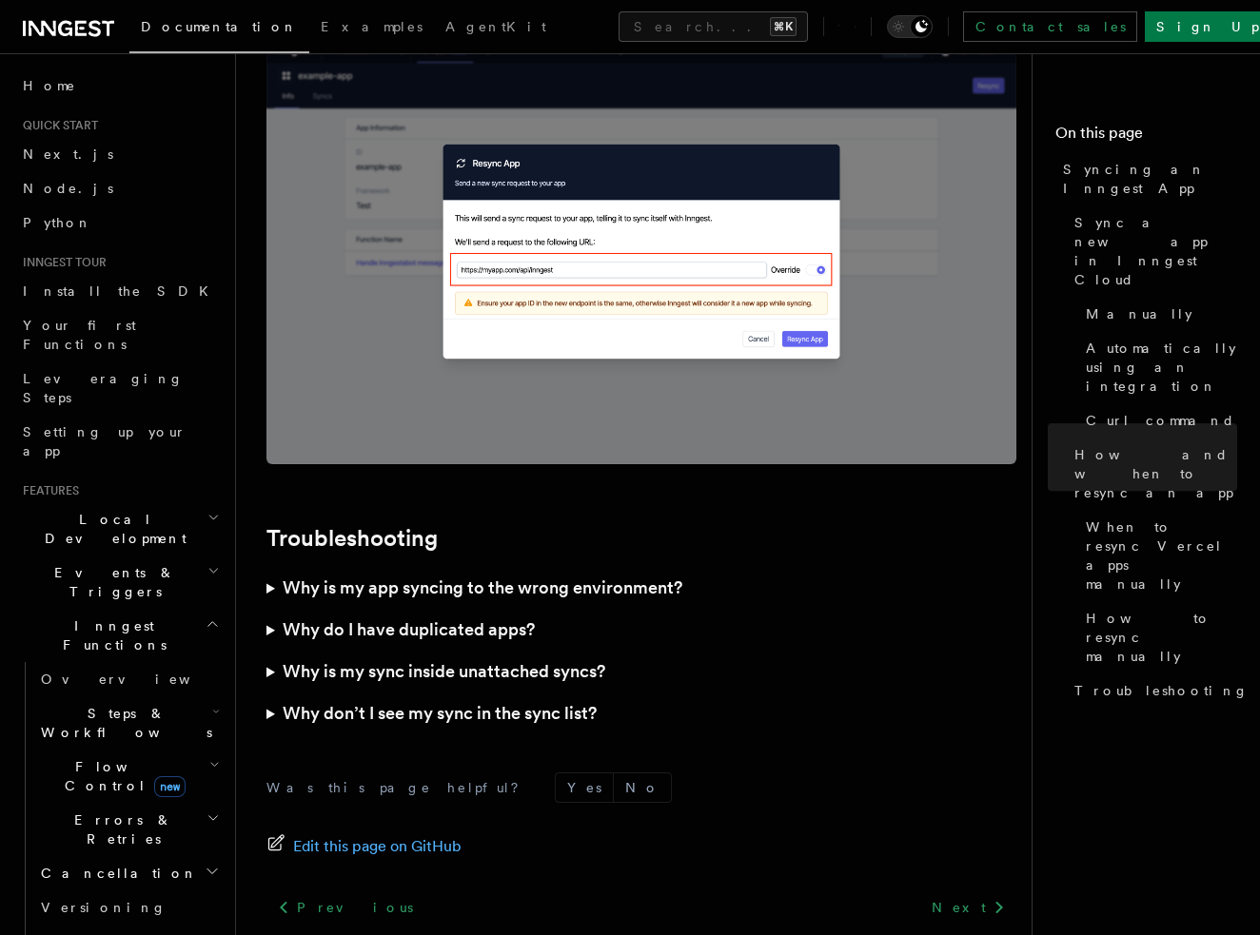
scroll to position [5336, 0]
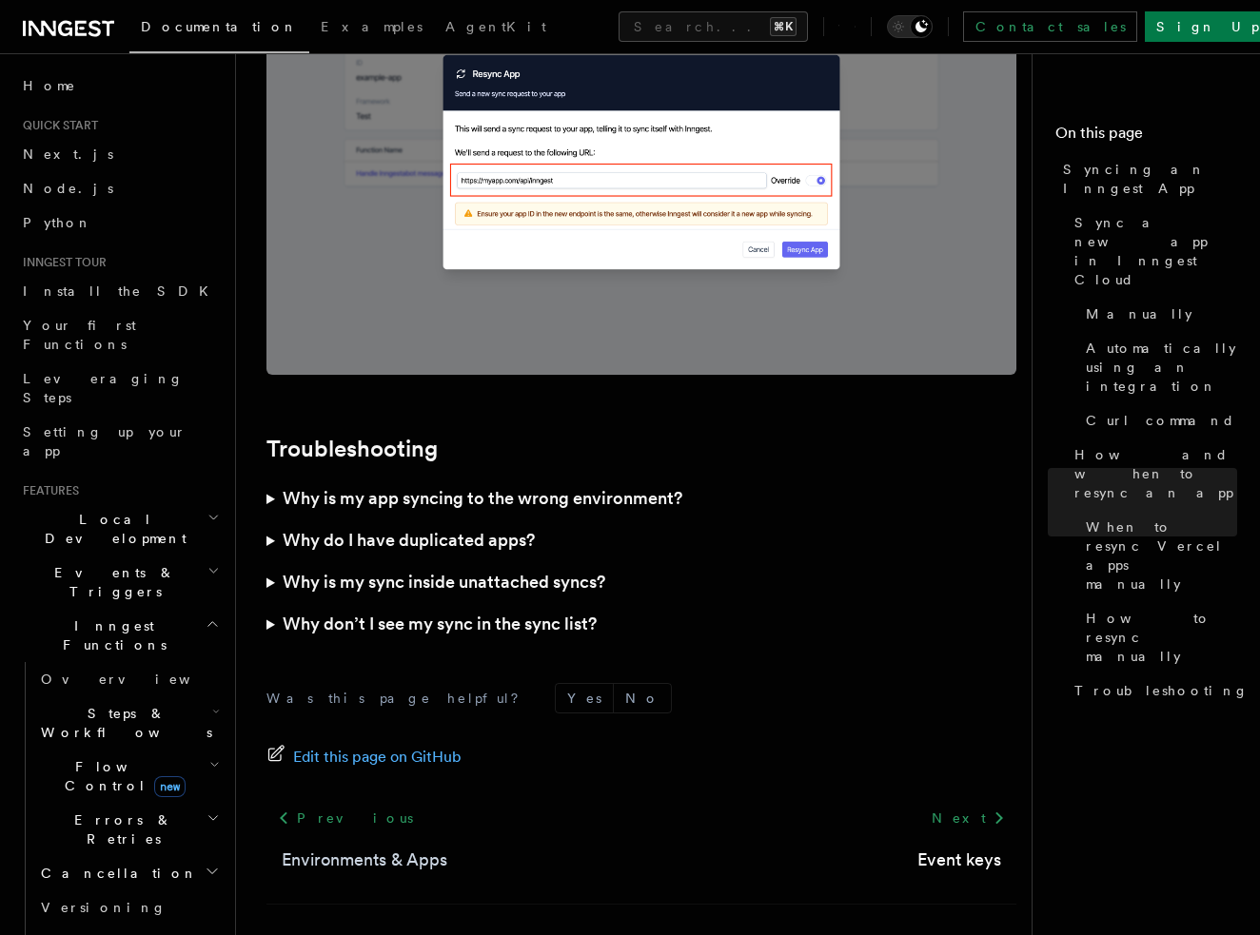
click at [363, 847] on link "Environments & Apps" at bounding box center [365, 860] width 166 height 27
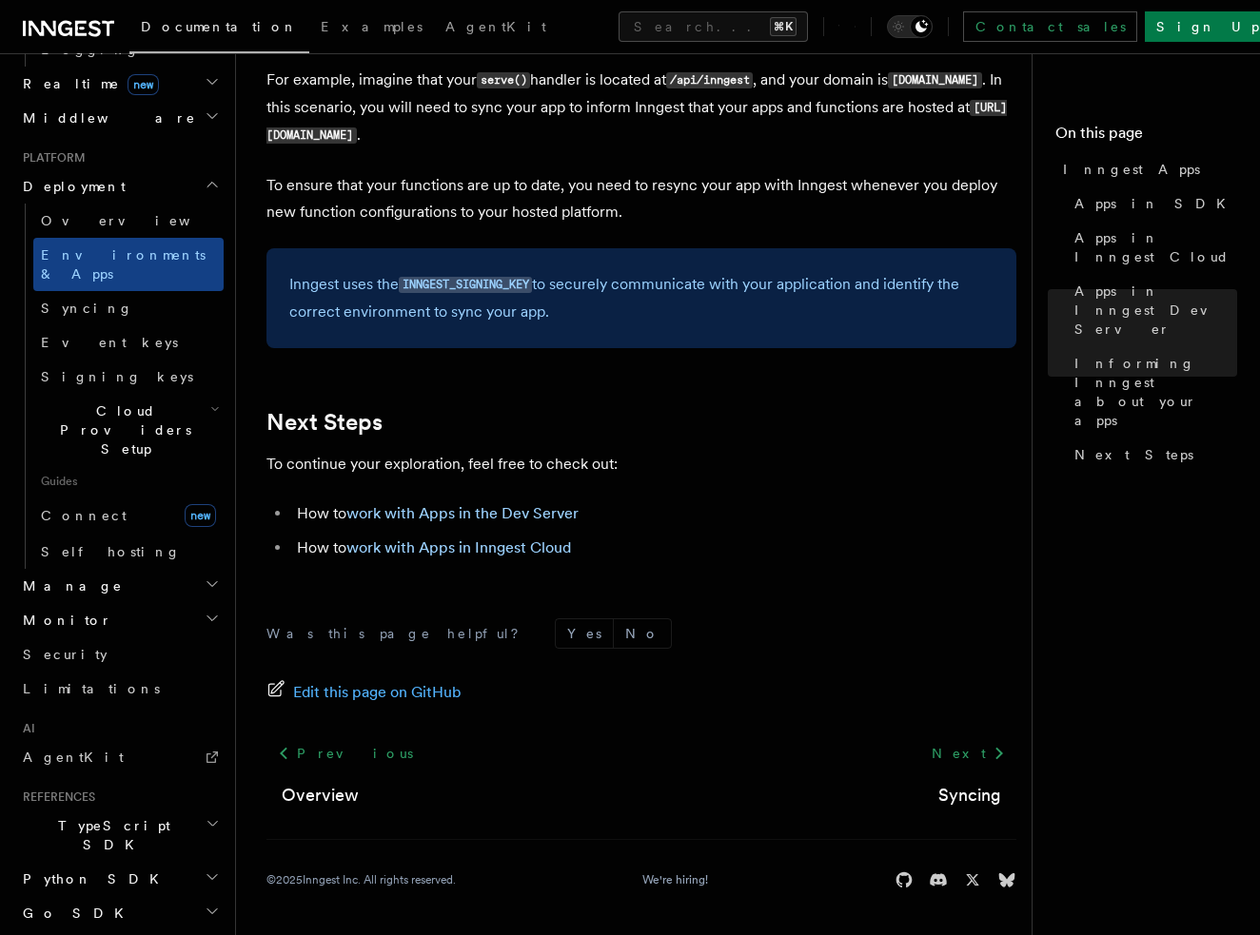
scroll to position [895, 0]
click at [157, 399] on span "Cloud Providers Setup" at bounding box center [121, 427] width 177 height 57
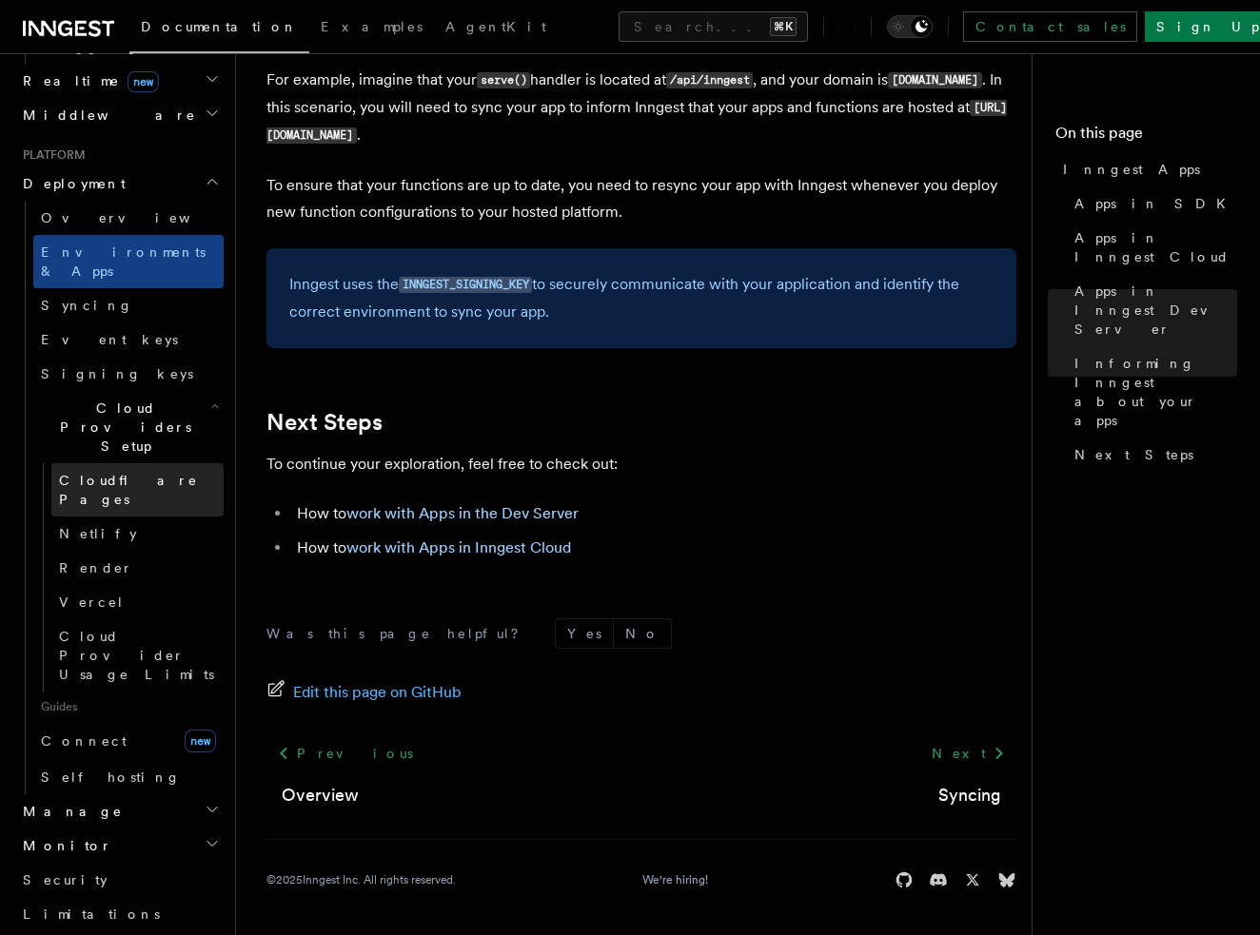
click at [142, 471] on span "Cloudflare Pages" at bounding box center [141, 490] width 165 height 38
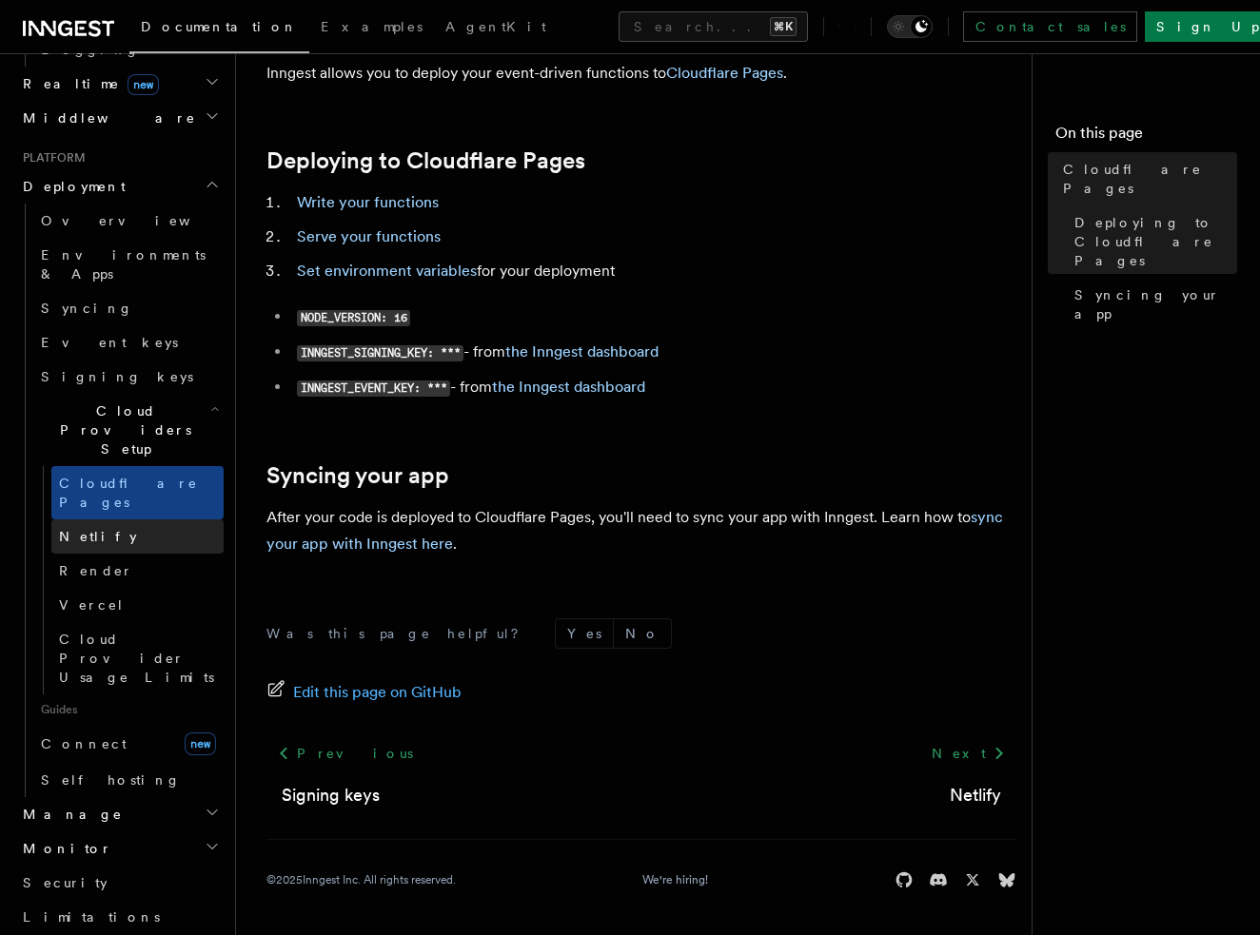
scroll to position [892, 0]
click at [210, 402] on icon "button" at bounding box center [215, 409] width 10 height 15
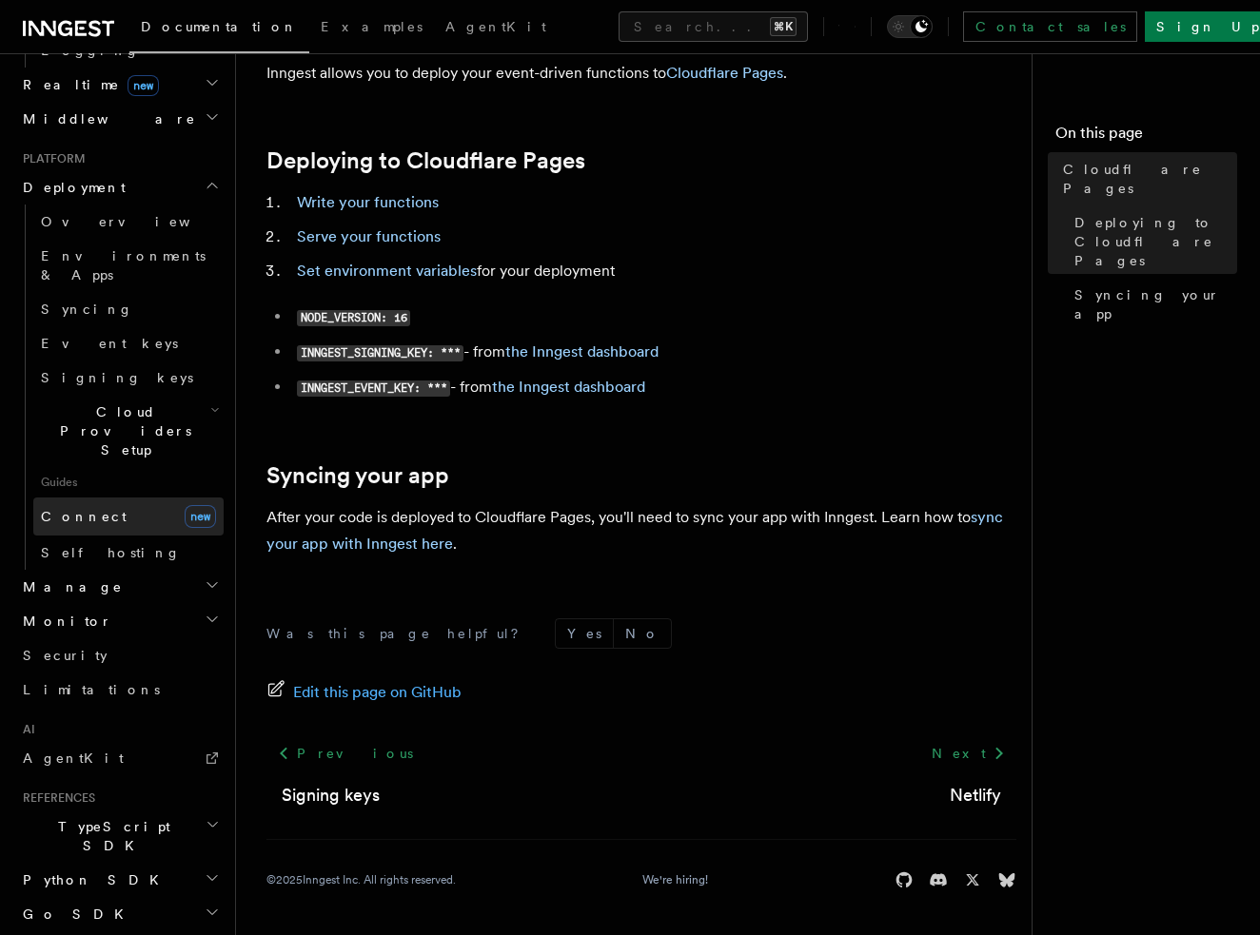
click at [110, 498] on link "Connect new" at bounding box center [128, 517] width 190 height 38
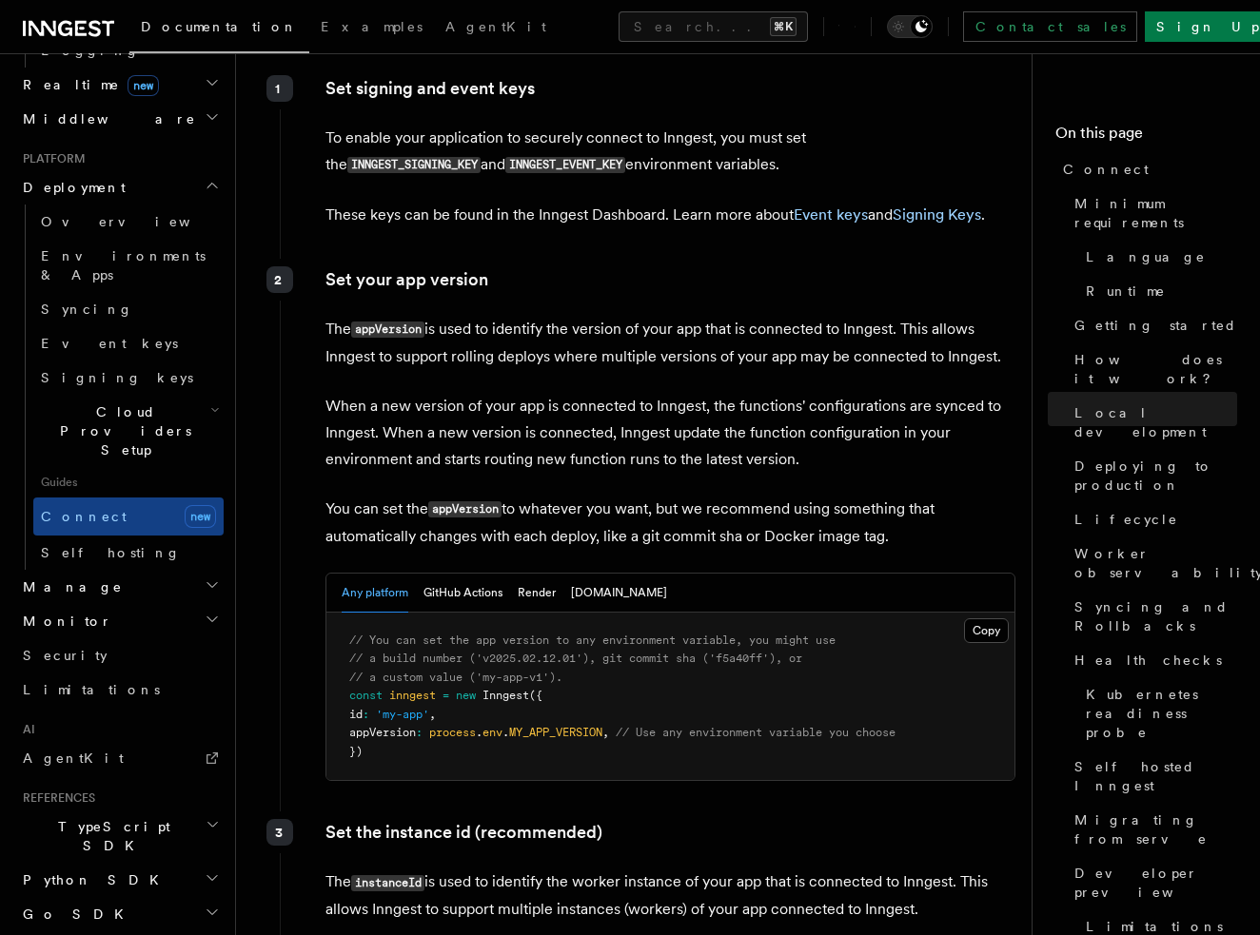
scroll to position [2868, 0]
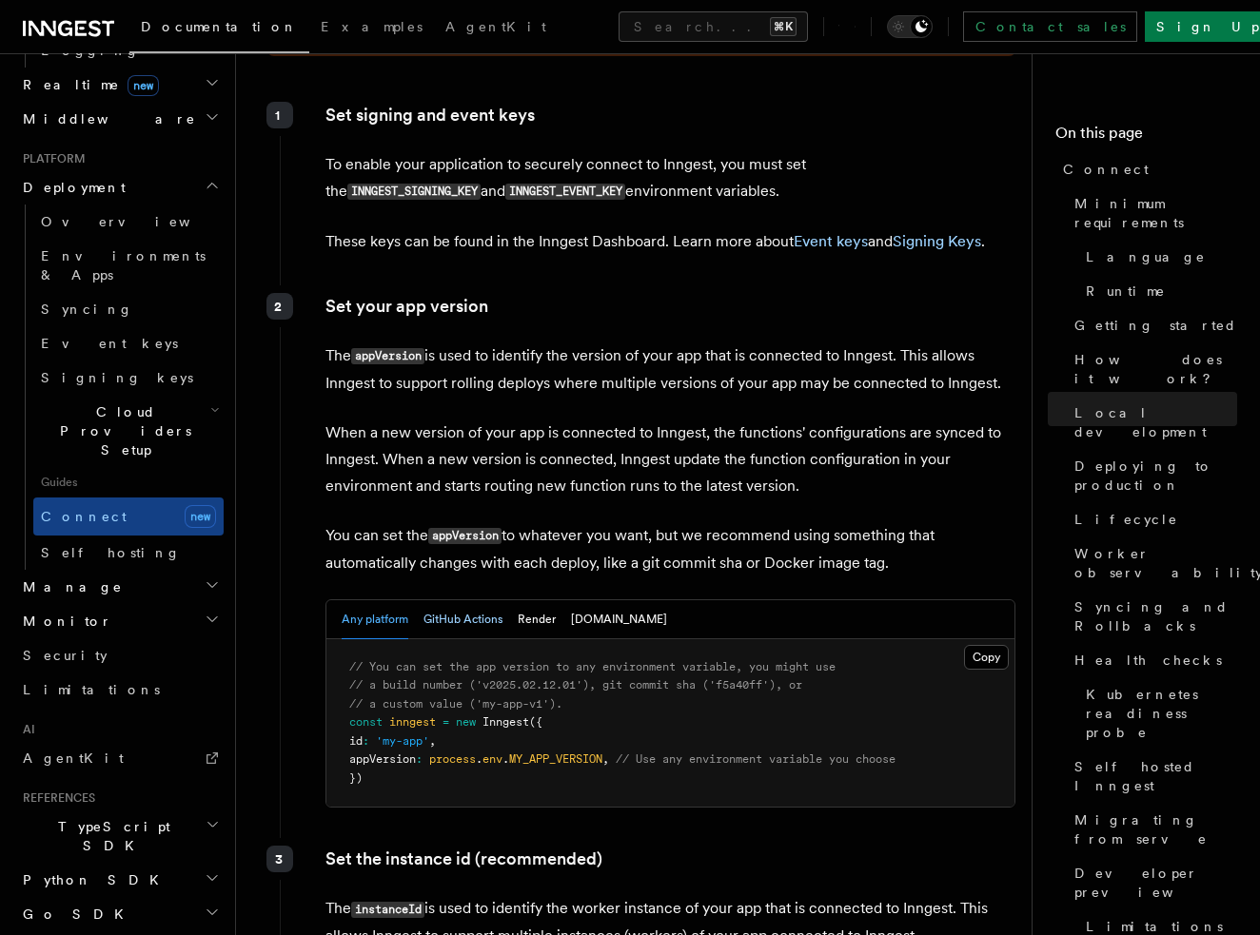
click at [483, 600] on button "GitHub Actions" at bounding box center [462, 619] width 79 height 39
click at [564, 600] on div "Any platform GitHub Actions Render Fly.io" at bounding box center [504, 619] width 325 height 39
click at [551, 600] on button "Render" at bounding box center [537, 619] width 38 height 39
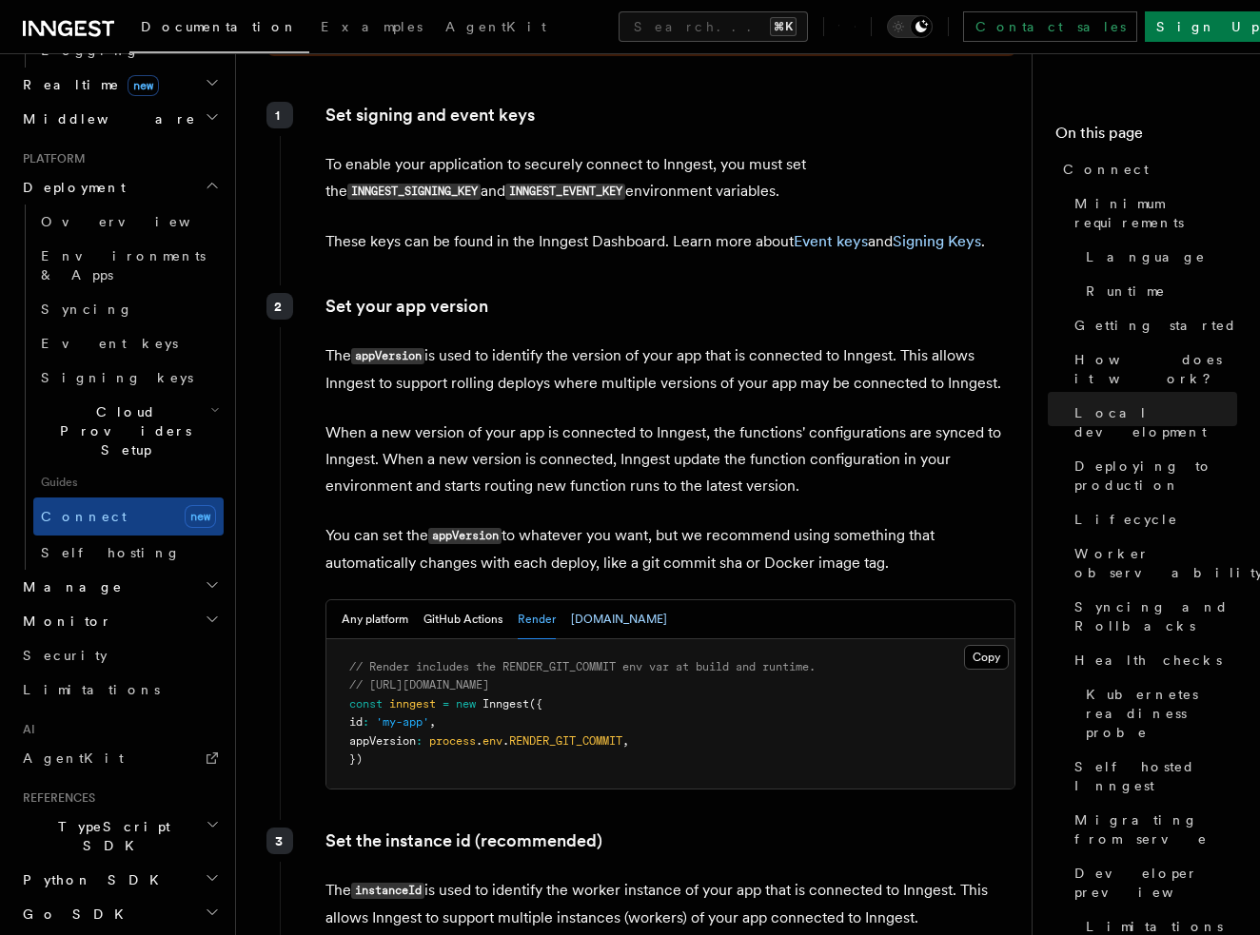
click at [574, 600] on button "Fly.io" at bounding box center [619, 619] width 96 height 39
click at [548, 600] on button "Render" at bounding box center [537, 619] width 38 height 39
click at [427, 600] on button "GitHub Actions" at bounding box center [462, 619] width 79 height 39
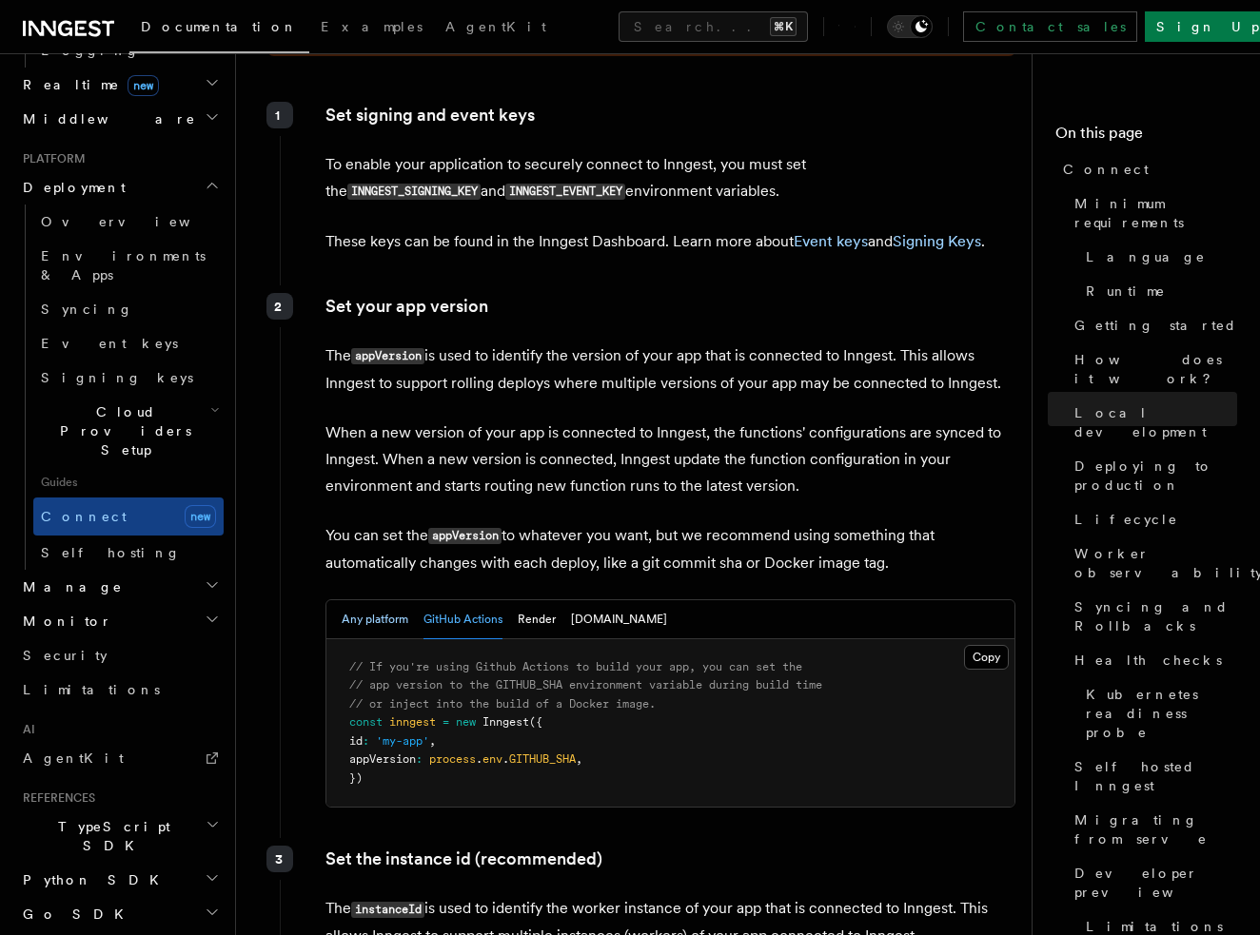
click at [404, 600] on button "Any platform" at bounding box center [375, 619] width 67 height 39
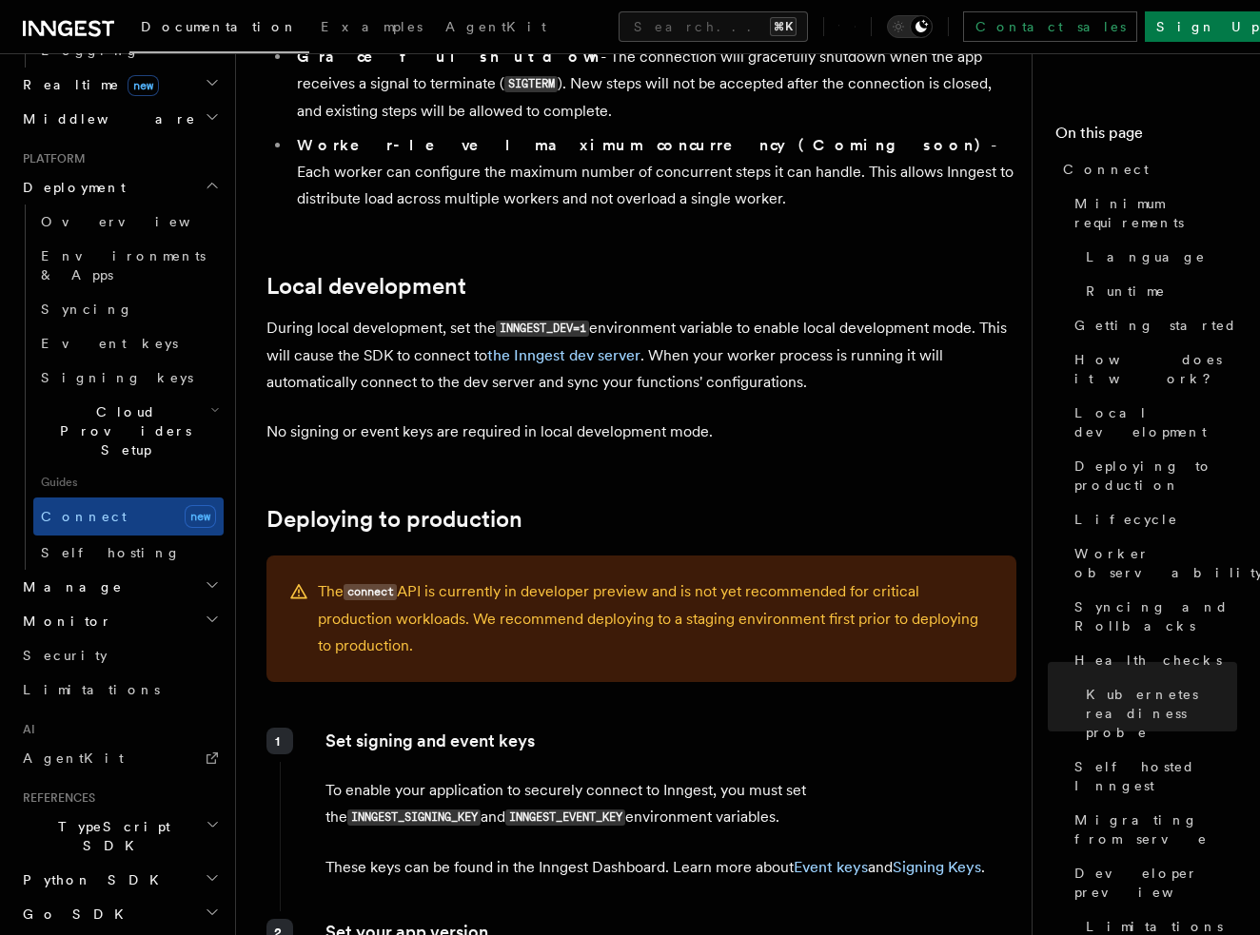
scroll to position [0, 0]
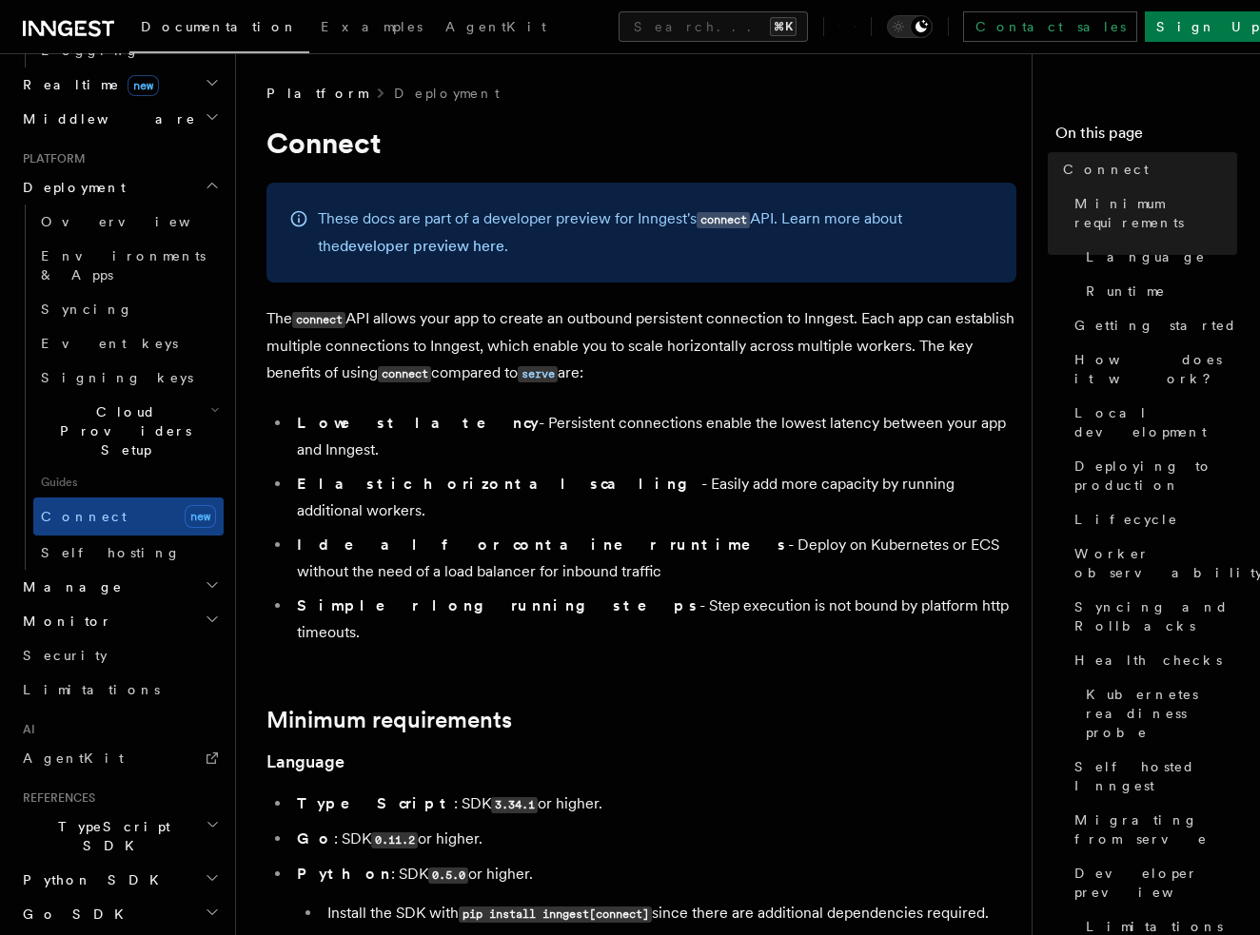
click at [839, 29] on icon at bounding box center [838, 26] width 1 height 17
click at [106, 566] on h2 "Manage" at bounding box center [119, 583] width 208 height 34
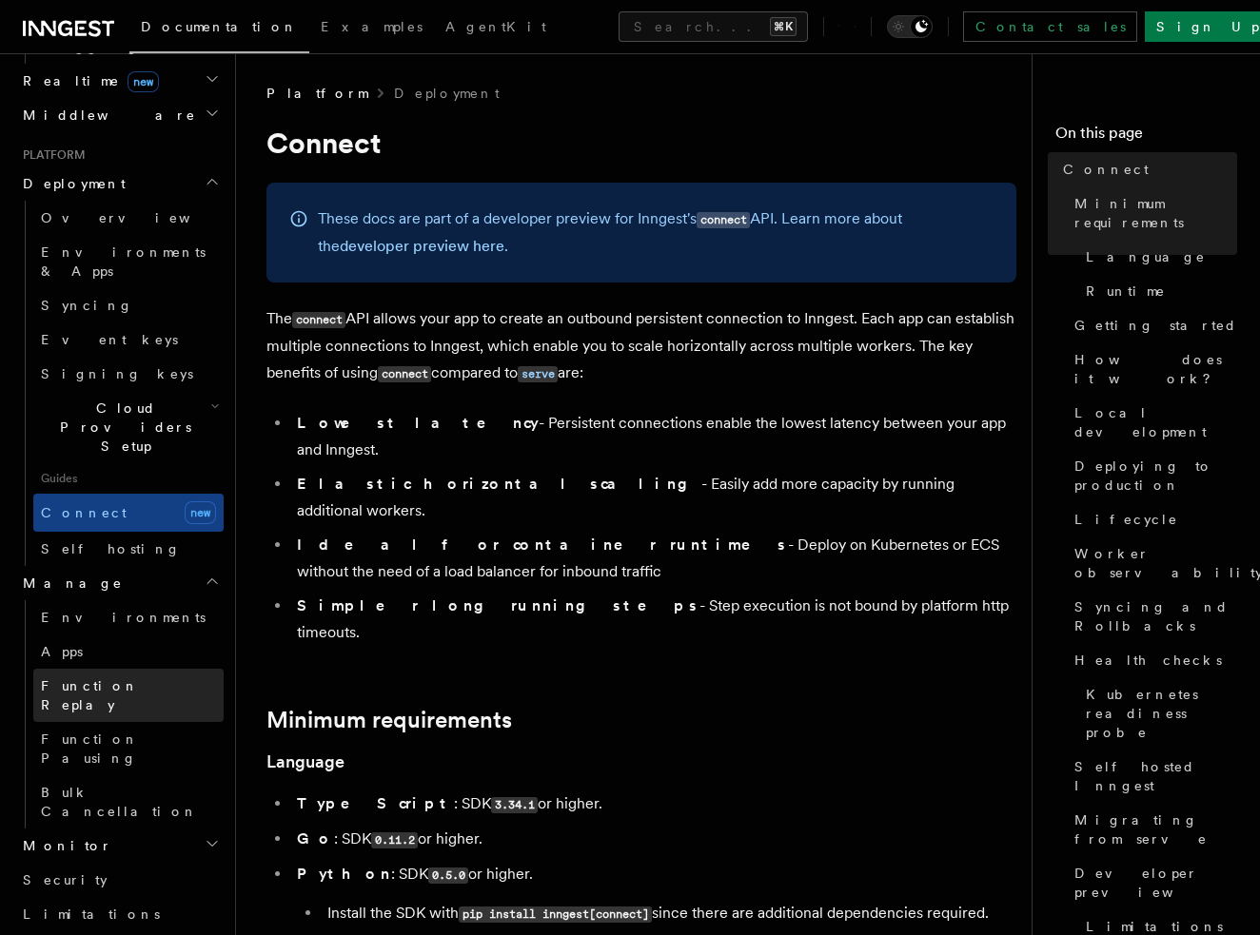
click at [126, 678] on span "Function Replay" at bounding box center [90, 695] width 98 height 34
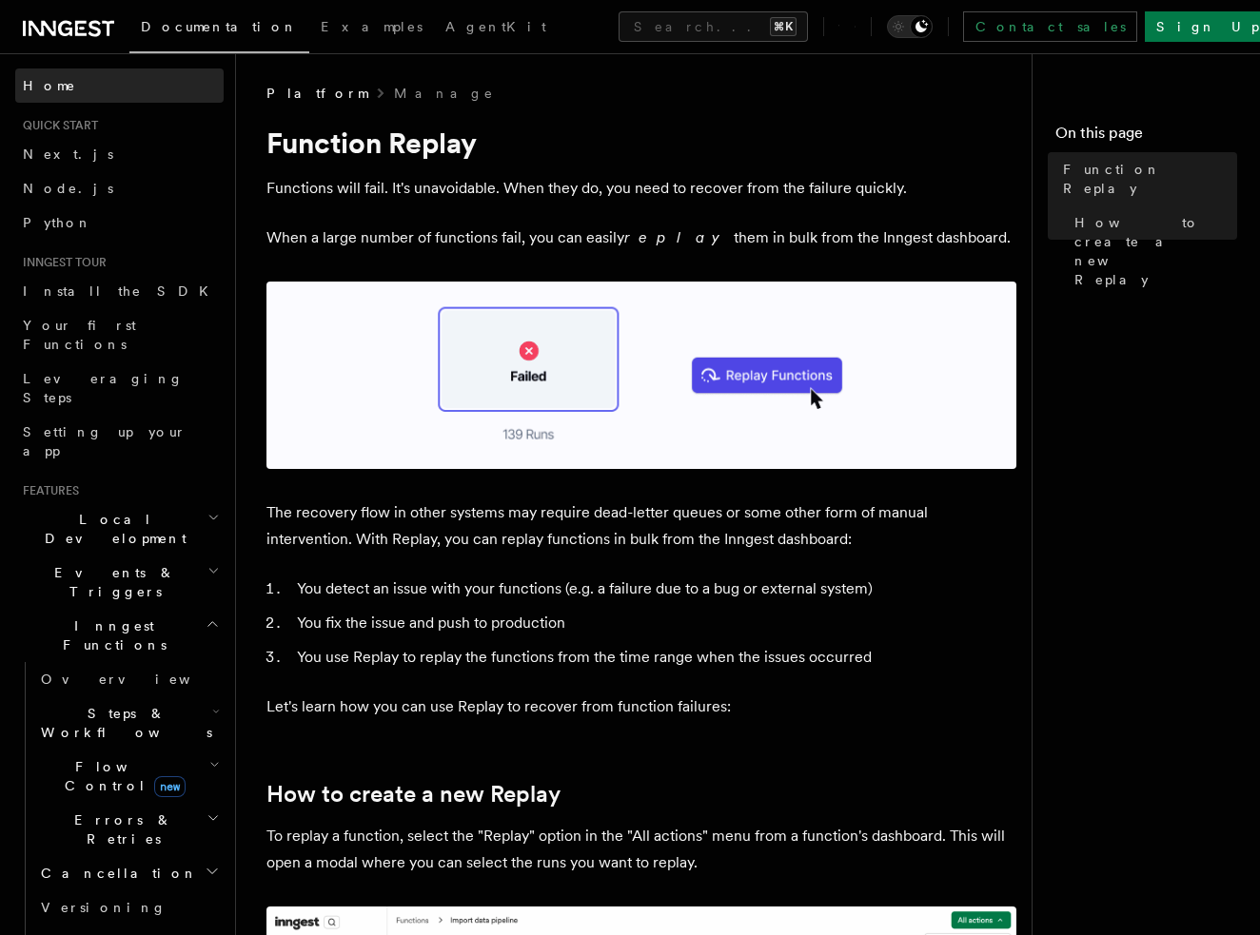
click at [88, 84] on link "Home" at bounding box center [119, 86] width 208 height 34
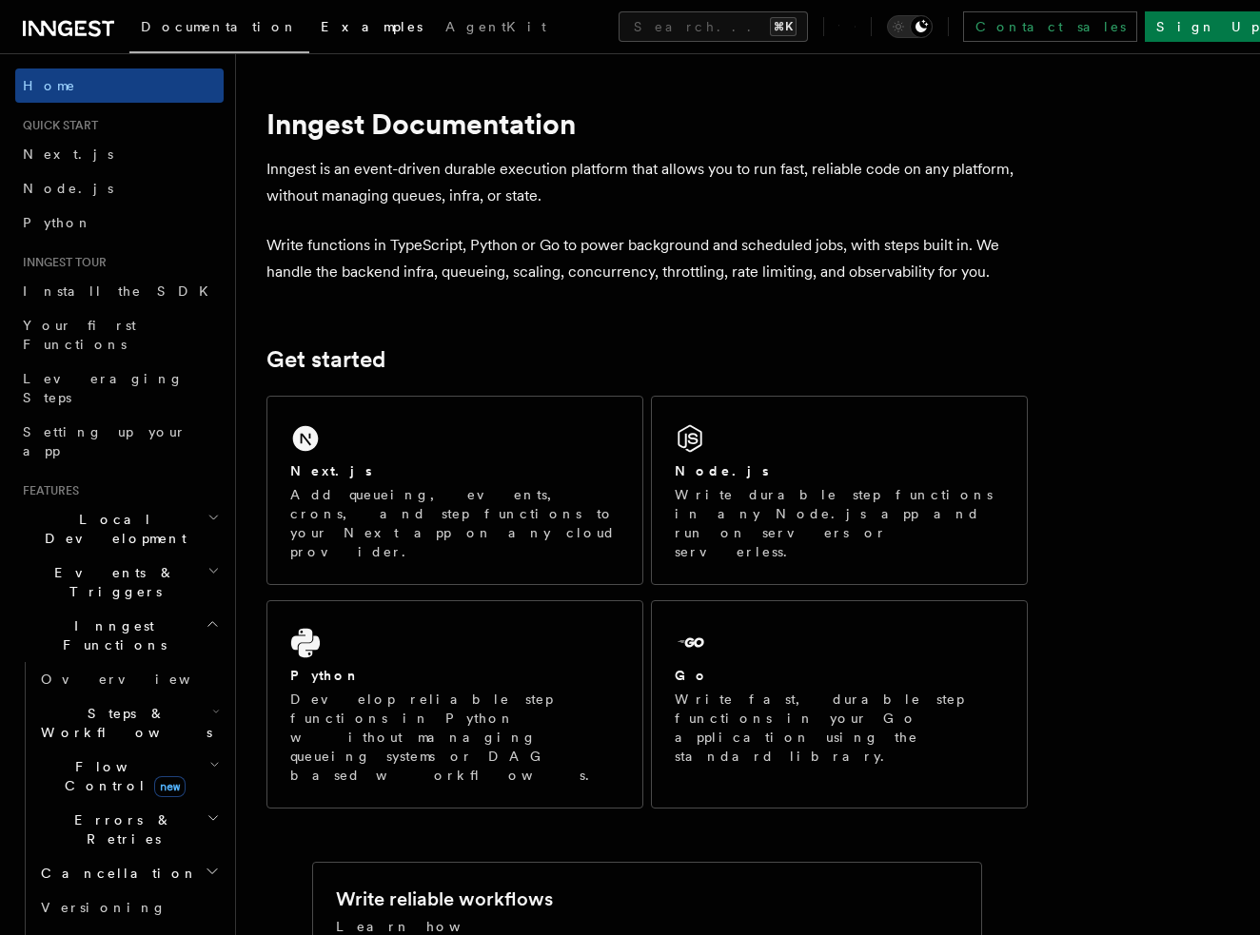
click at [309, 16] on link "Examples" at bounding box center [371, 29] width 125 height 46
click at [129, 362] on link "Leveraging Steps" at bounding box center [119, 388] width 208 height 53
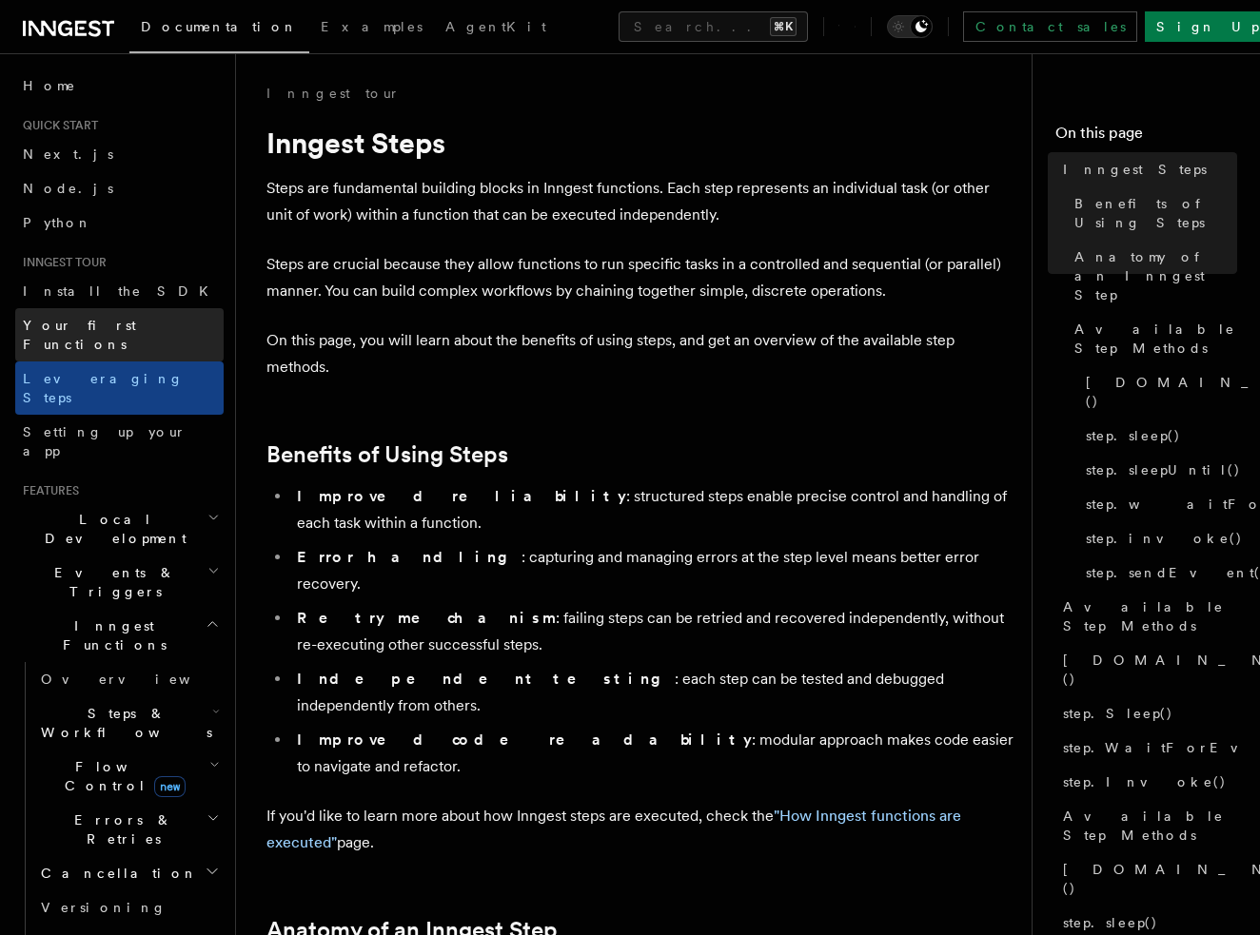
click at [127, 332] on span "Your first Functions" at bounding box center [79, 335] width 113 height 34
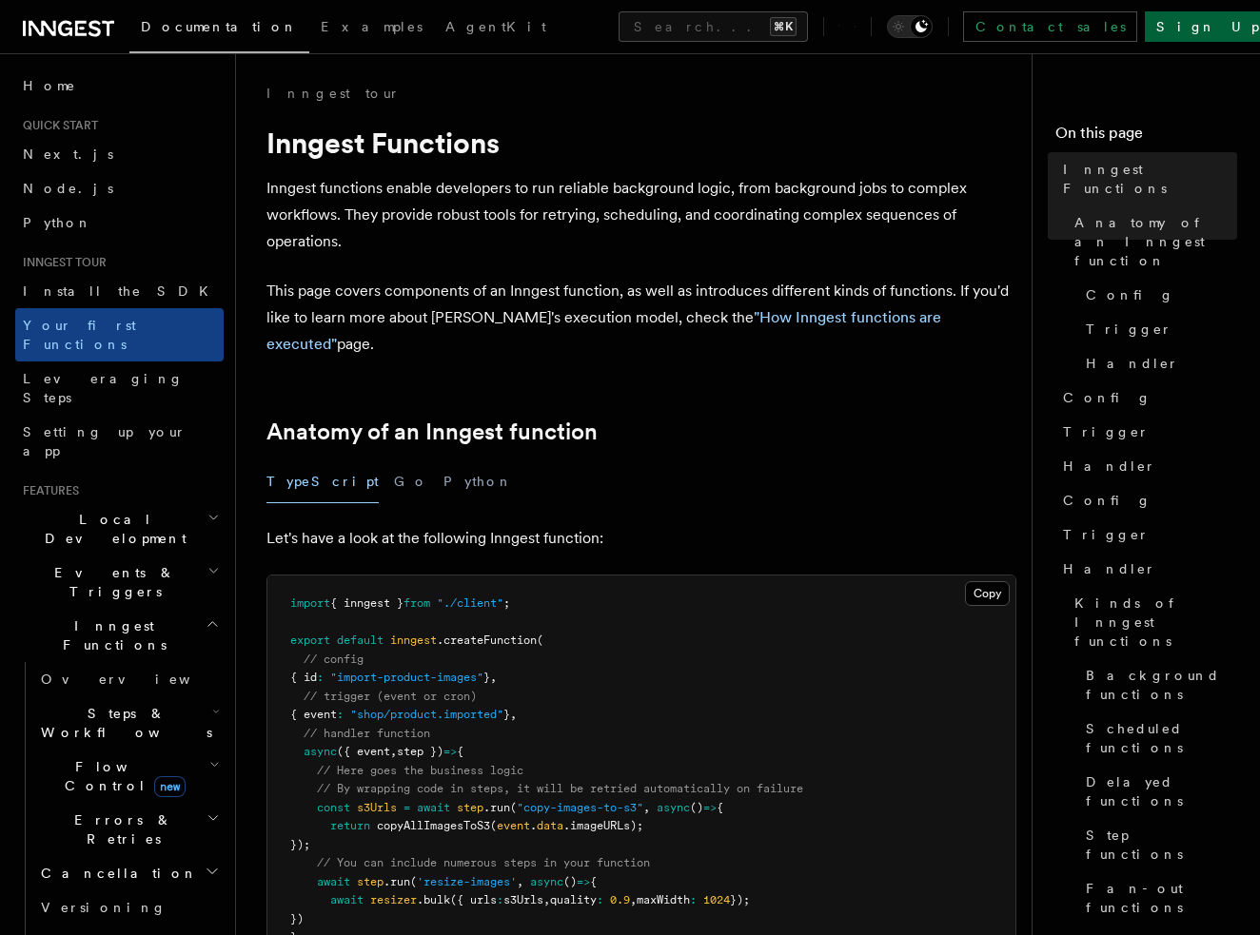
click at [1194, 23] on link "Sign Up" at bounding box center [1208, 26] width 126 height 30
click at [1076, 29] on link "Contact sales" at bounding box center [1050, 26] width 174 height 30
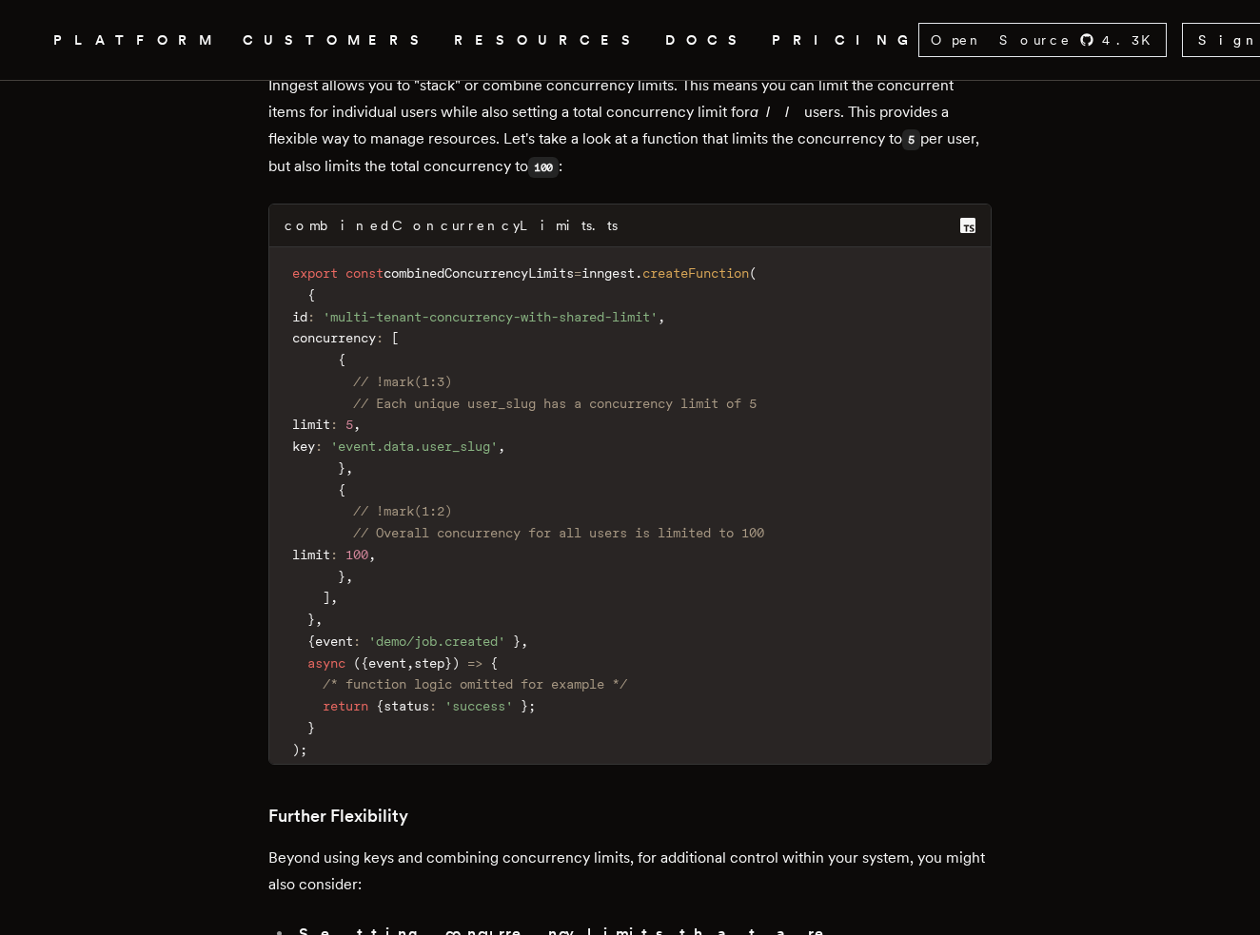
scroll to position [6242, 0]
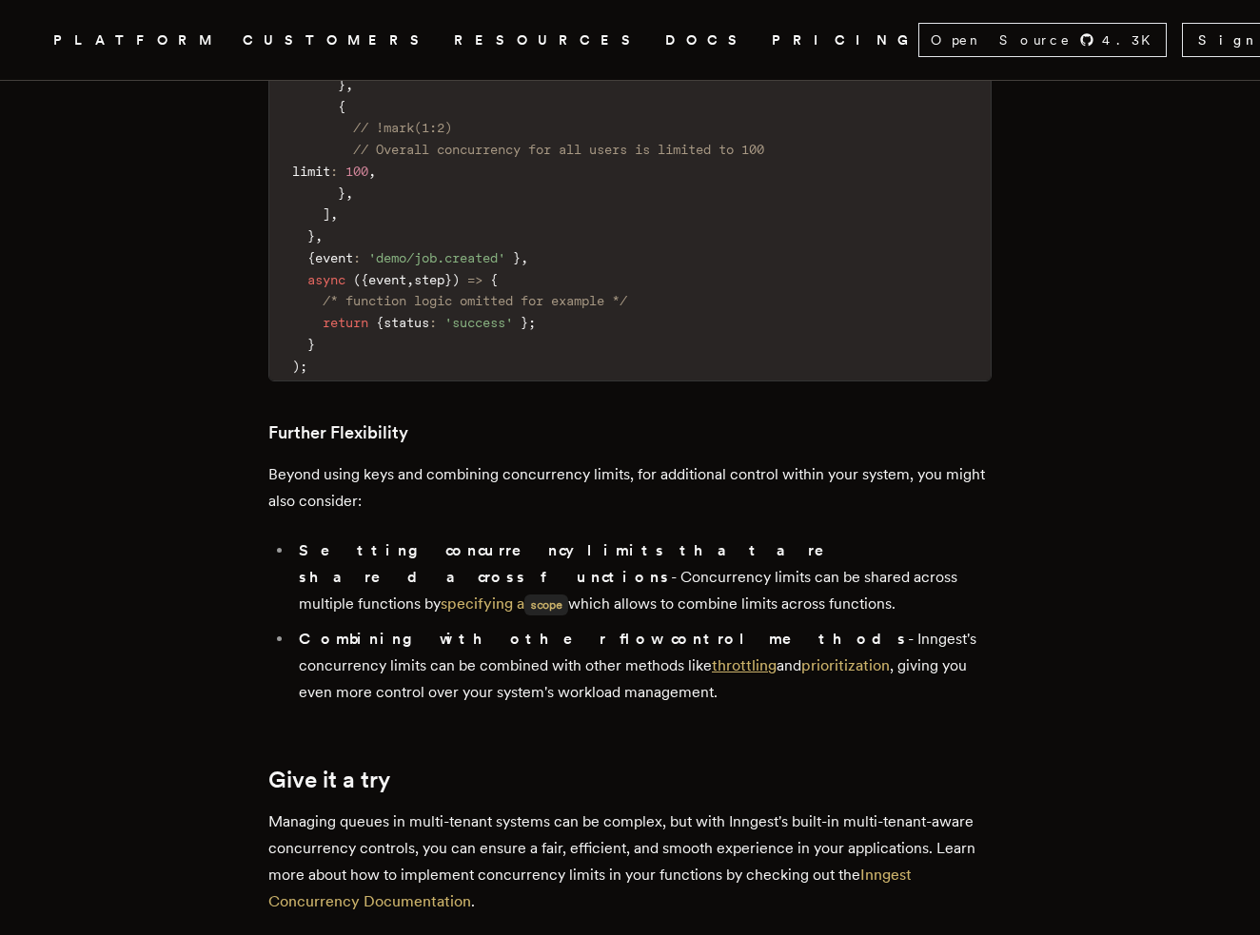
click at [712, 657] on link "throttling" at bounding box center [744, 666] width 65 height 18
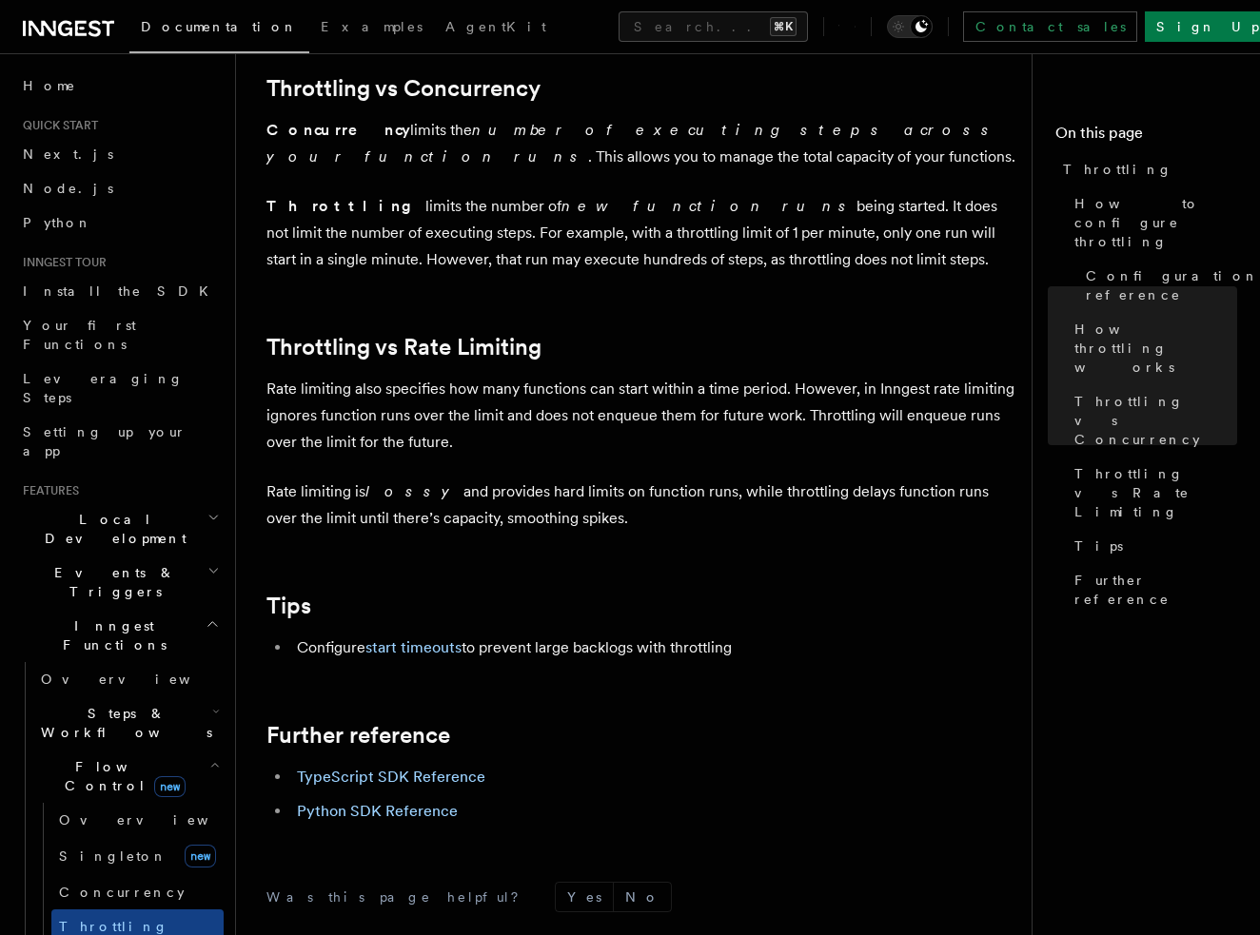
scroll to position [1796, 0]
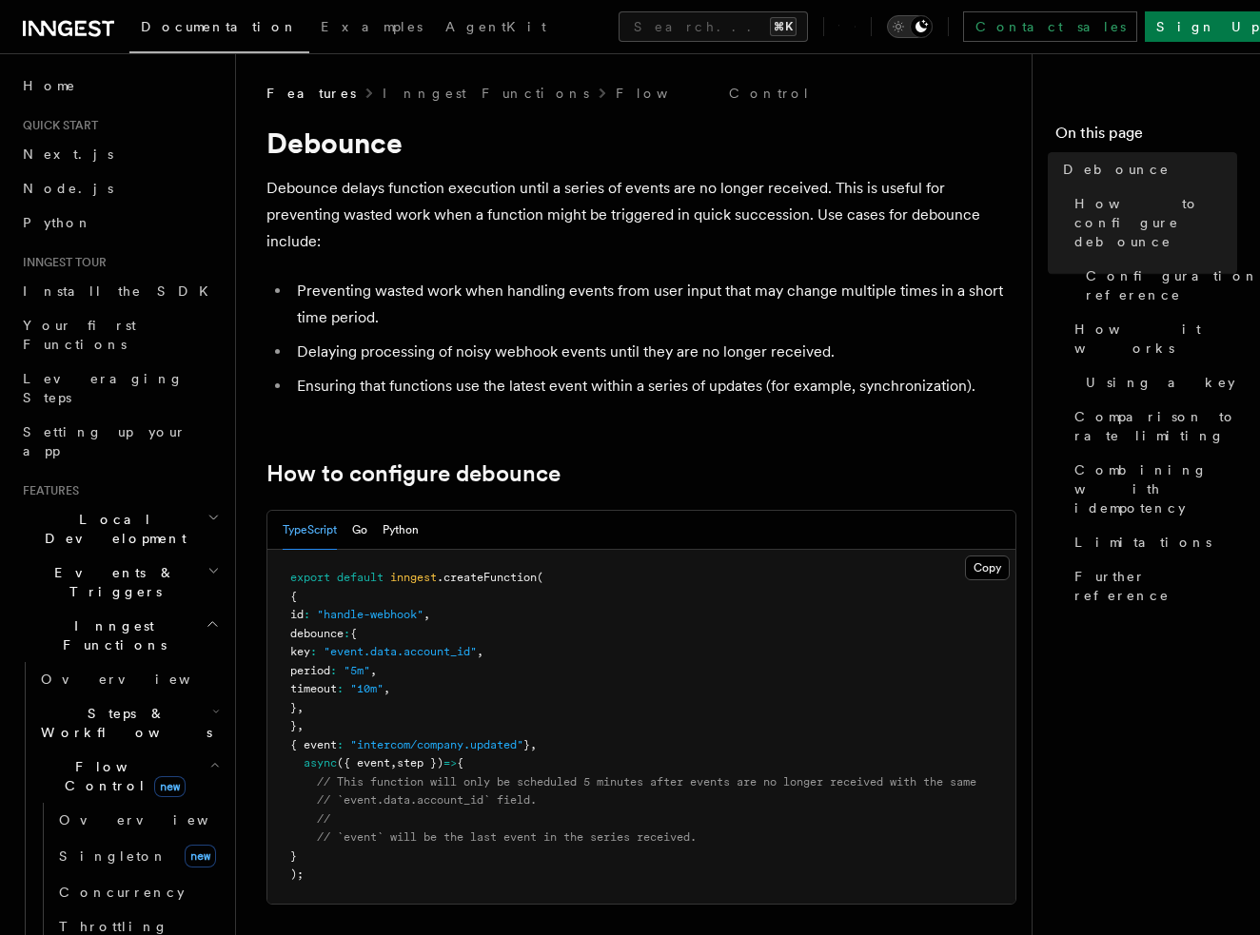
click at [932, 23] on div "Toggle dark mode" at bounding box center [921, 26] width 23 height 23
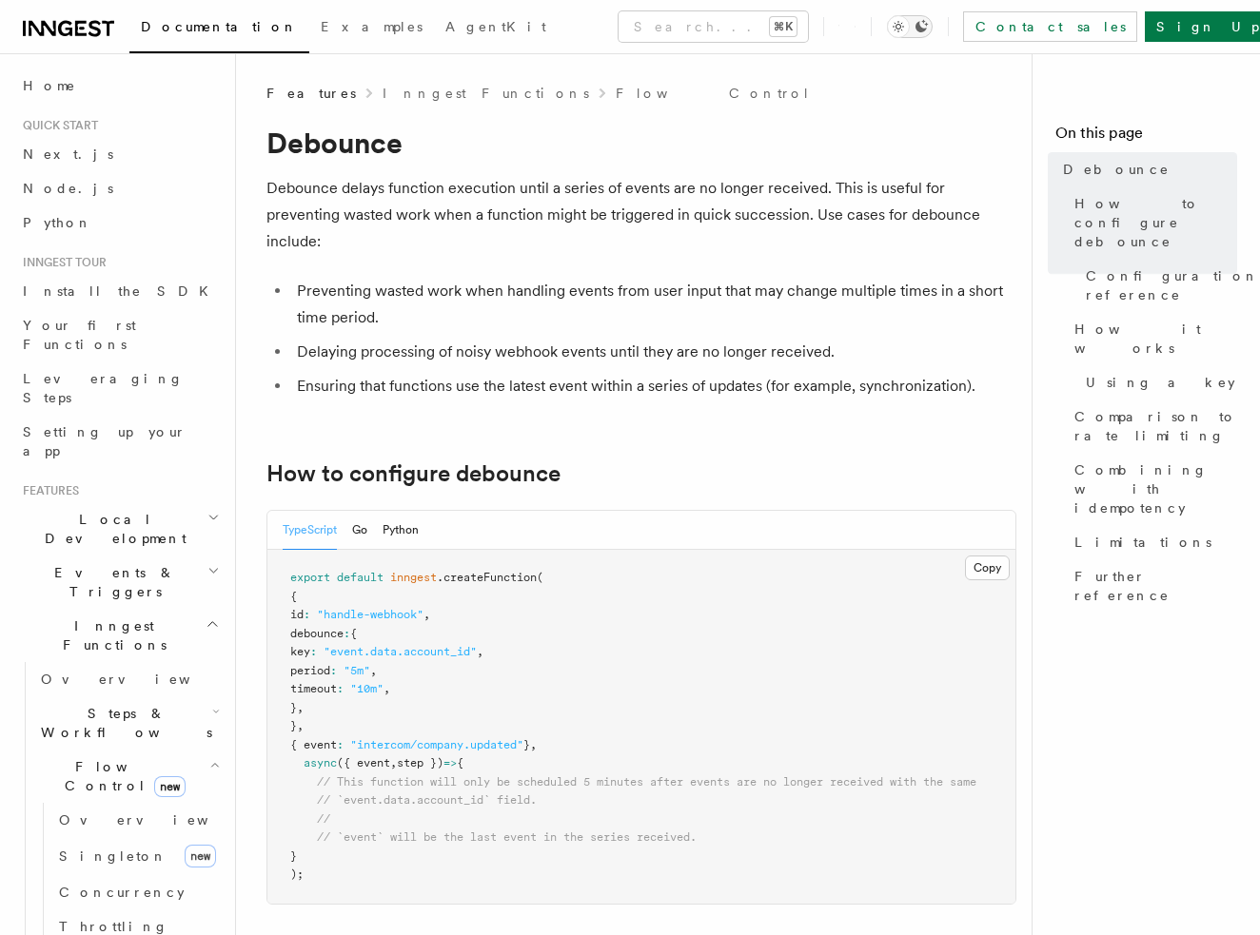
click at [932, 23] on button "Toggle dark mode" at bounding box center [910, 26] width 46 height 23
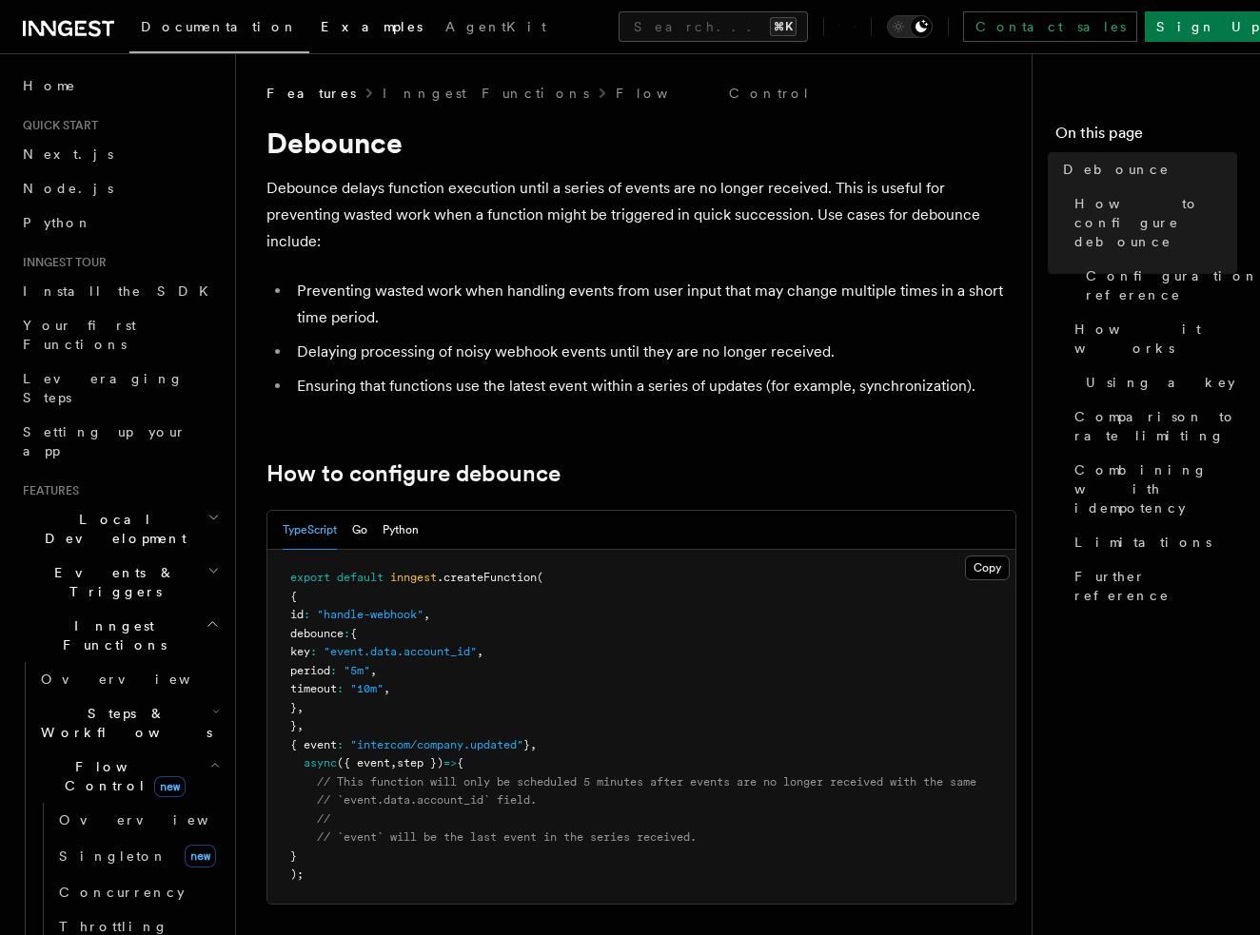
click at [309, 16] on link "Examples" at bounding box center [371, 29] width 125 height 46
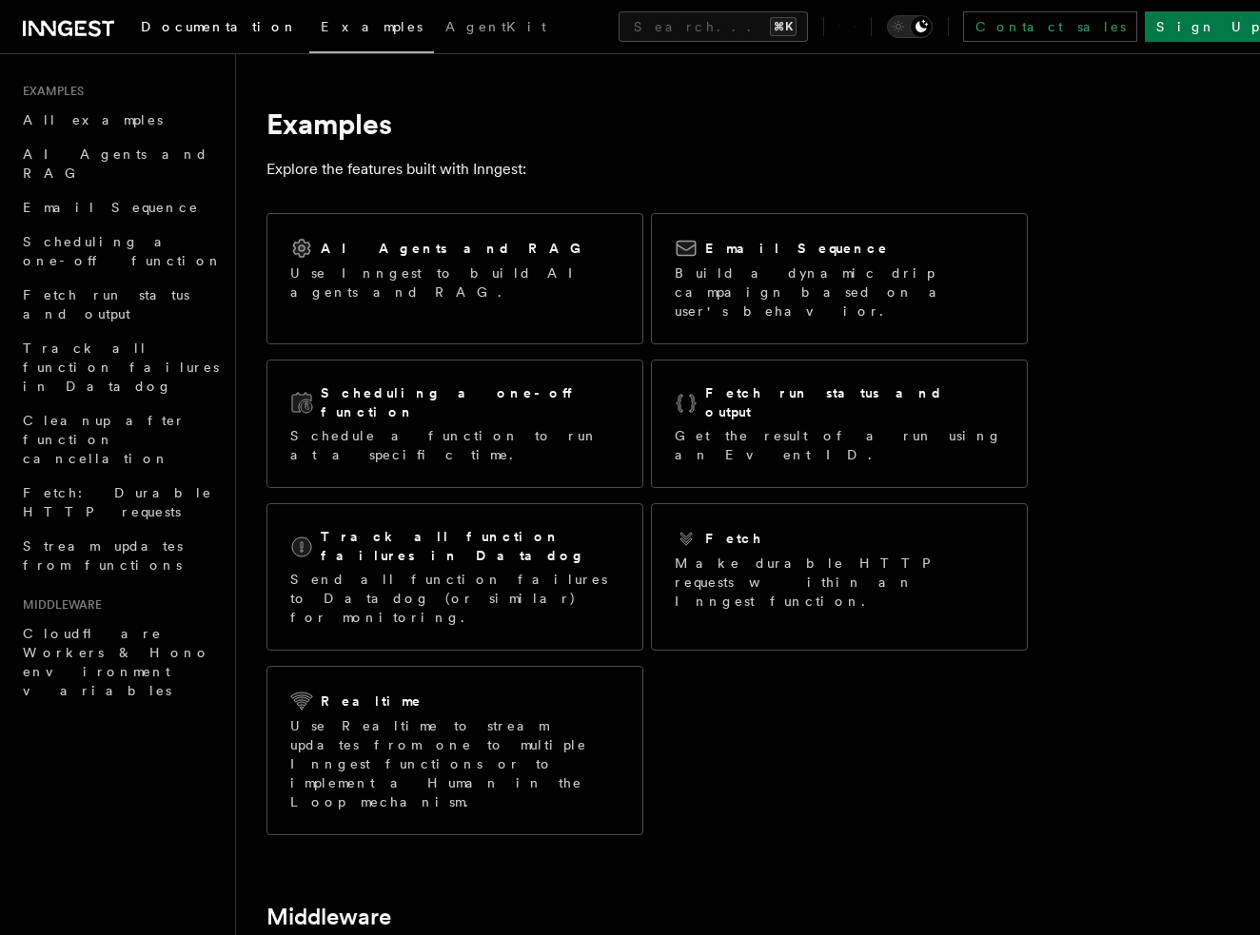
click at [129, 35] on link "Documentation" at bounding box center [219, 29] width 180 height 46
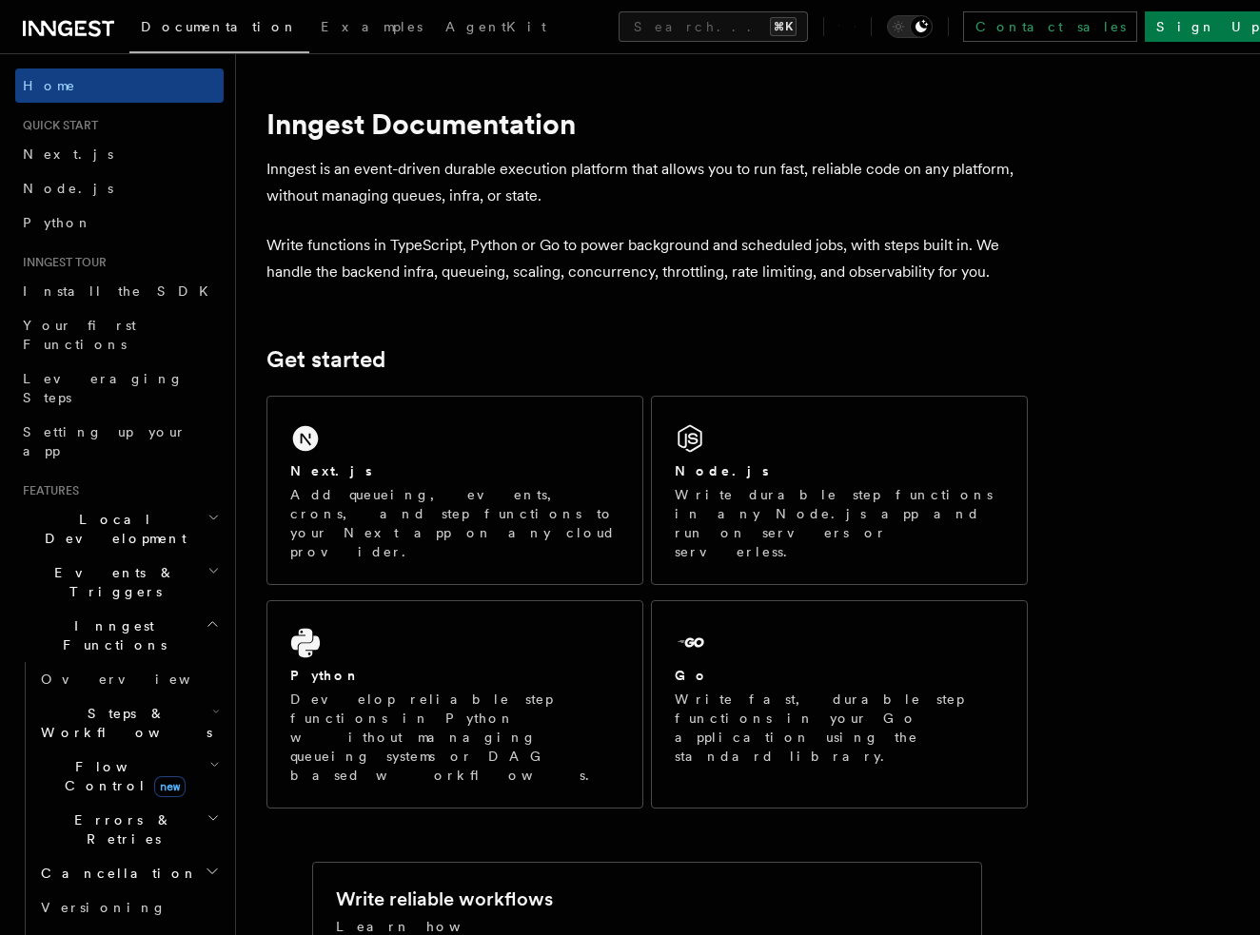
click at [93, 34] on icon at bounding box center [94, 28] width 12 height 16
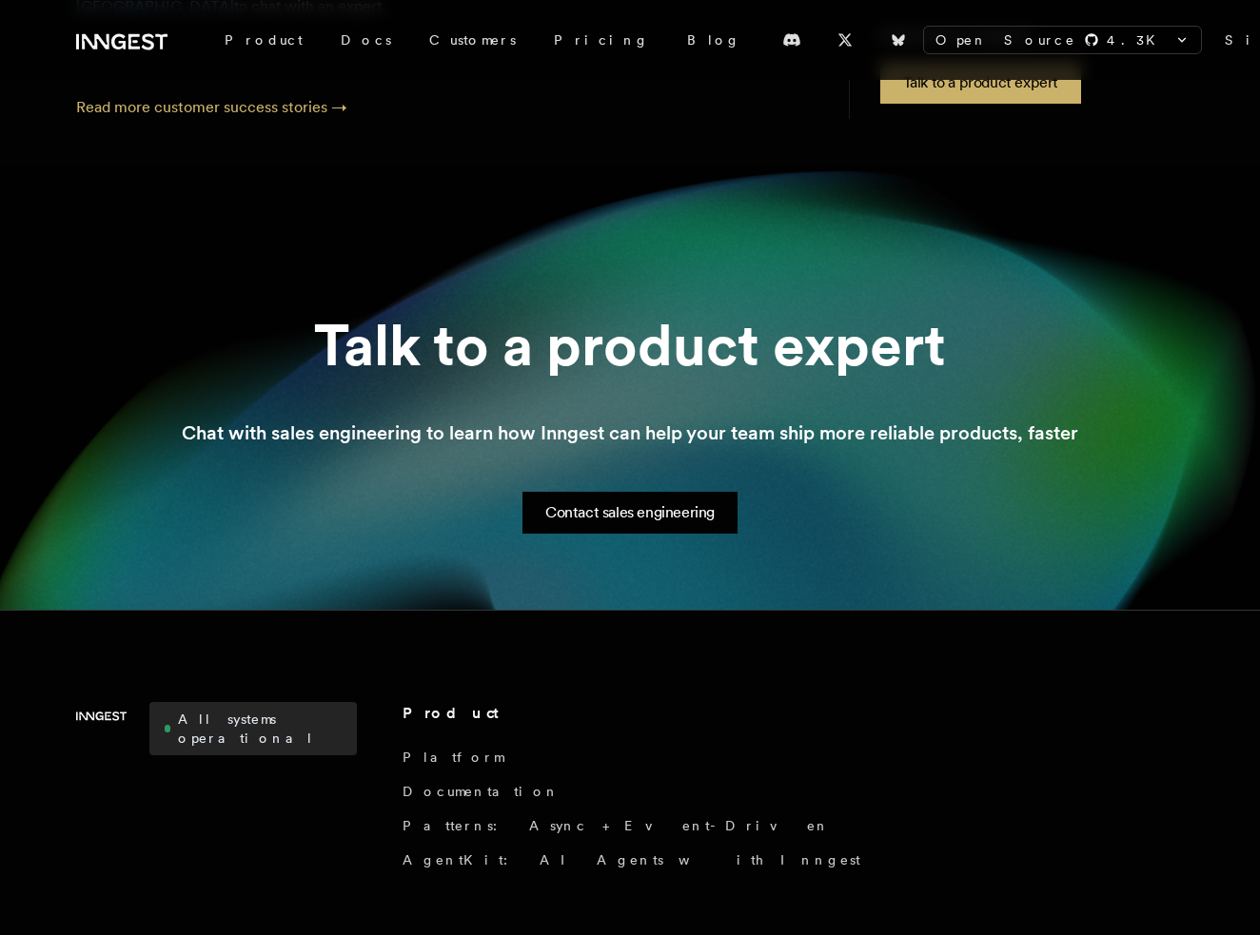
scroll to position [2643, 0]
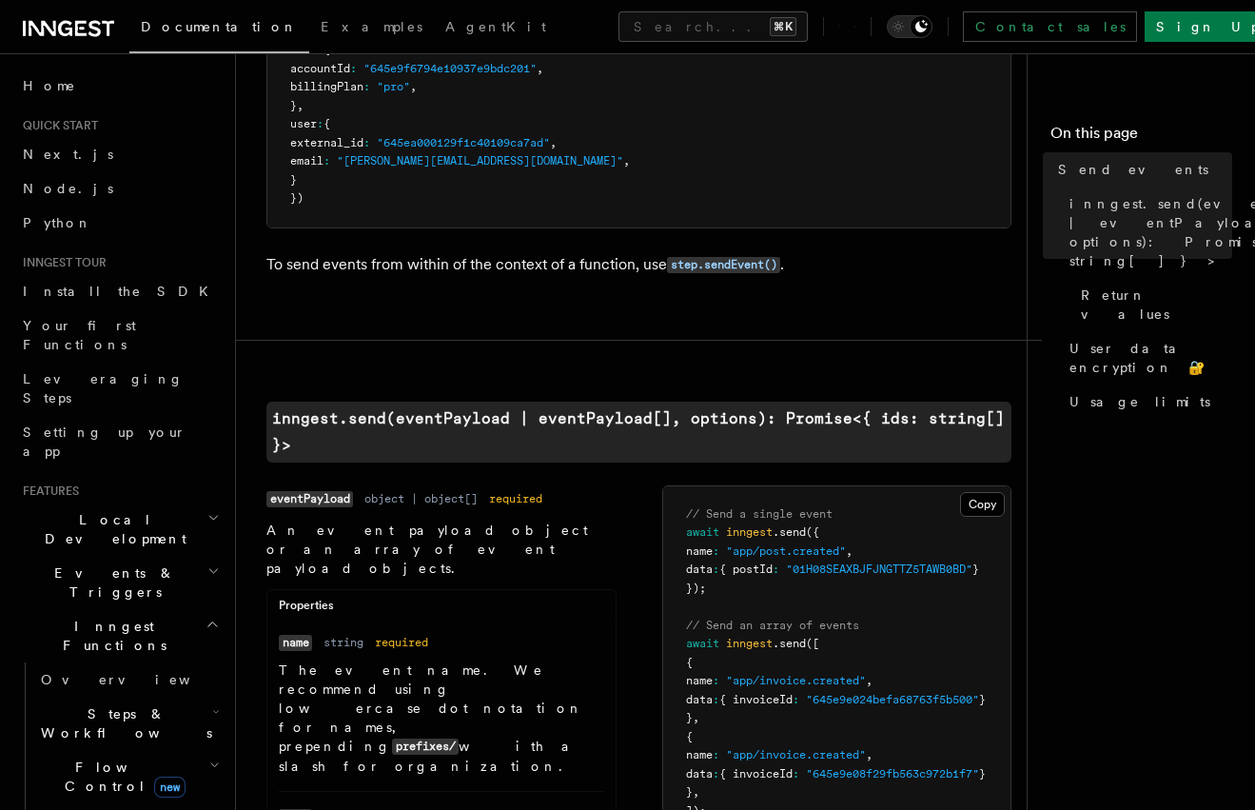
scroll to position [1, 0]
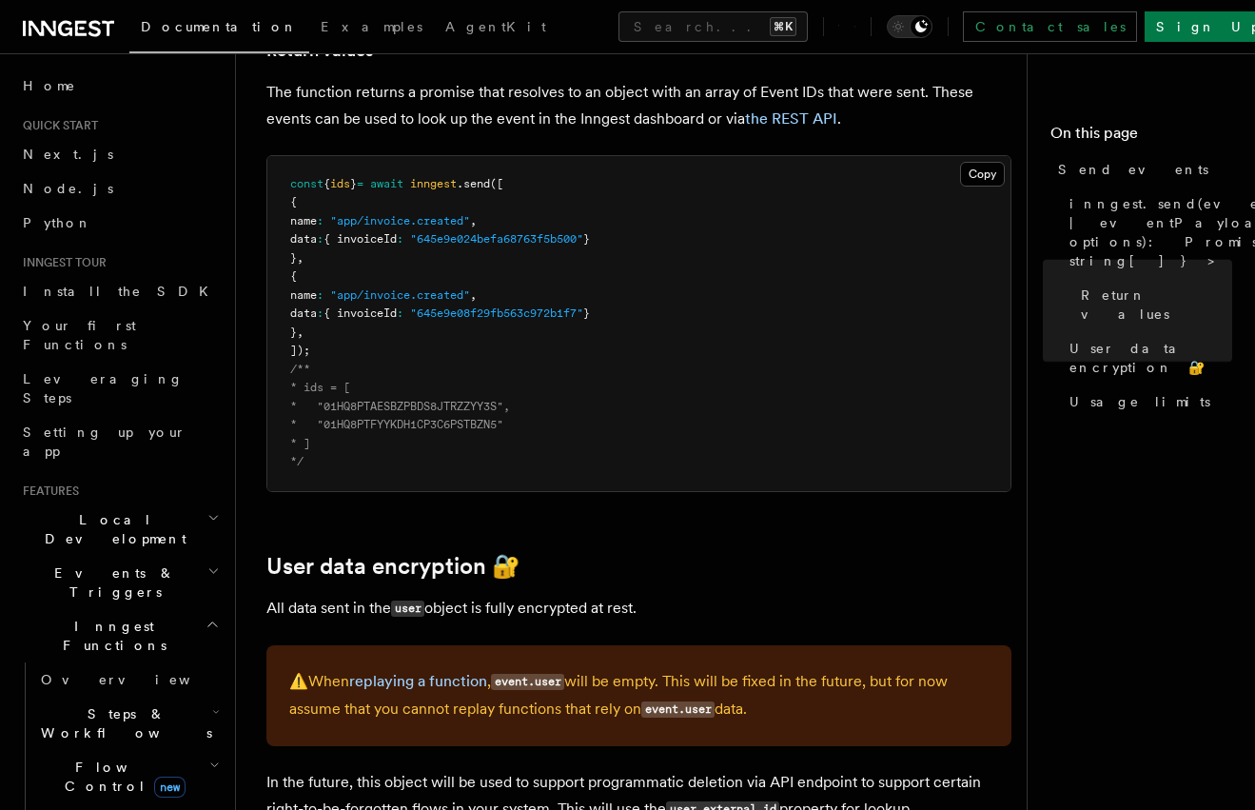
scroll to position [2544, 0]
